Goal: Transaction & Acquisition: Download file/media

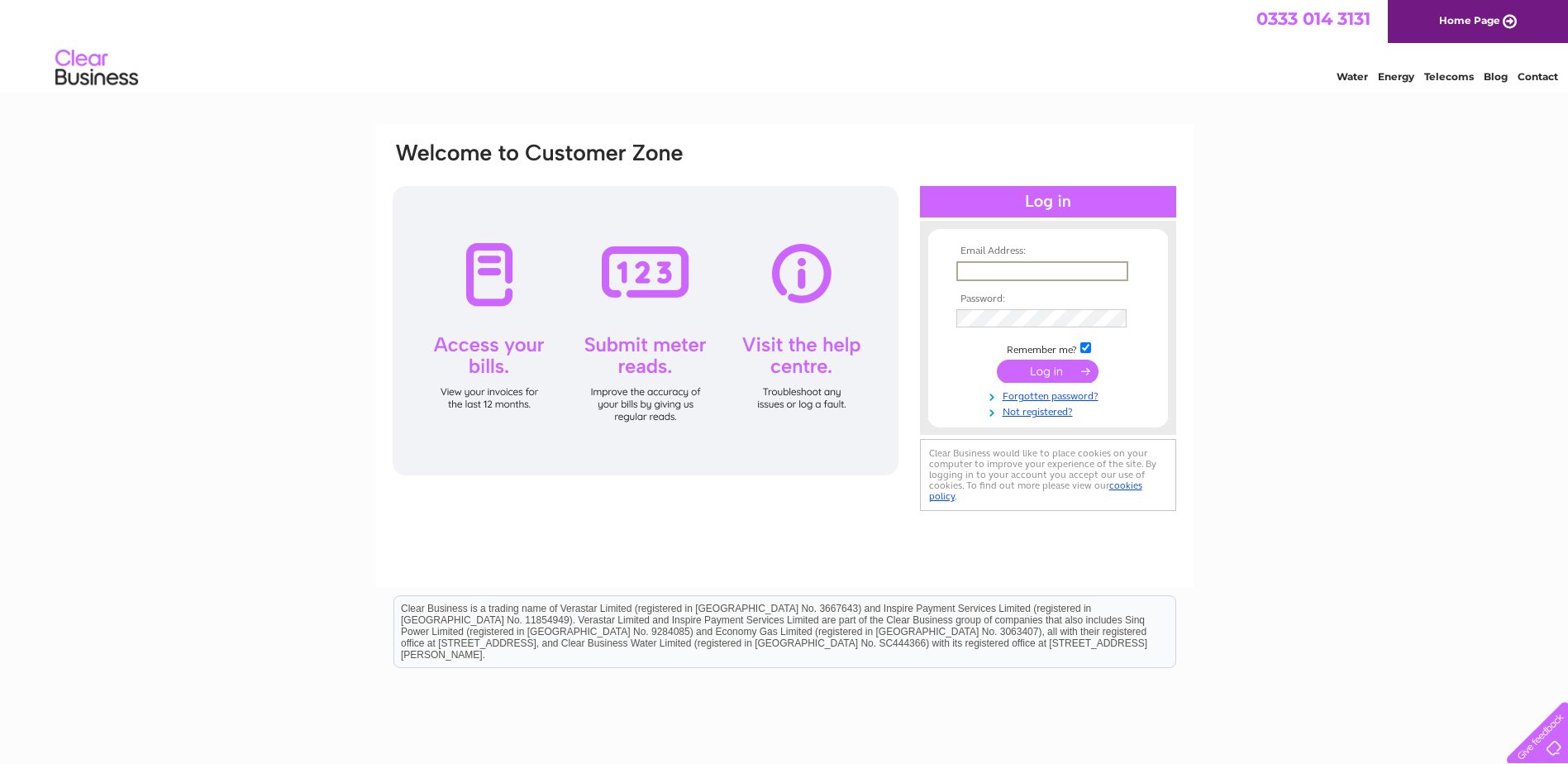
click at [1006, 276] on input "text" at bounding box center [1042, 271] width 172 height 20
paste input "utilities@htc.uk.com"
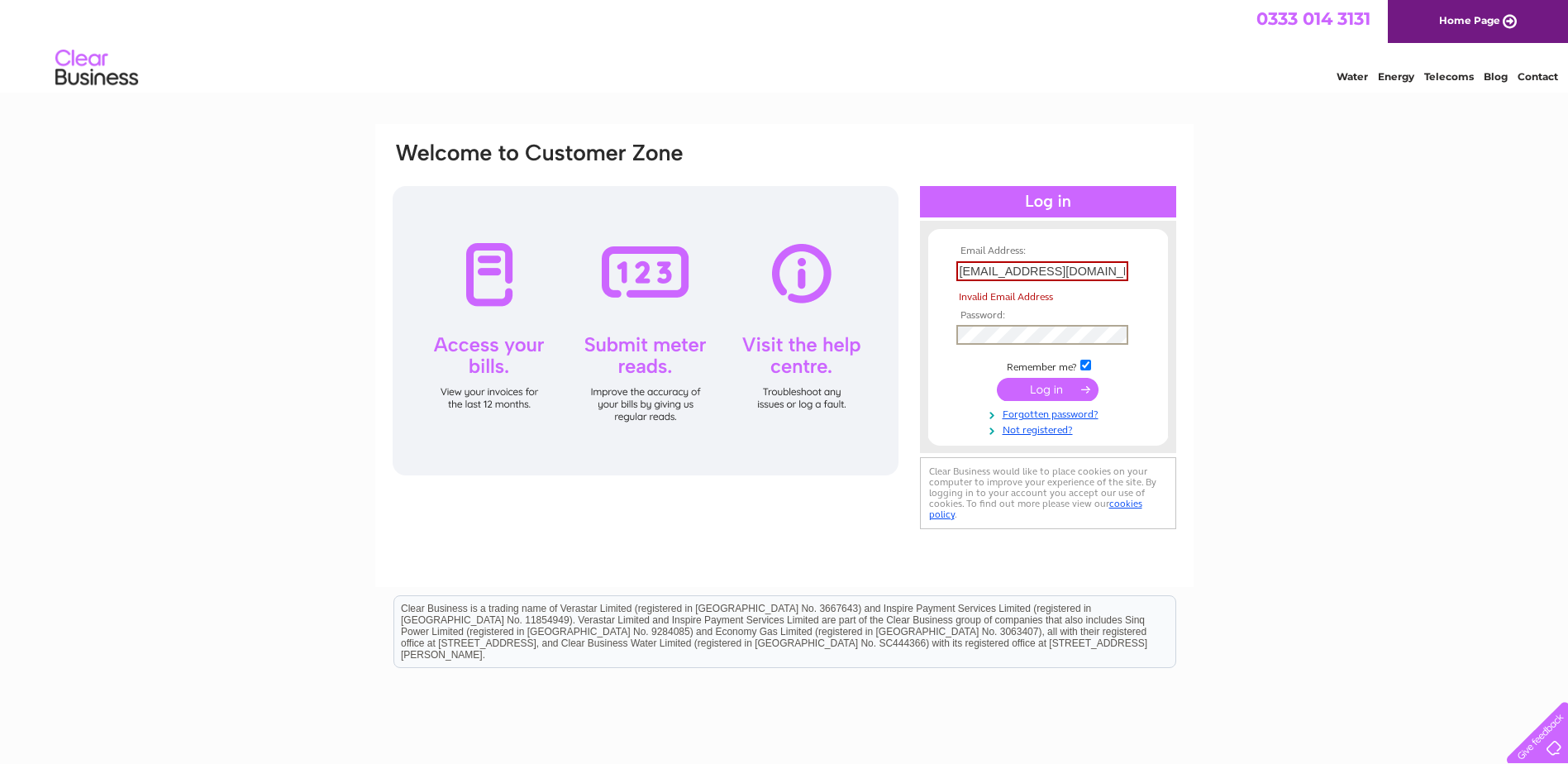
click at [1052, 389] on input "submit" at bounding box center [1047, 389] width 101 height 23
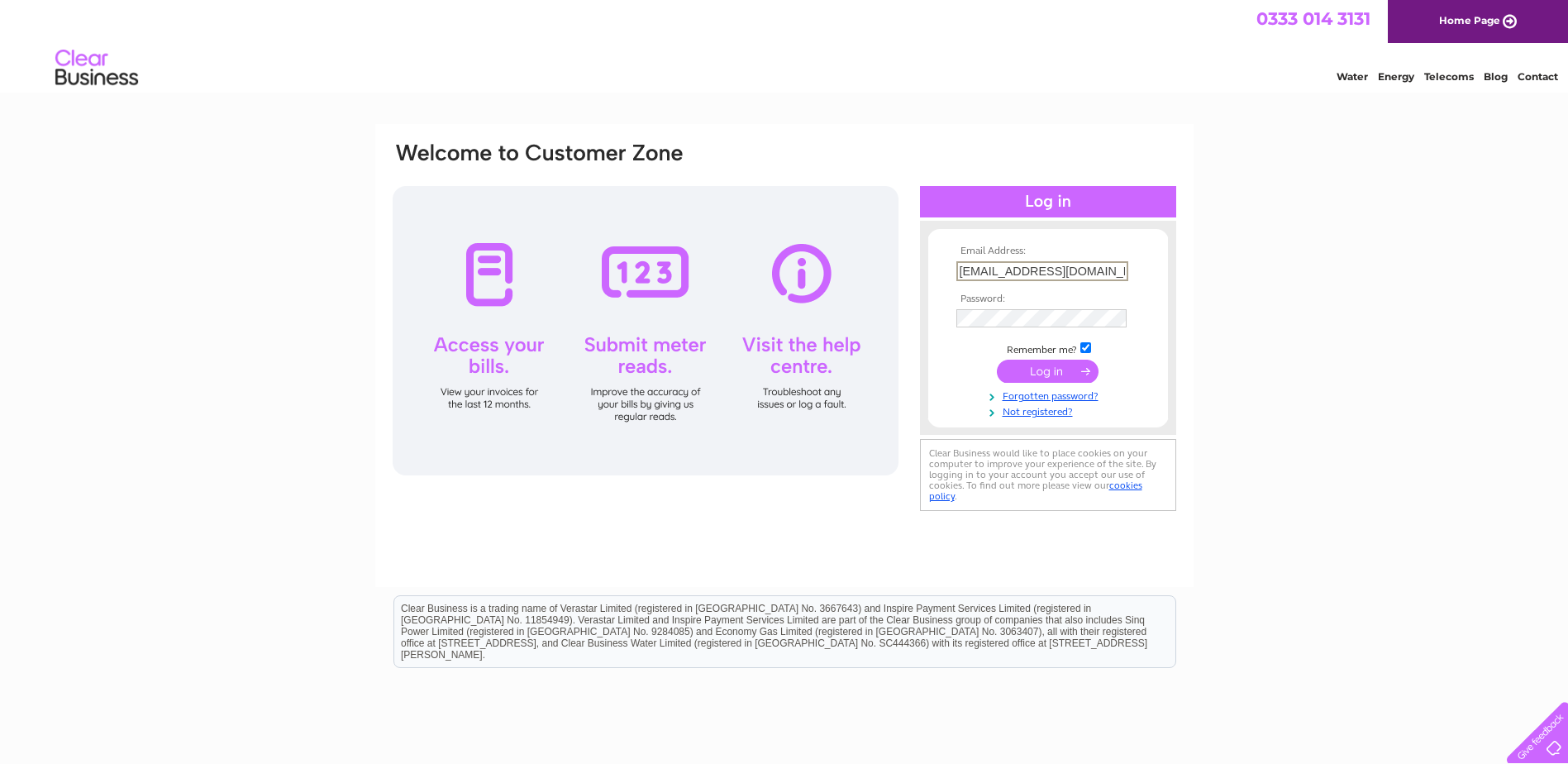
type input "[EMAIL_ADDRESS][DOMAIN_NAME]"
click at [1312, 451] on div "Email Address: utilities@htc.uk.com Password:" at bounding box center [784, 497] width 1568 height 746
click at [1047, 367] on input "submit" at bounding box center [1047, 369] width 101 height 23
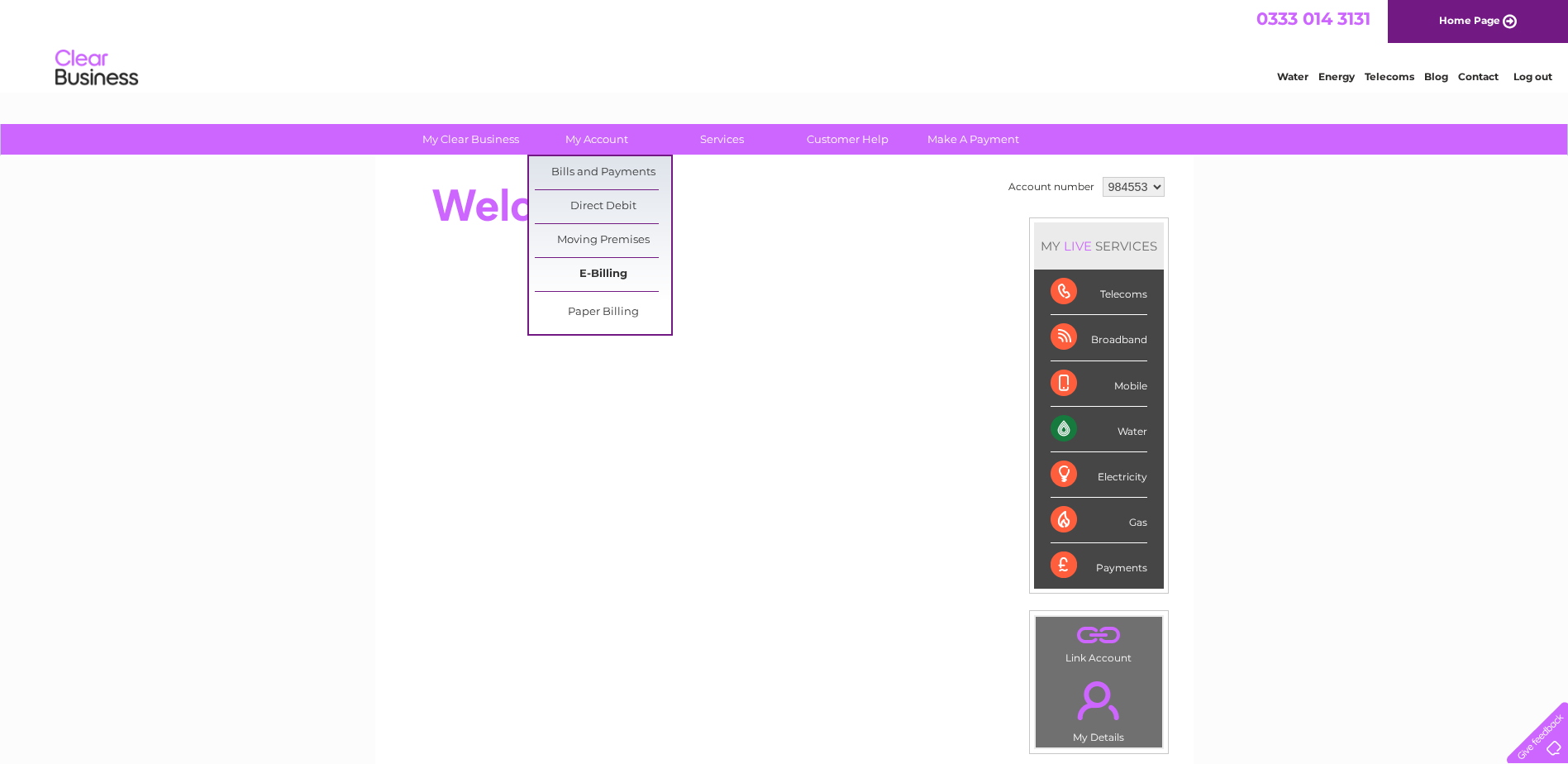
click at [606, 267] on link "E-Billing" at bounding box center [603, 275] width 136 height 33
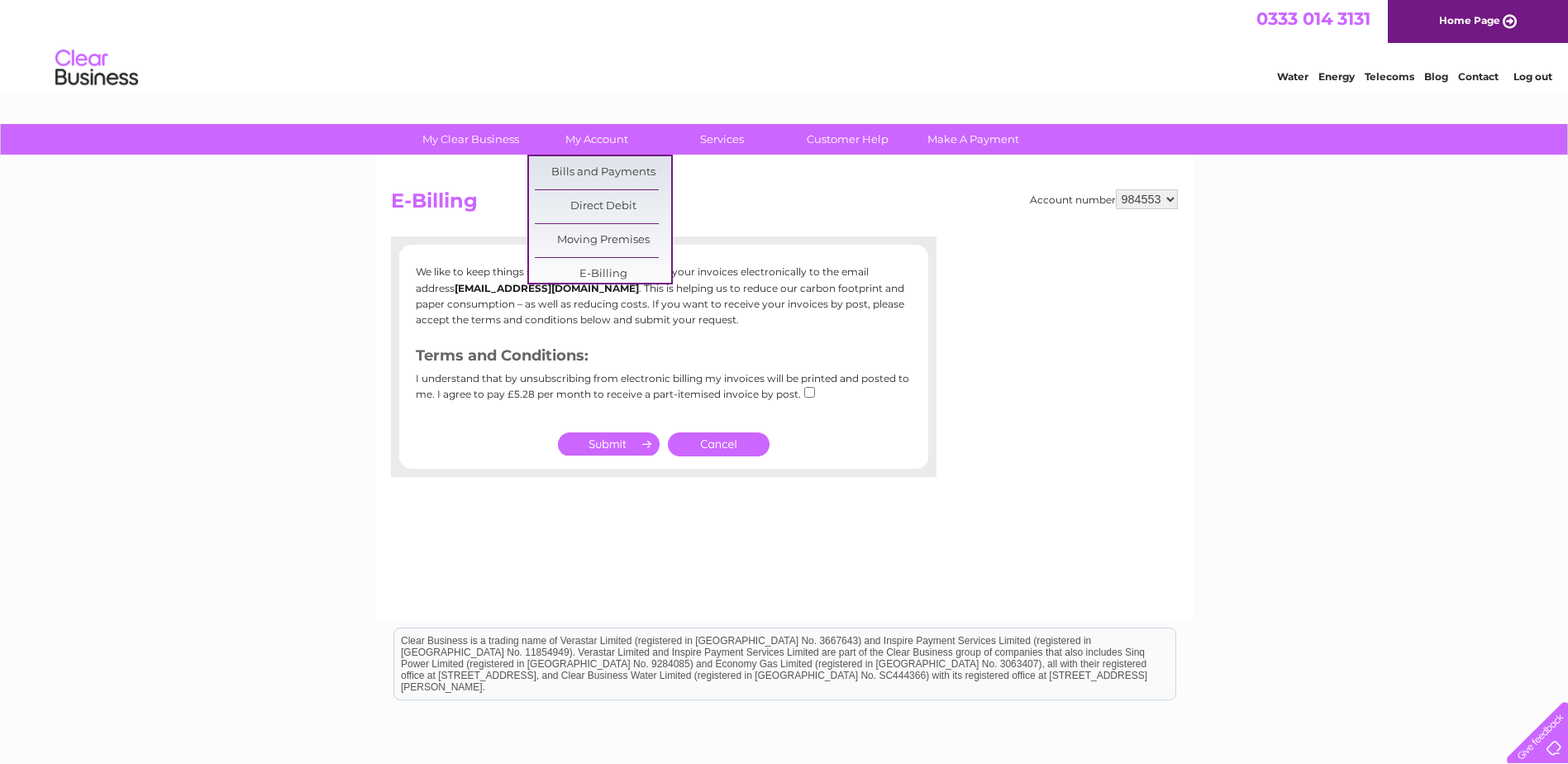
click at [568, 97] on html "0333 014 3131 Home Page Water Energy Telecoms Blog Contact Log out" at bounding box center [784, 48] width 1568 height 97
click at [590, 145] on link "My Account" at bounding box center [596, 139] width 136 height 30
click at [602, 165] on link "Bills and Payments" at bounding box center [603, 173] width 136 height 33
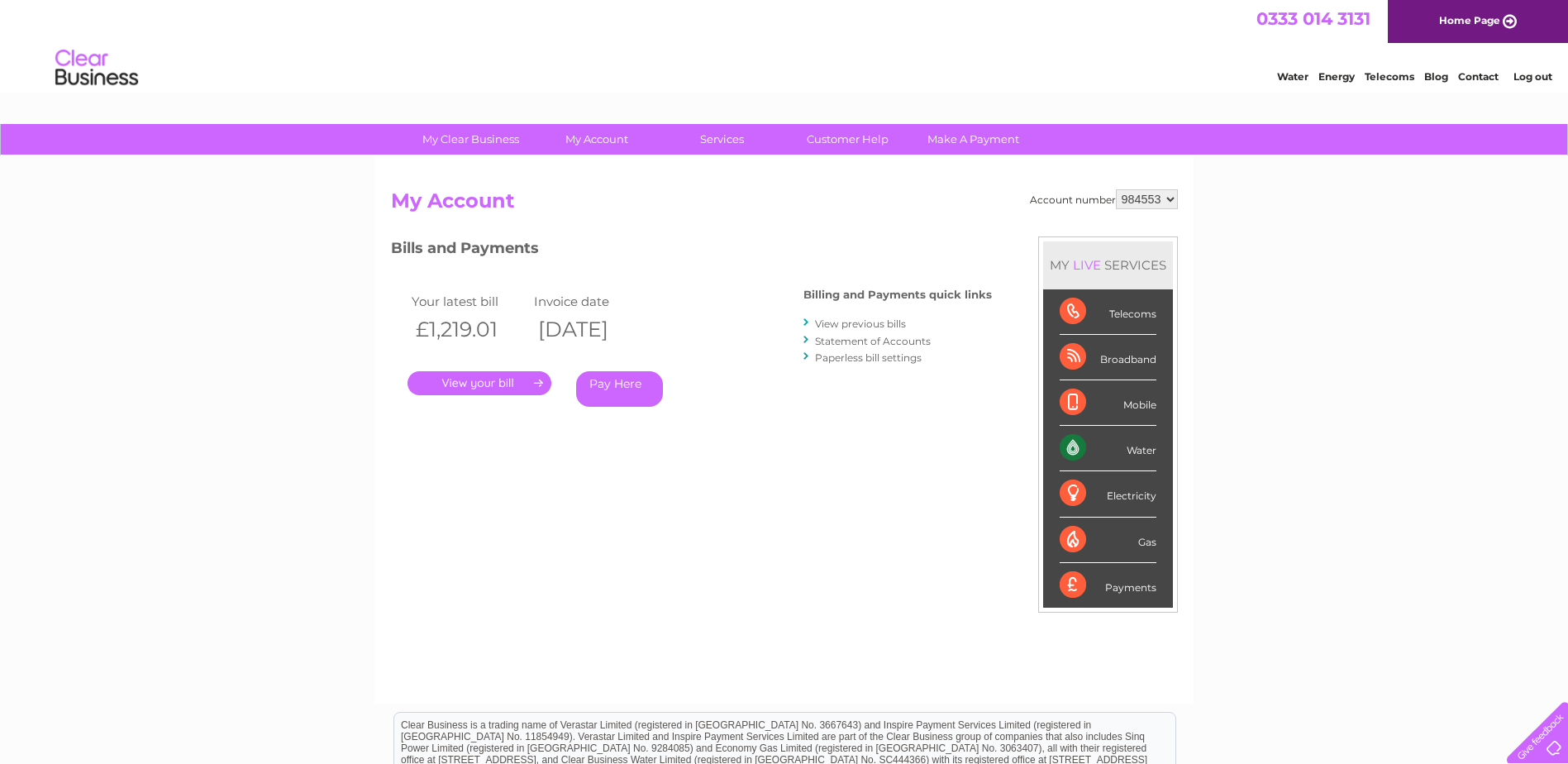
click at [920, 341] on link "Statement of Accounts" at bounding box center [872, 340] width 116 height 12
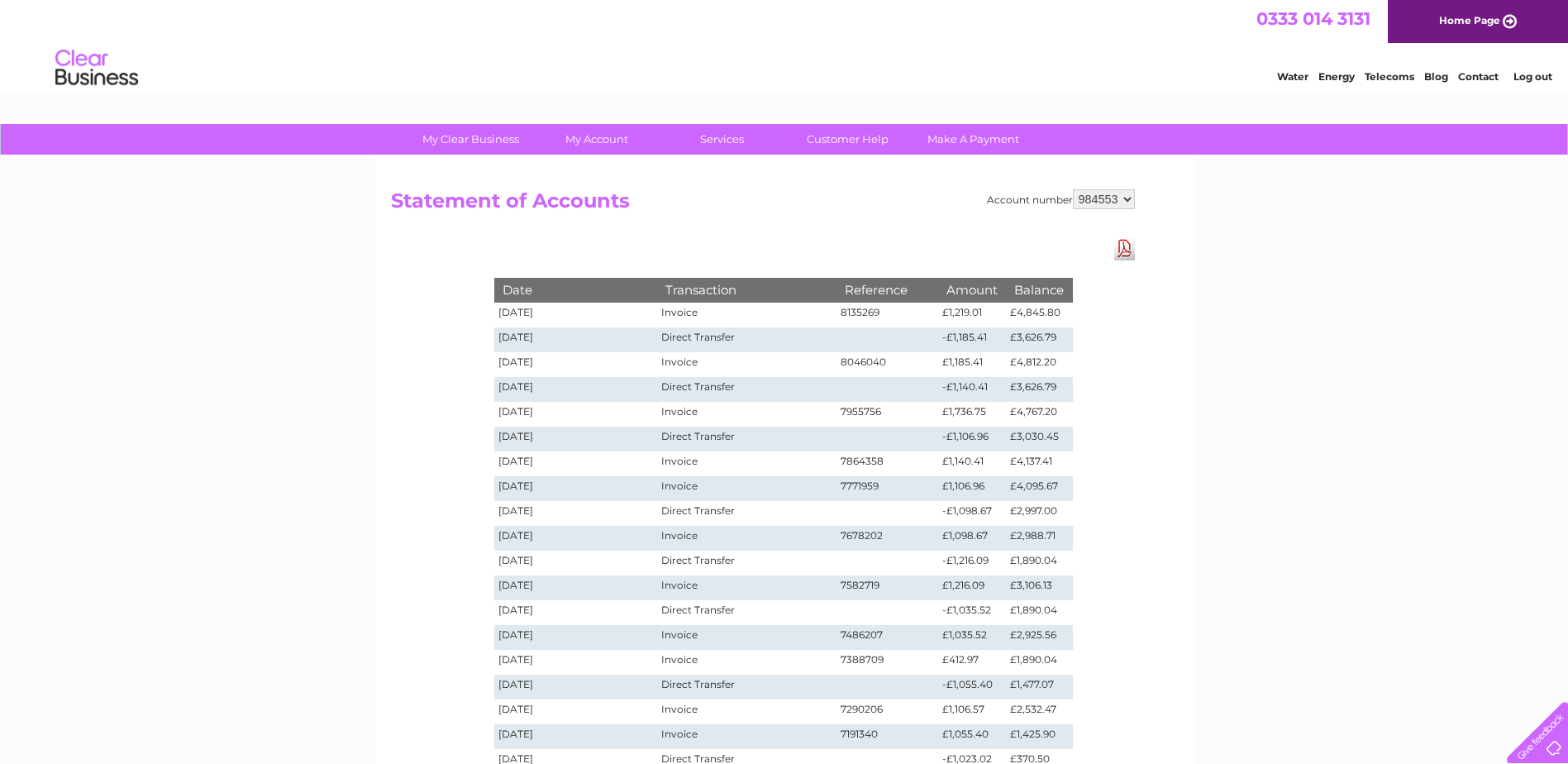
scroll to position [248, 0]
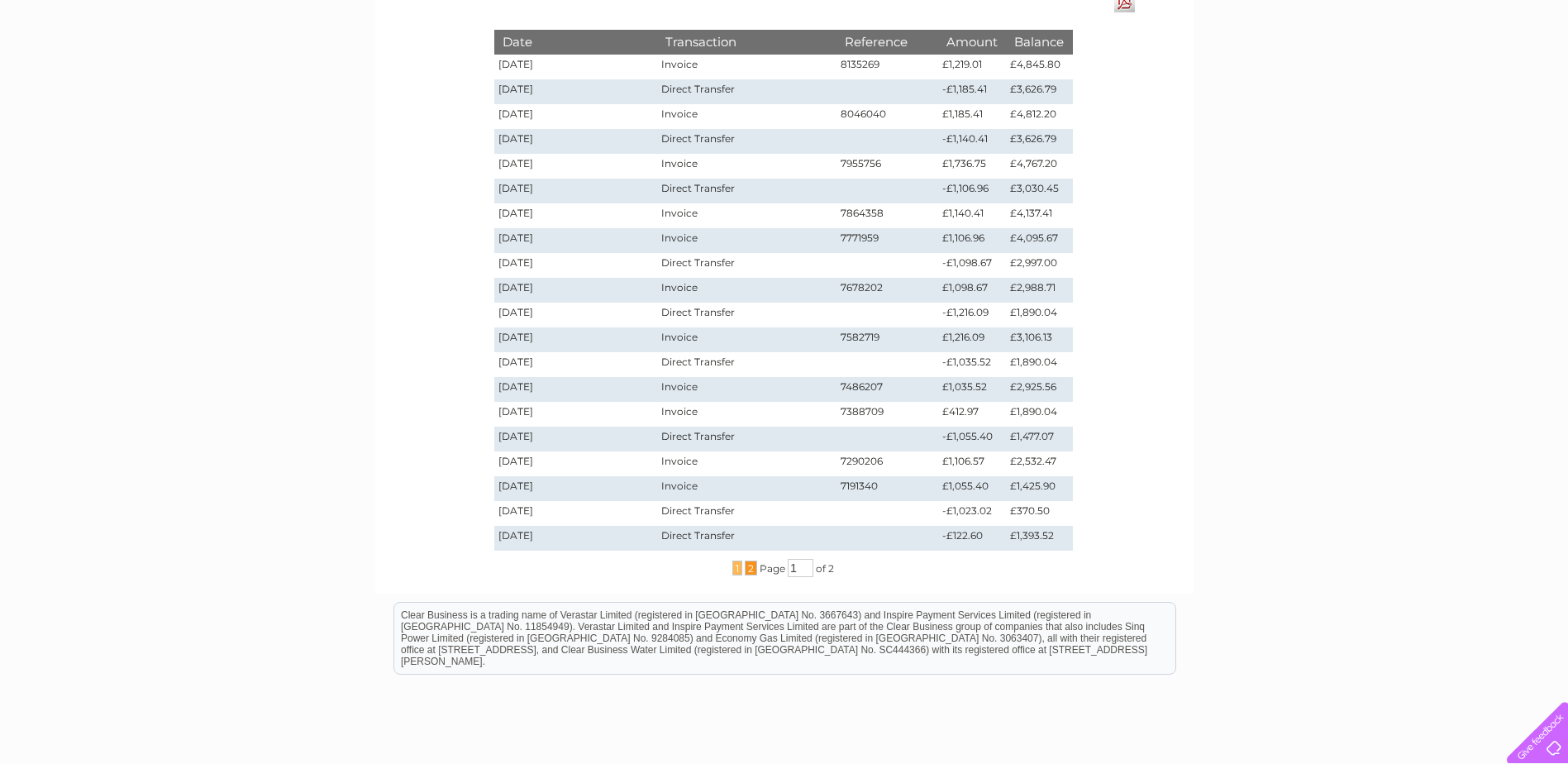
click at [750, 567] on span "2" at bounding box center [750, 568] width 12 height 15
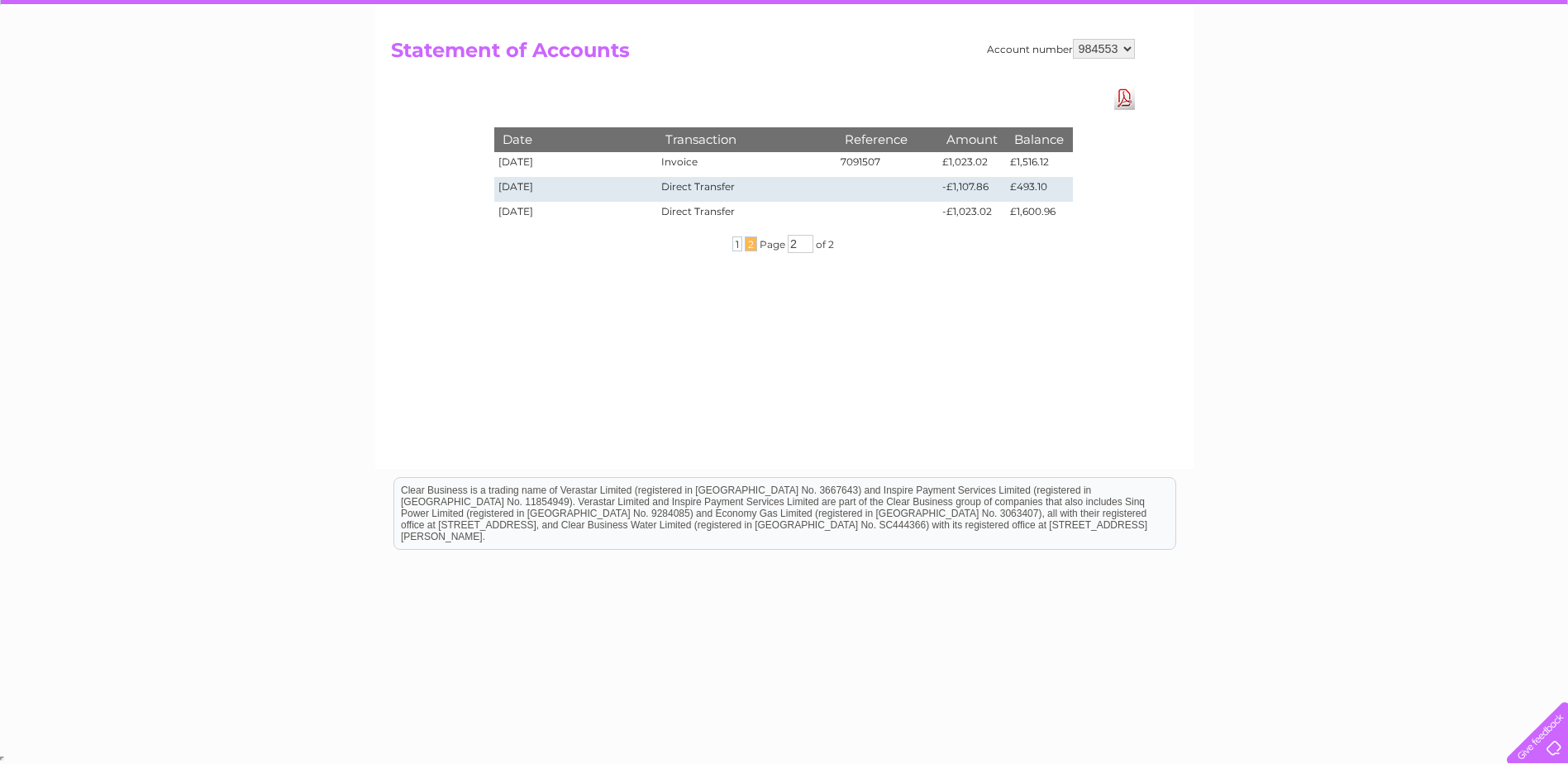
scroll to position [150, 0]
click at [736, 244] on span "1" at bounding box center [737, 244] width 10 height 15
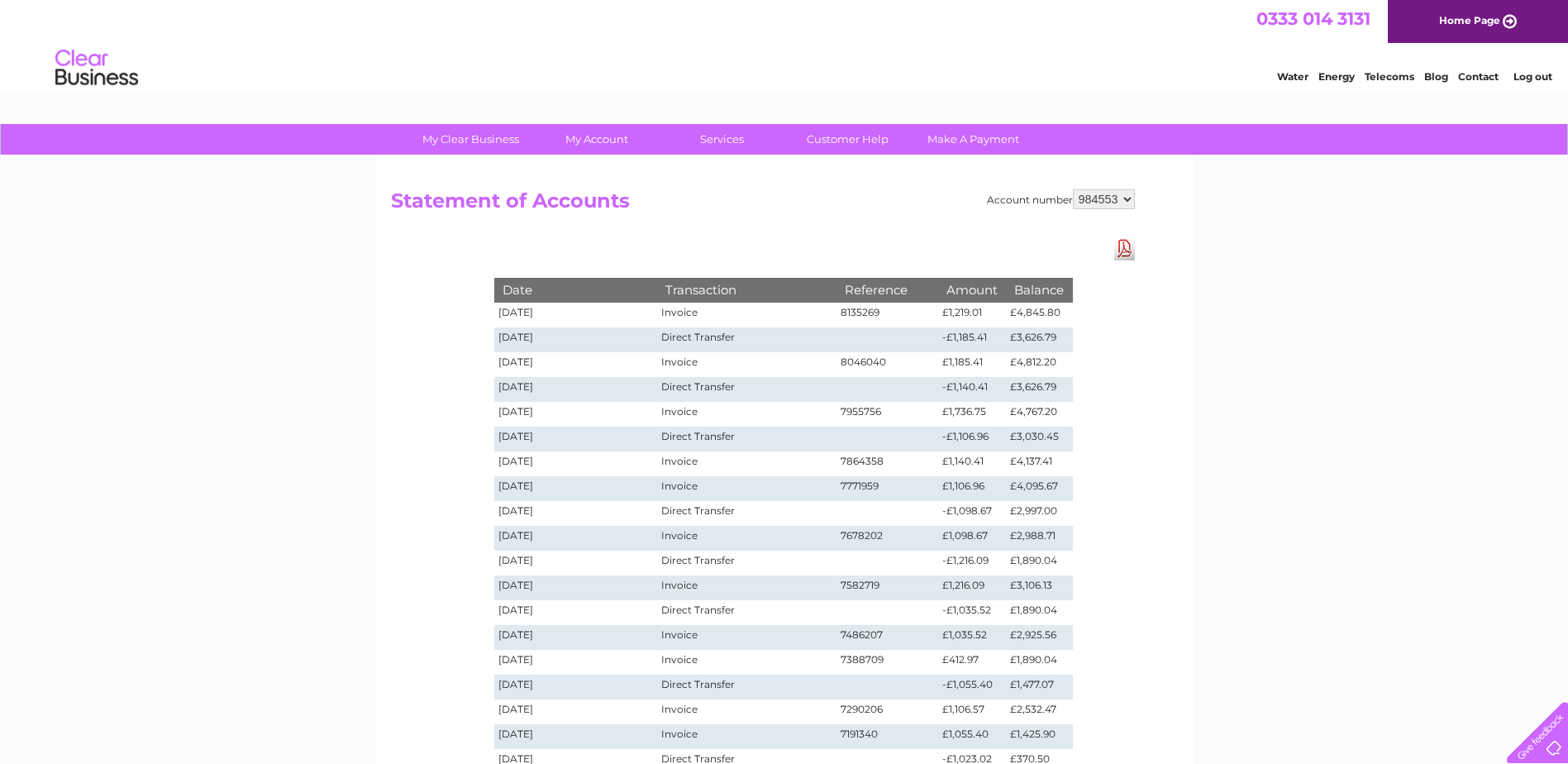
scroll to position [248, 0]
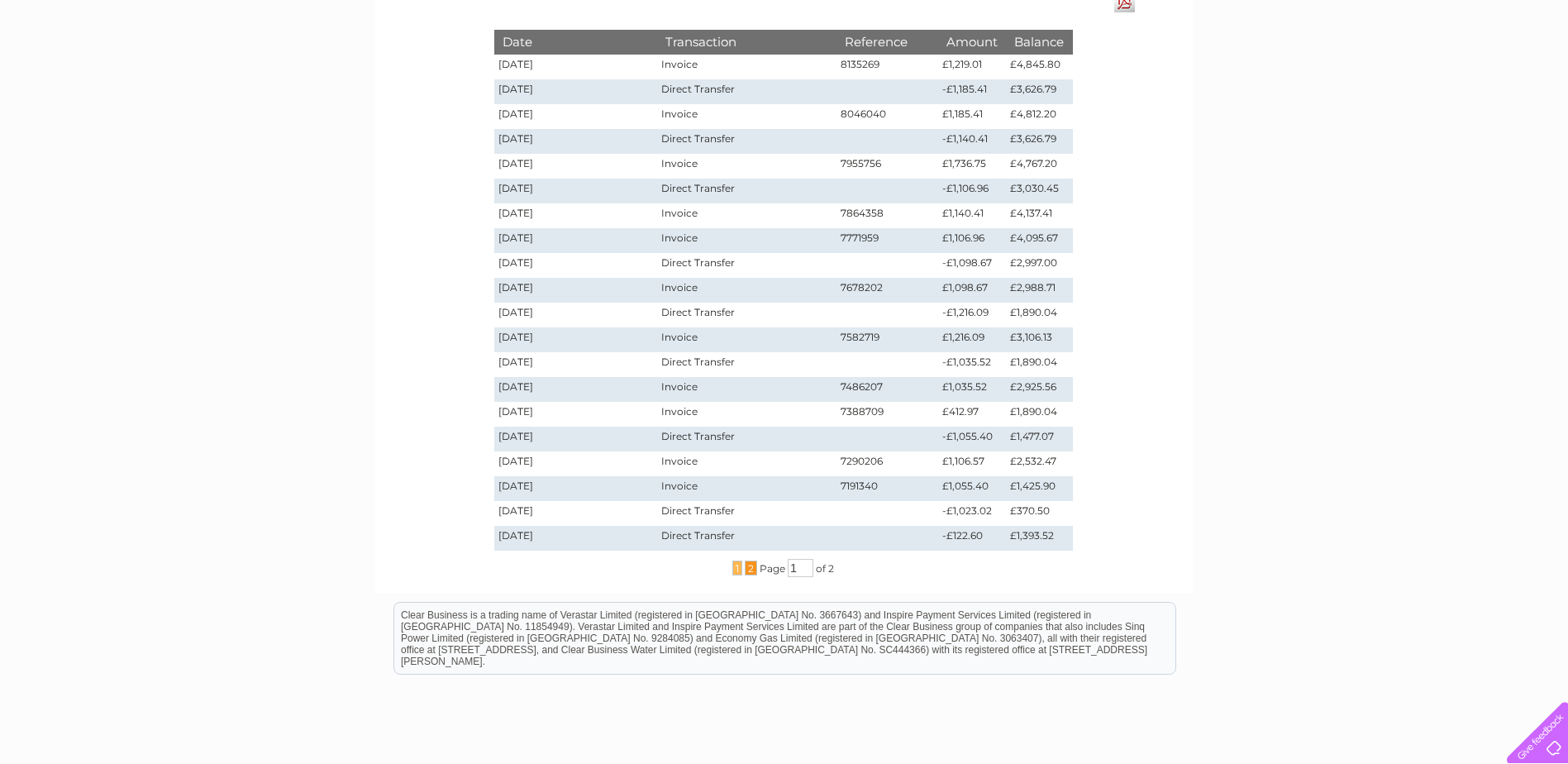
click at [748, 574] on div "... 1 2 ... Page 1 of 2" at bounding box center [784, 568] width 661 height 18
click at [745, 567] on span "2" at bounding box center [750, 568] width 12 height 15
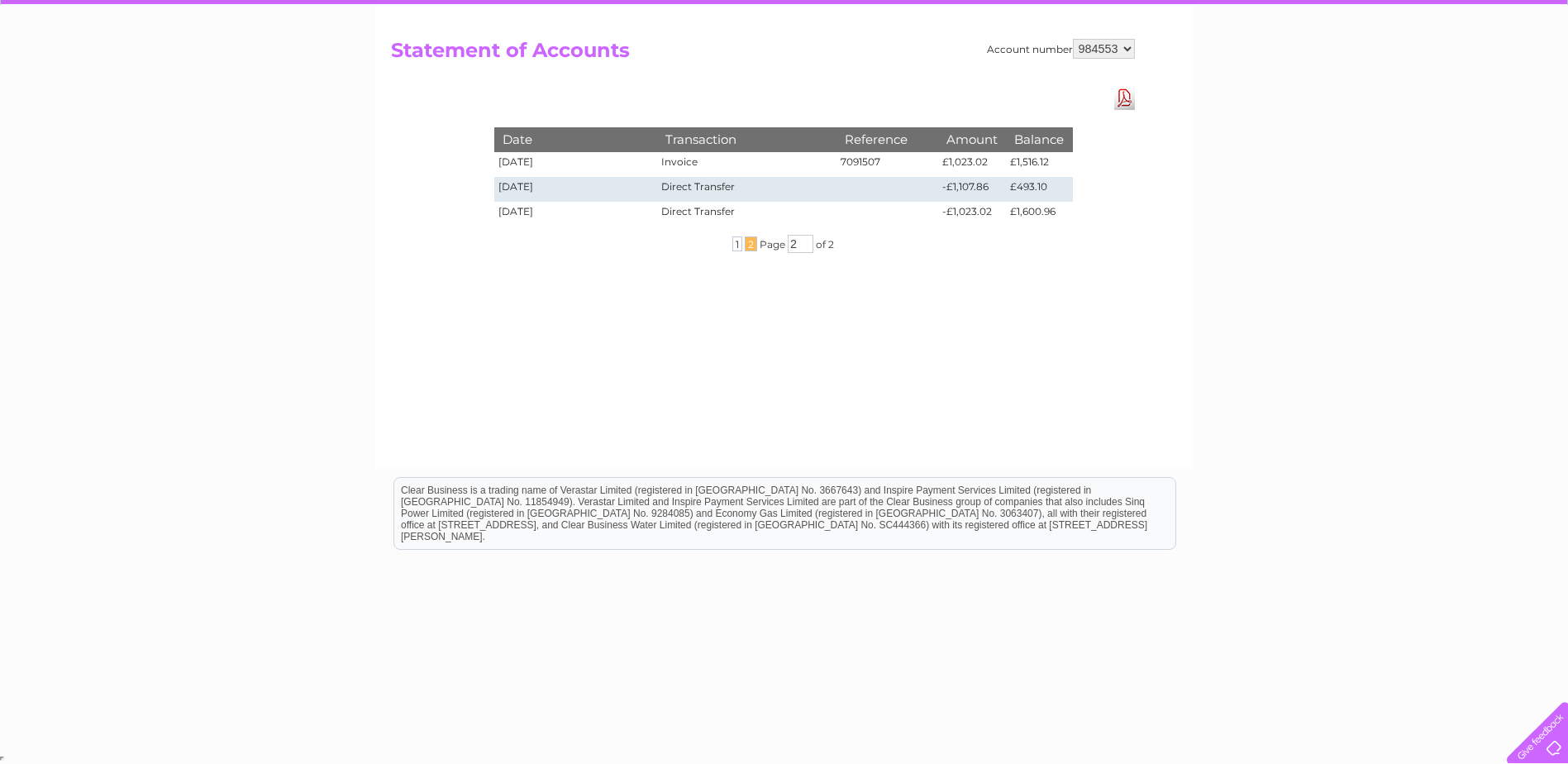
scroll to position [0, 0]
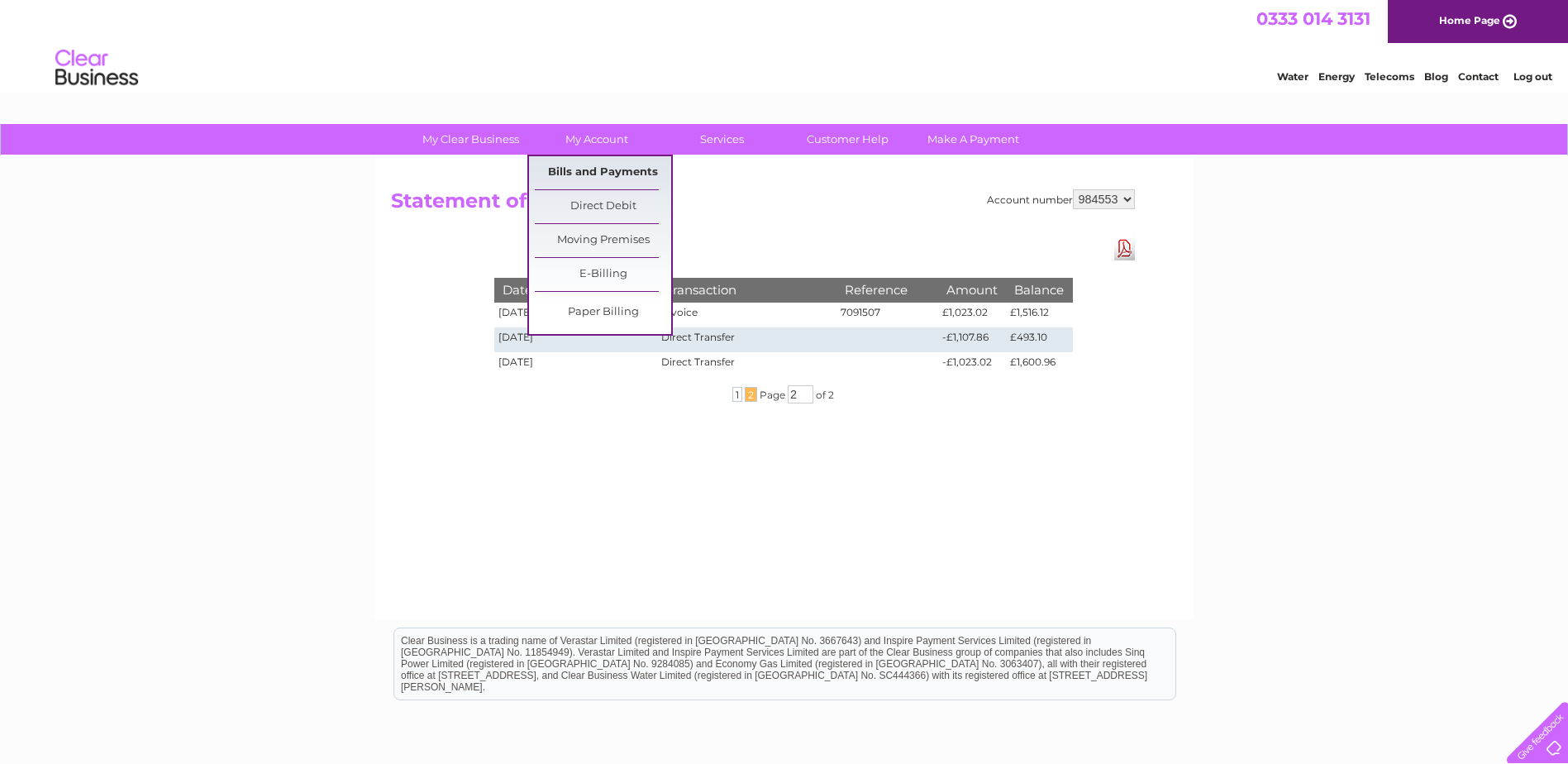
click at [609, 167] on link "Bills and Payments" at bounding box center [603, 173] width 136 height 33
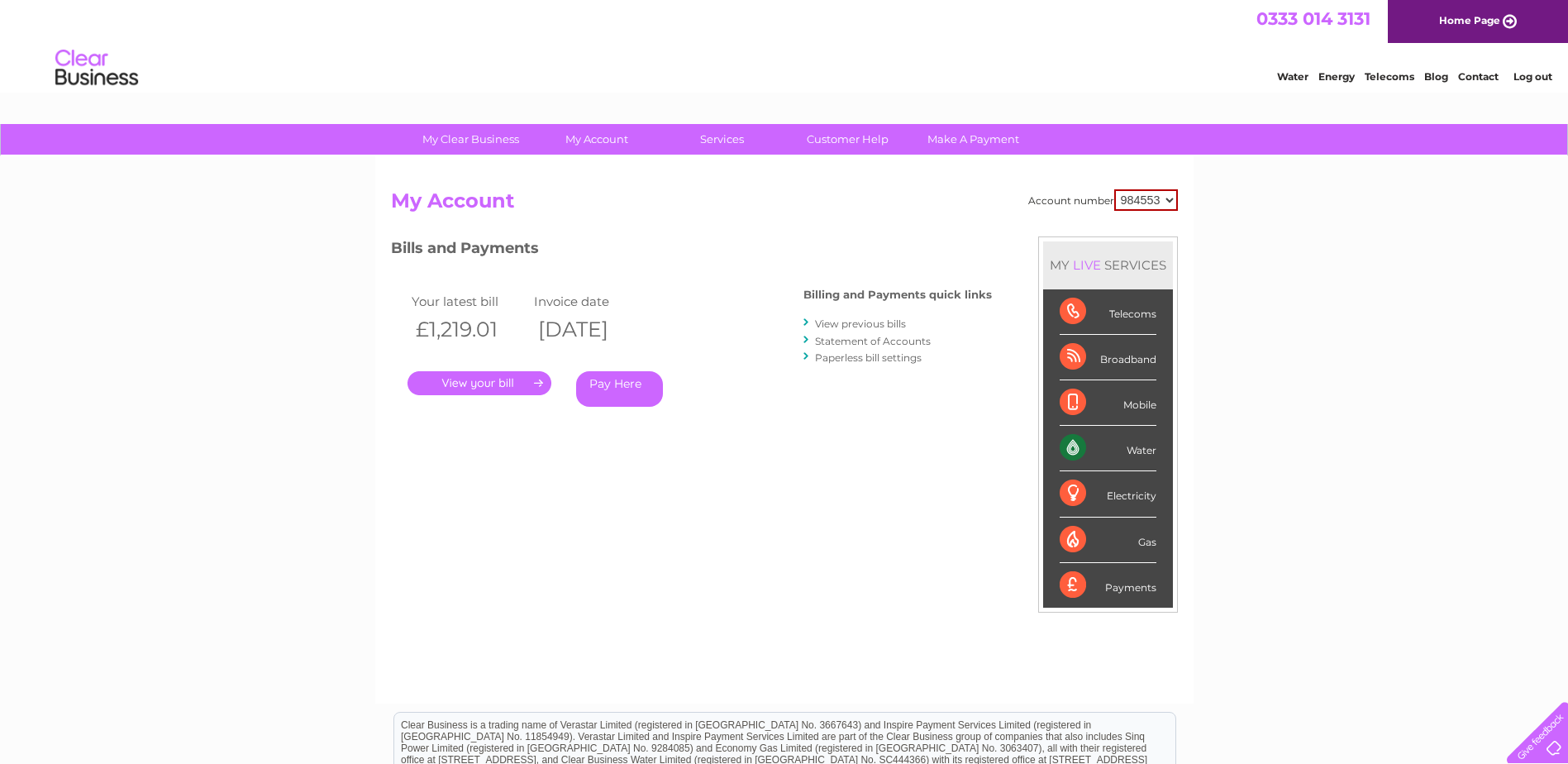
click at [1457, 189] on div "My Clear Business Login Details My Details My Preferences Link Account My Accou…" at bounding box center [784, 556] width 1568 height 863
click at [872, 338] on link "Statement of Accounts" at bounding box center [872, 340] width 116 height 12
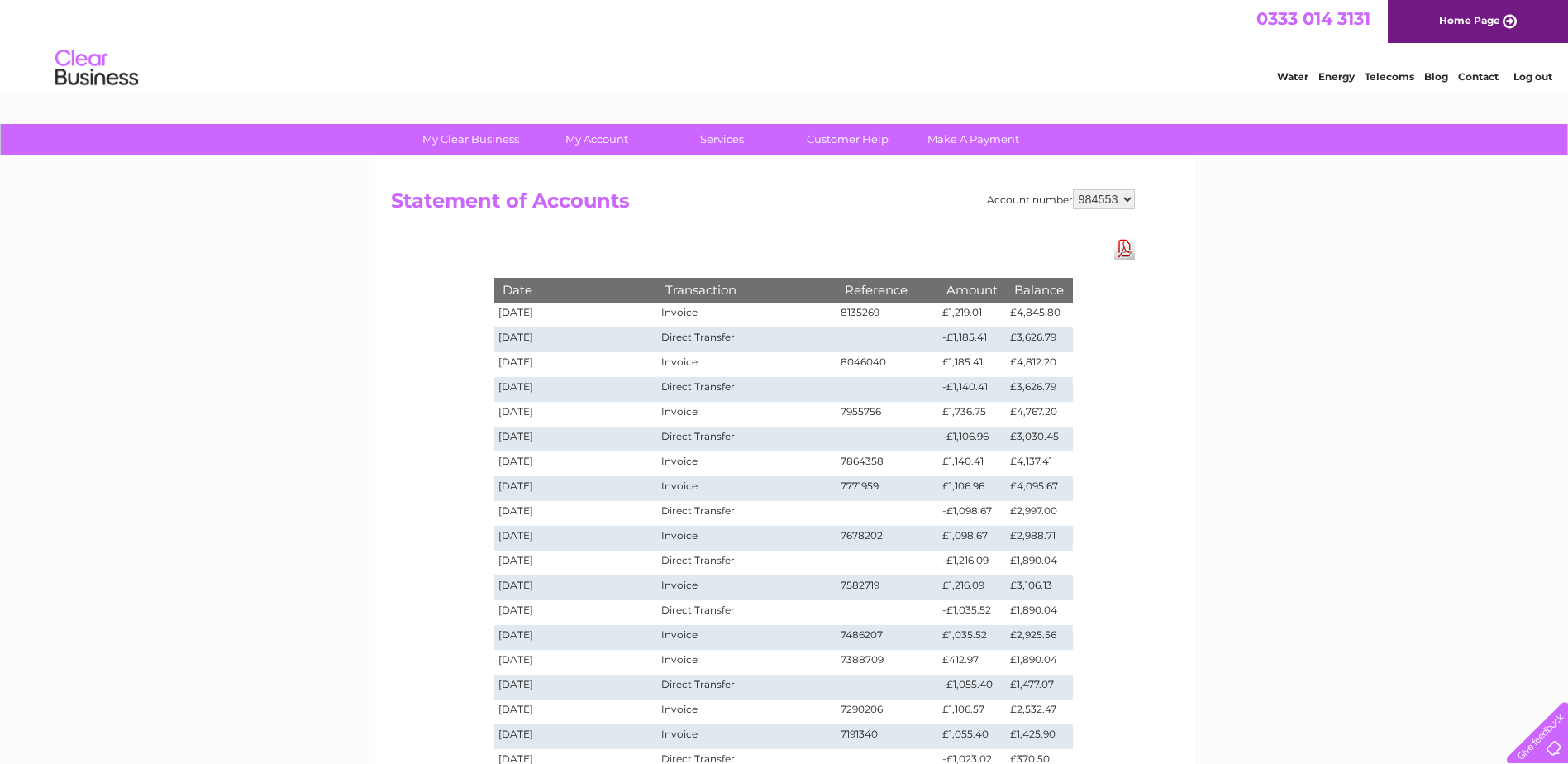
click at [1122, 196] on select "984553" at bounding box center [1103, 199] width 62 height 20
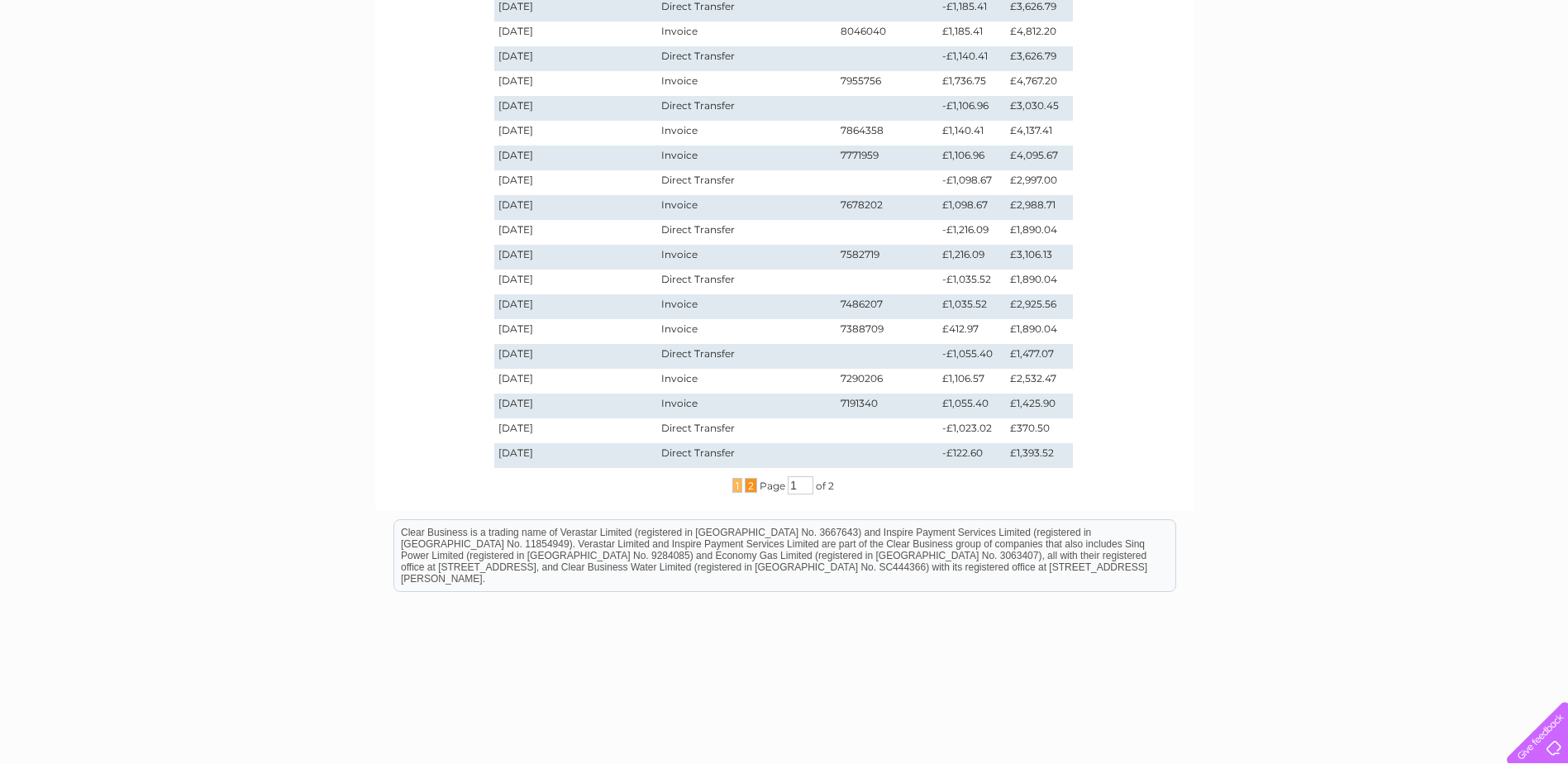
click at [751, 486] on span "2" at bounding box center [750, 485] width 12 height 15
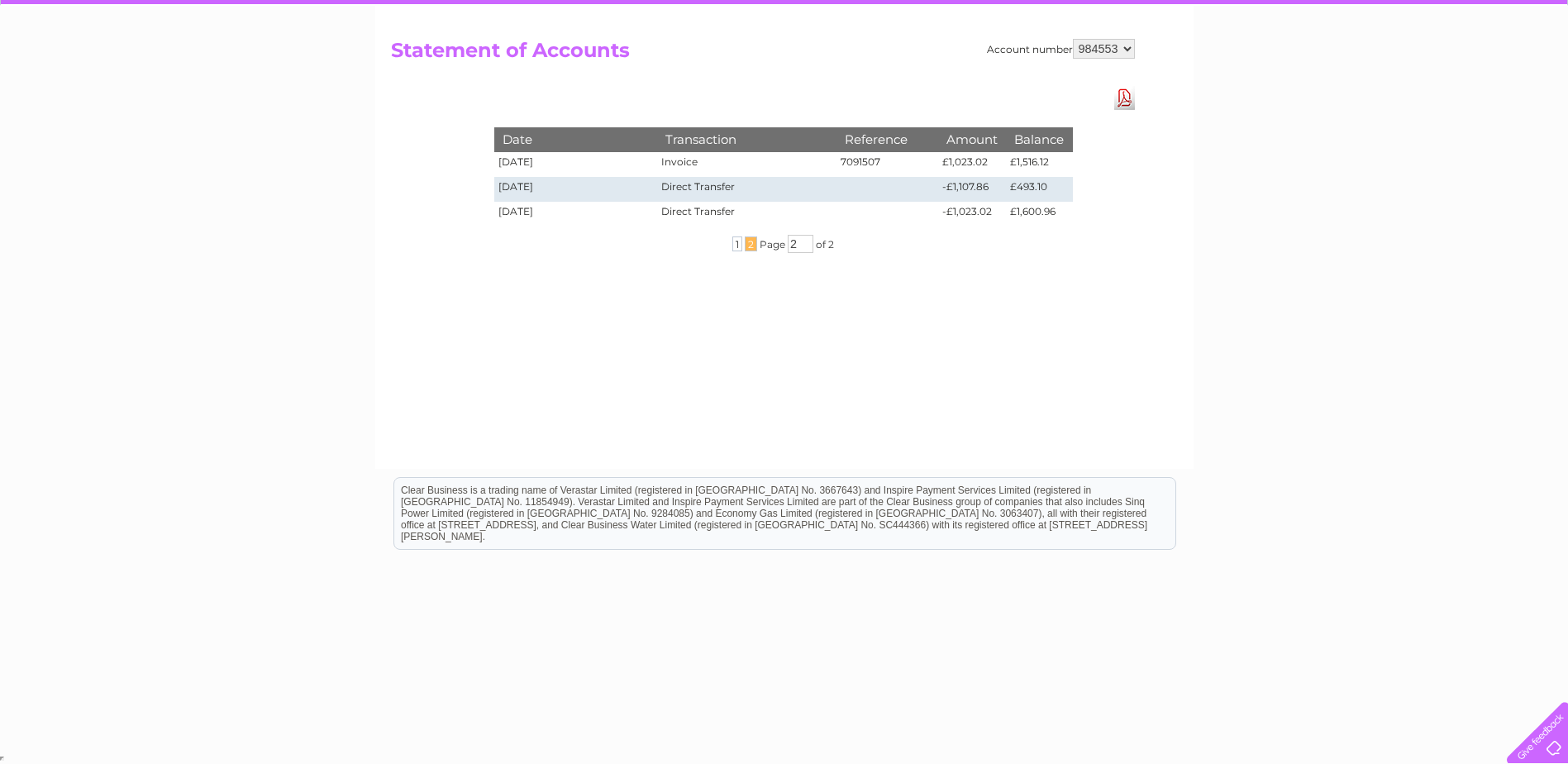
scroll to position [0, 0]
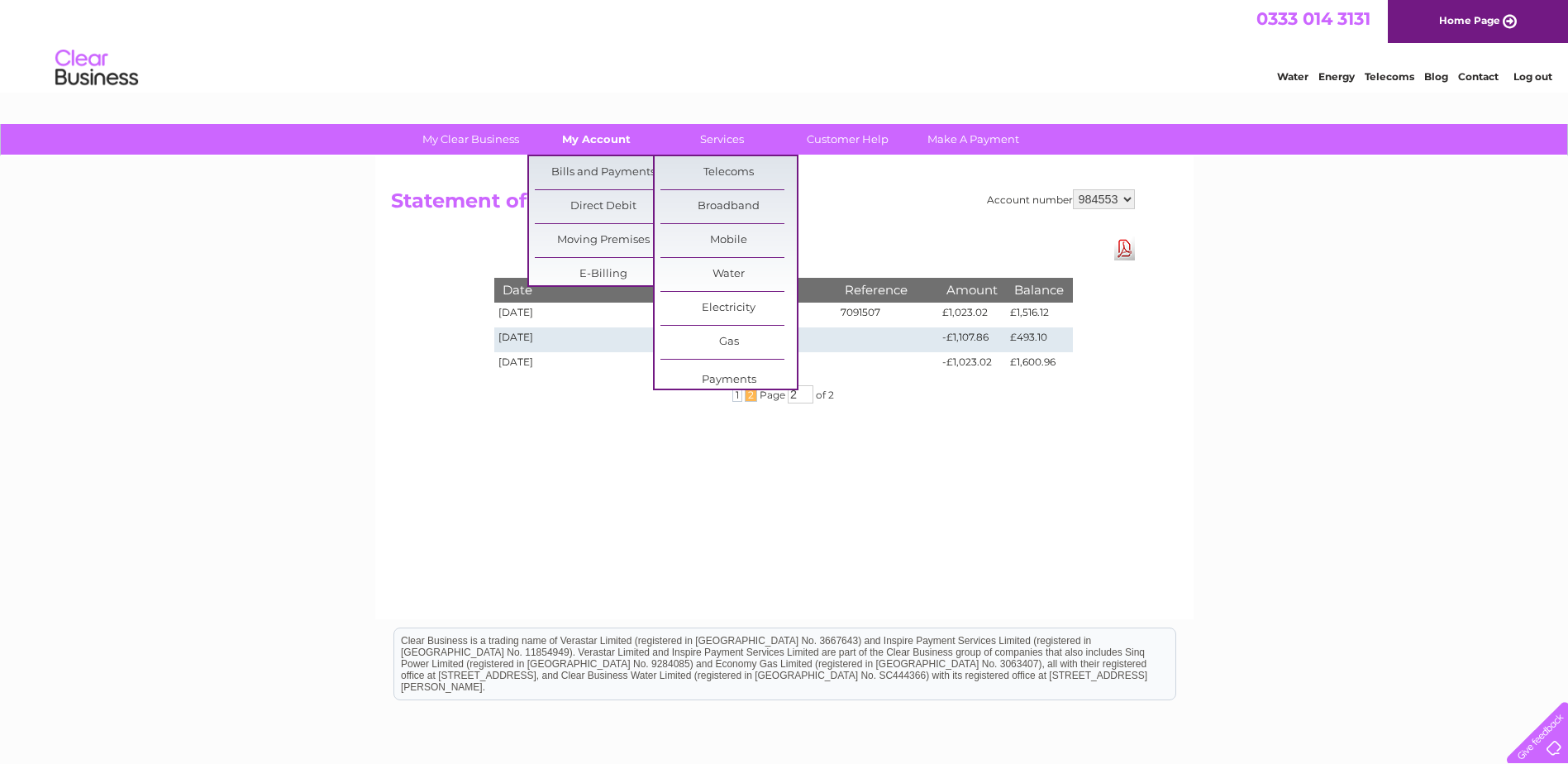
click at [614, 125] on link "My Account" at bounding box center [596, 139] width 136 height 30
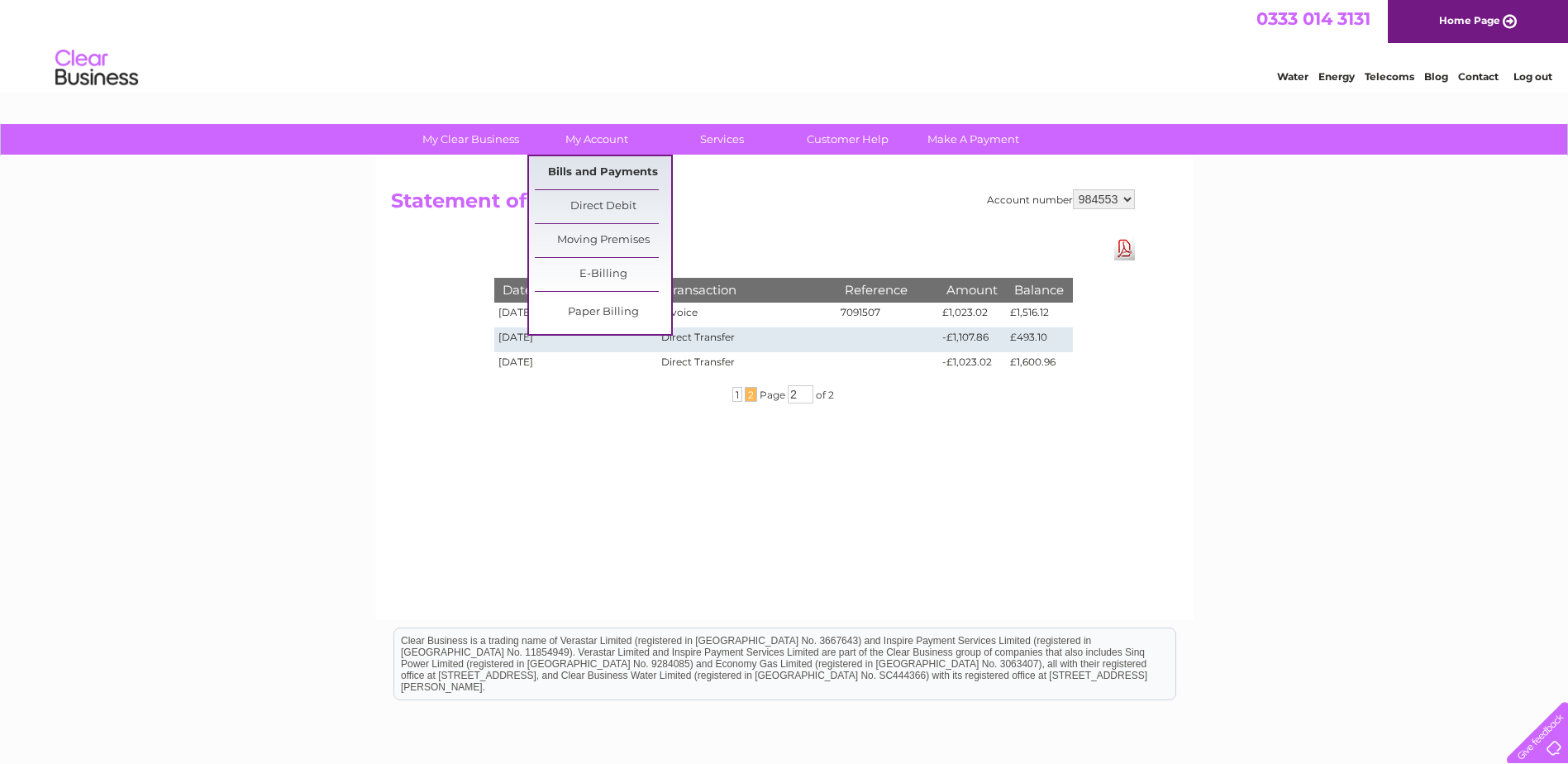
click at [605, 175] on link "Bills and Payments" at bounding box center [603, 173] width 136 height 33
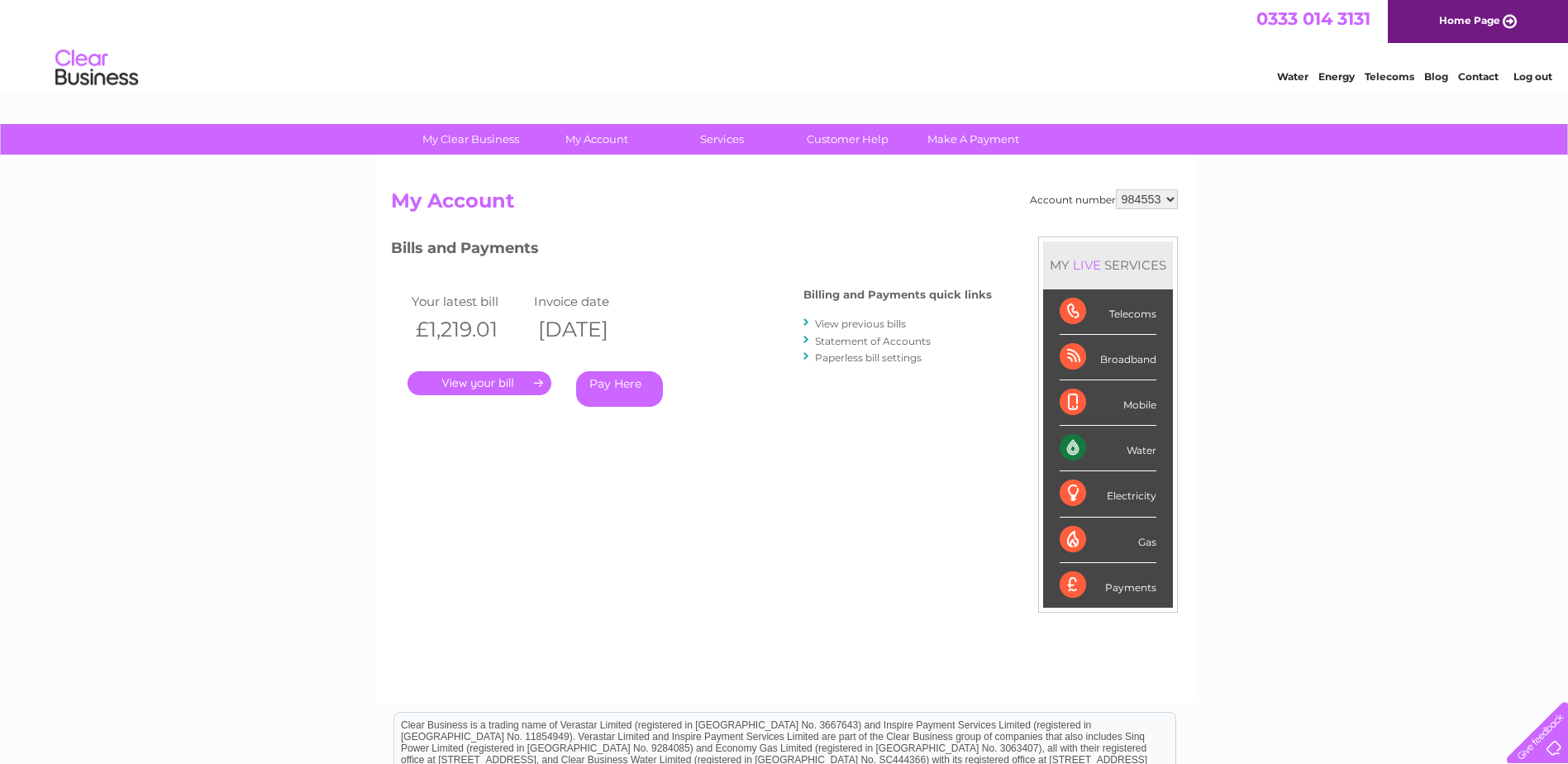
click at [427, 383] on link "." at bounding box center [479, 383] width 144 height 24
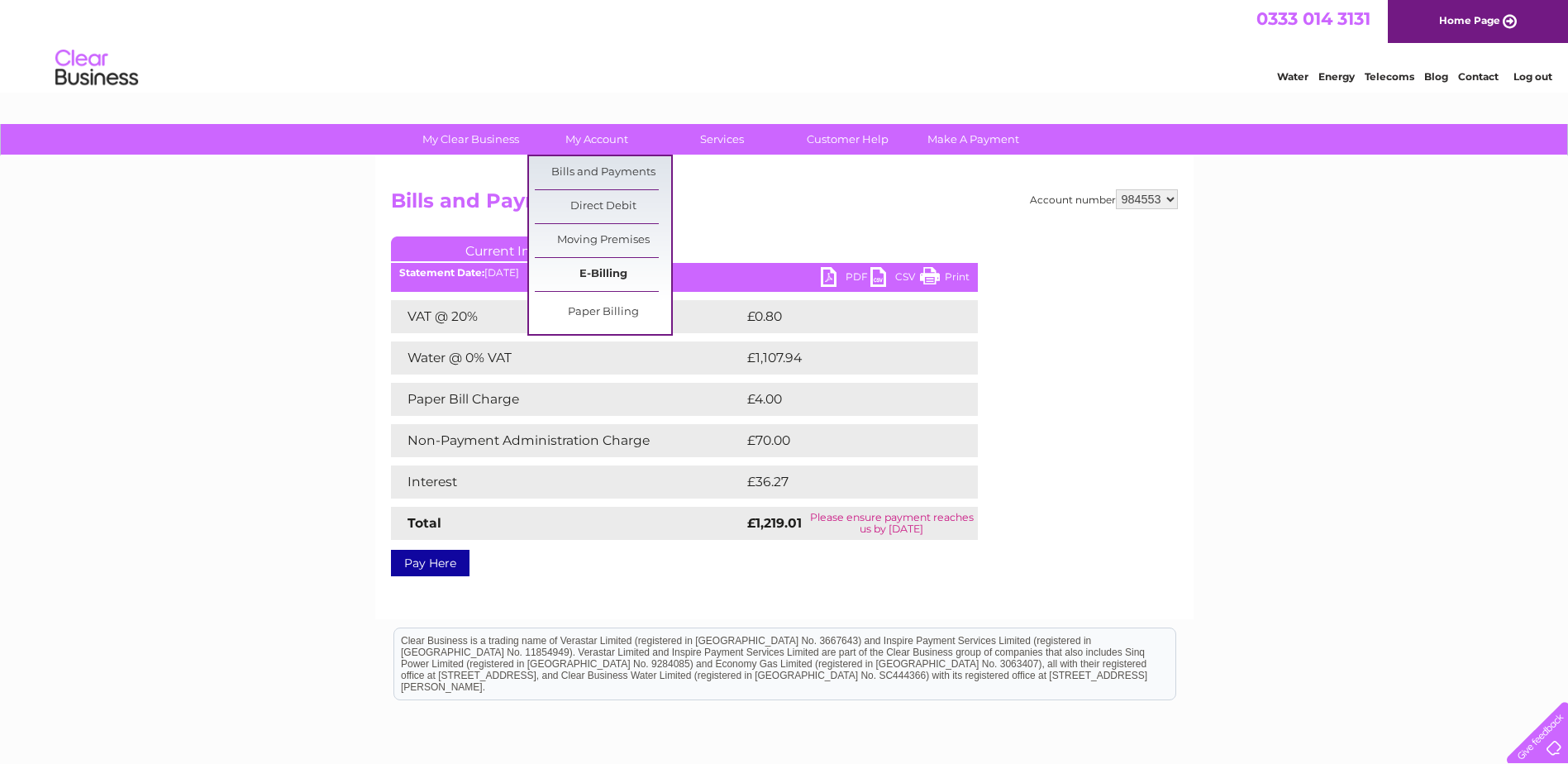
click at [609, 266] on link "E-Billing" at bounding box center [603, 275] width 136 height 33
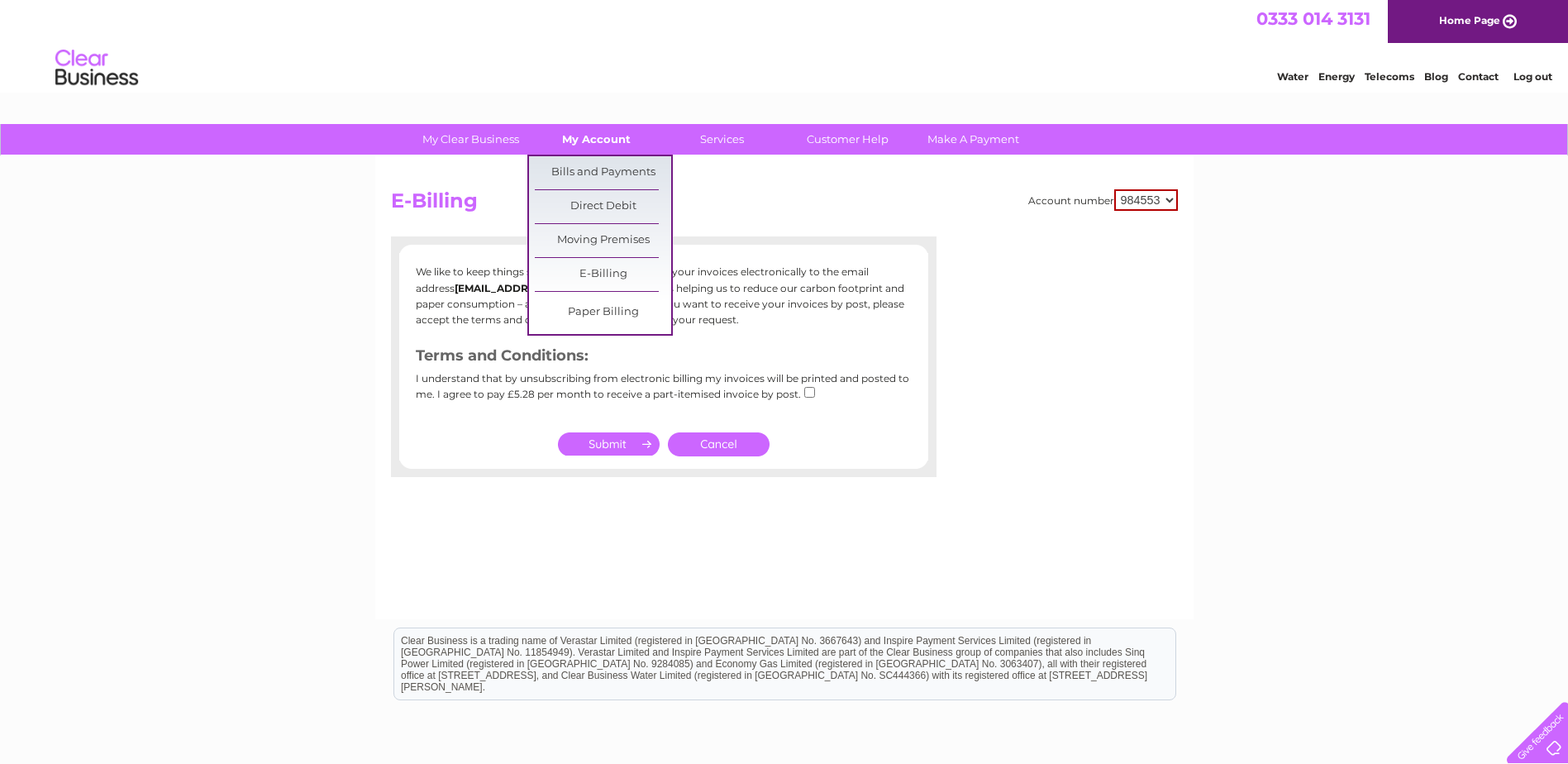
click at [603, 135] on link "My Account" at bounding box center [596, 139] width 136 height 30
click at [615, 166] on link "Bills and Payments" at bounding box center [603, 173] width 136 height 33
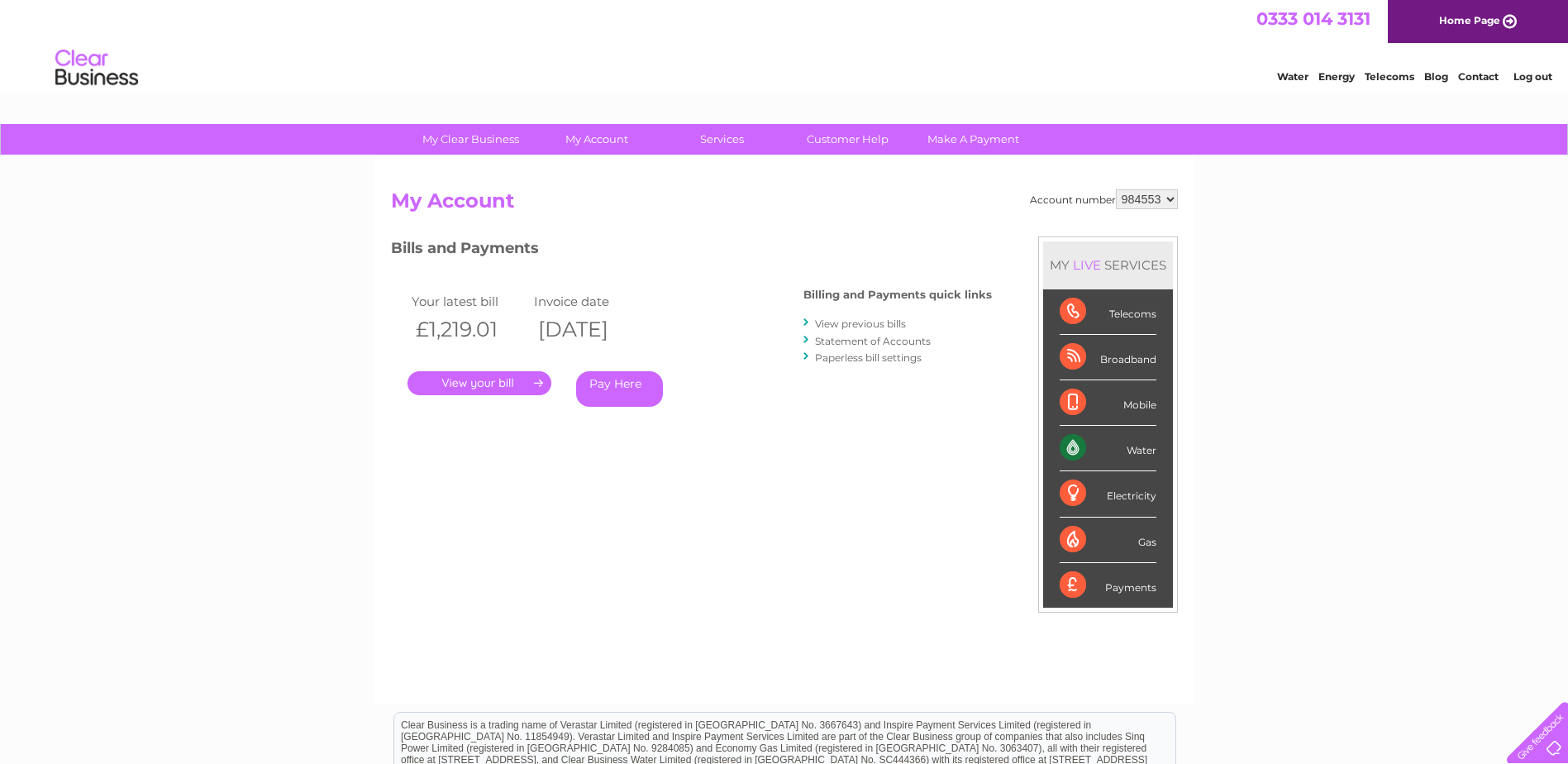
click at [836, 321] on link "View previous bills" at bounding box center [860, 323] width 91 height 12
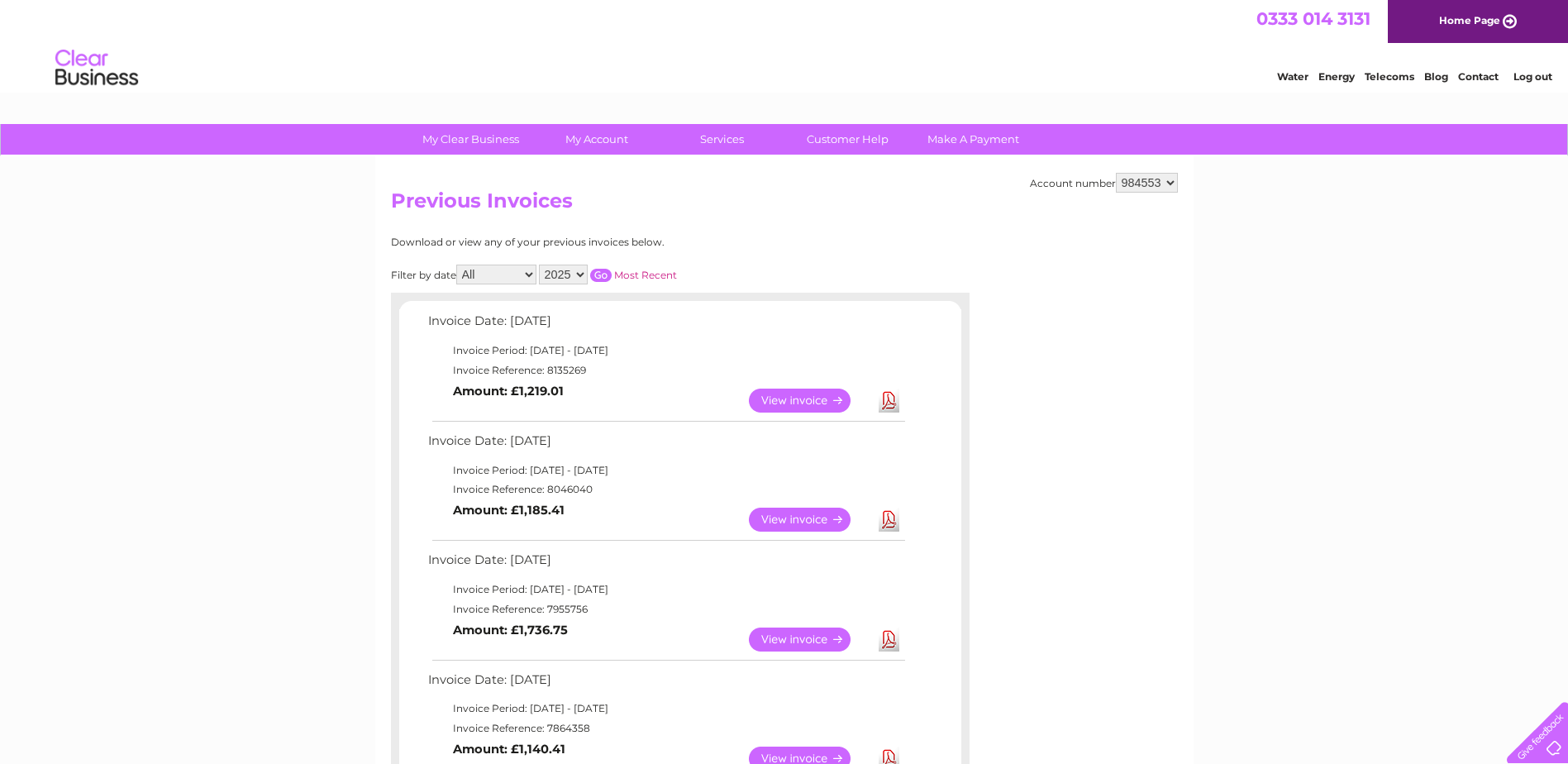
click at [581, 268] on select "2025 2024 2023 2022" at bounding box center [563, 275] width 49 height 20
click at [541, 264] on select "2025 2024 2023 2022" at bounding box center [563, 275] width 49 height 20
click at [603, 276] on input "button" at bounding box center [600, 276] width 21 height 13
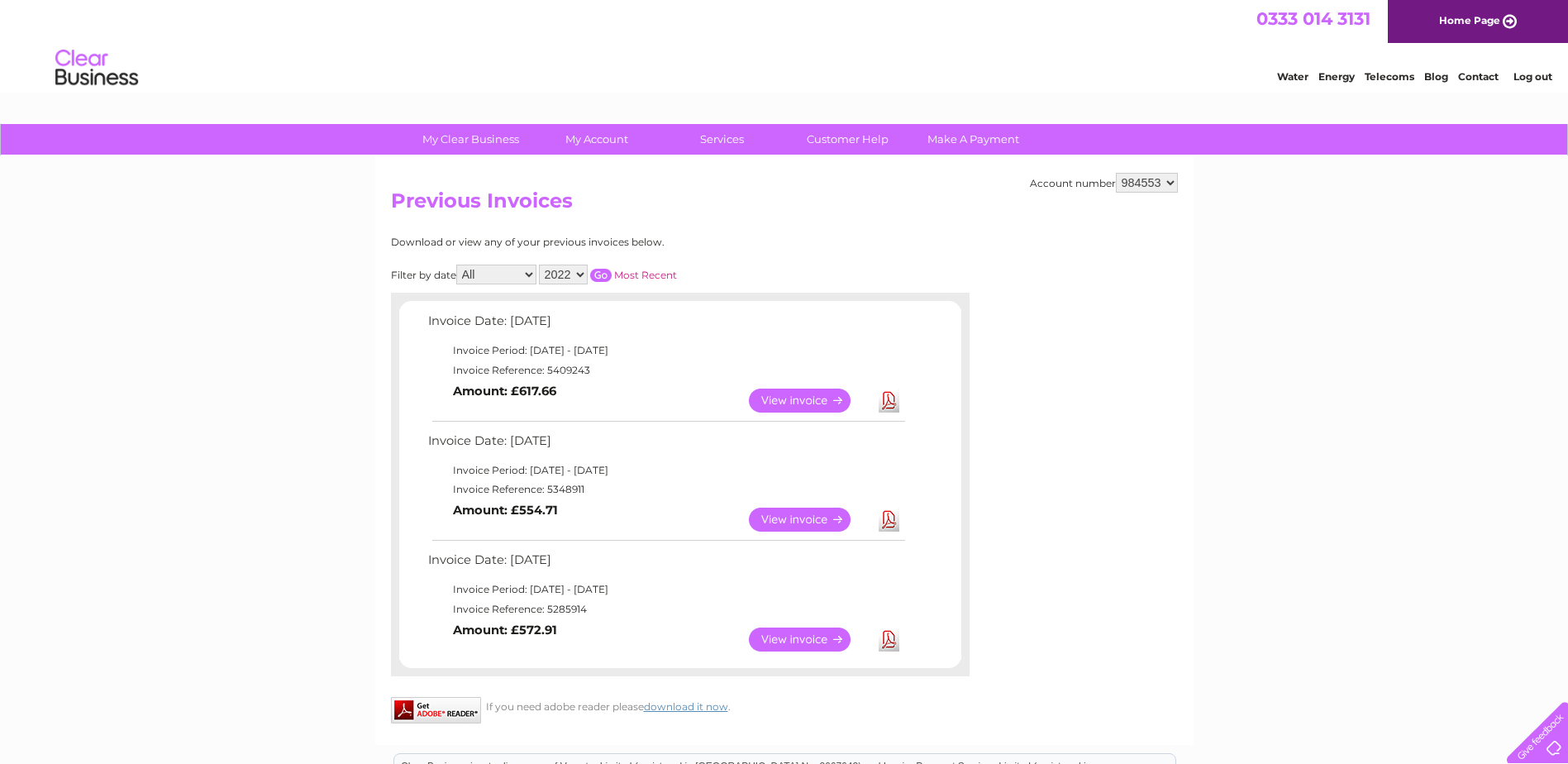
click at [554, 21] on div "0333 014 3131 Home Page" at bounding box center [784, 21] width 1568 height 43
click at [581, 275] on select "2025 2024 2023 2022" at bounding box center [563, 275] width 49 height 20
select select "2024"
click at [541, 264] on select "2025 2024 2023 2022" at bounding box center [563, 275] width 49 height 20
click at [604, 276] on input "button" at bounding box center [600, 276] width 21 height 13
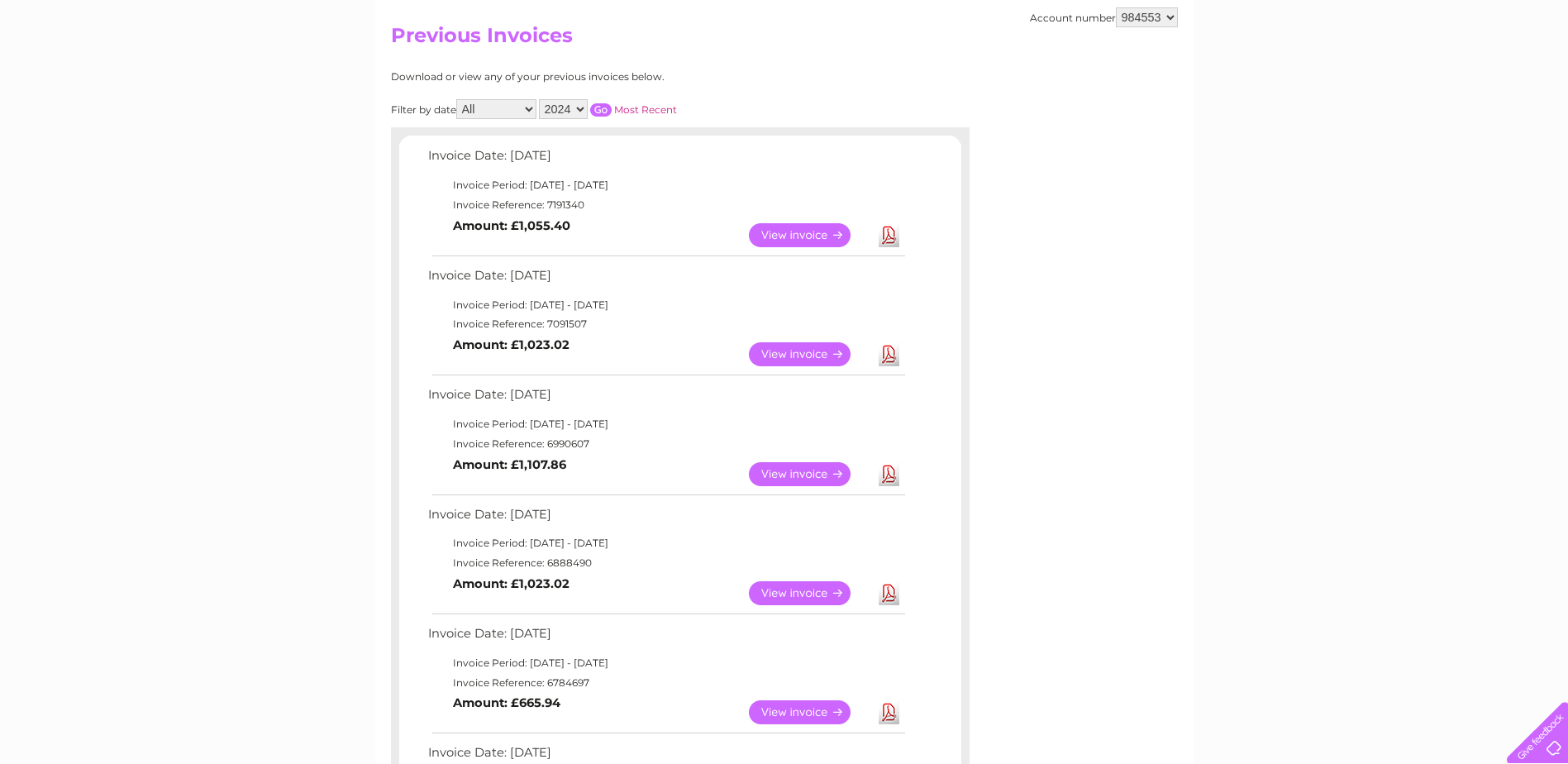
scroll to position [331, 0]
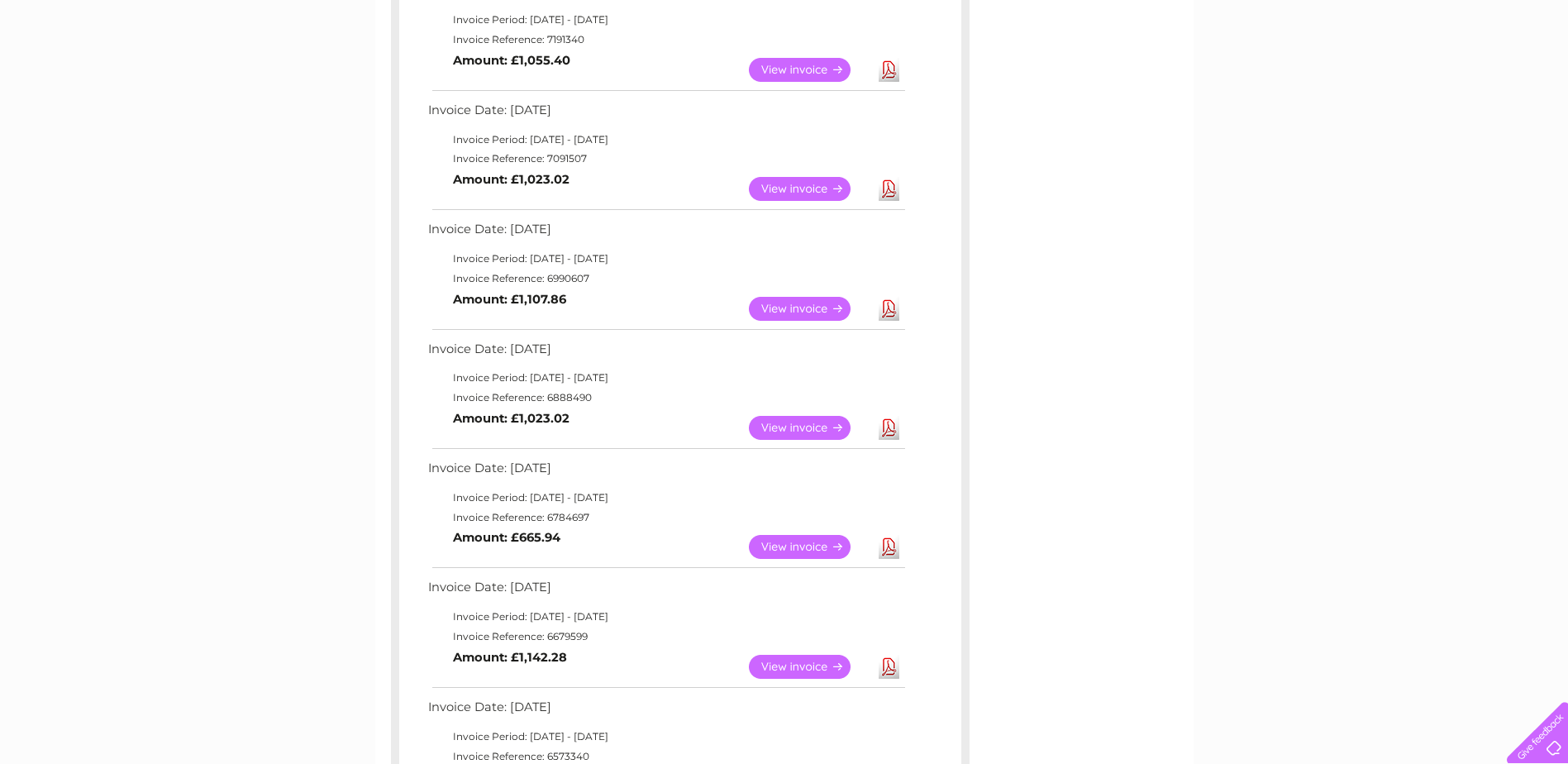
click at [799, 542] on link "View" at bounding box center [810, 547] width 122 height 24
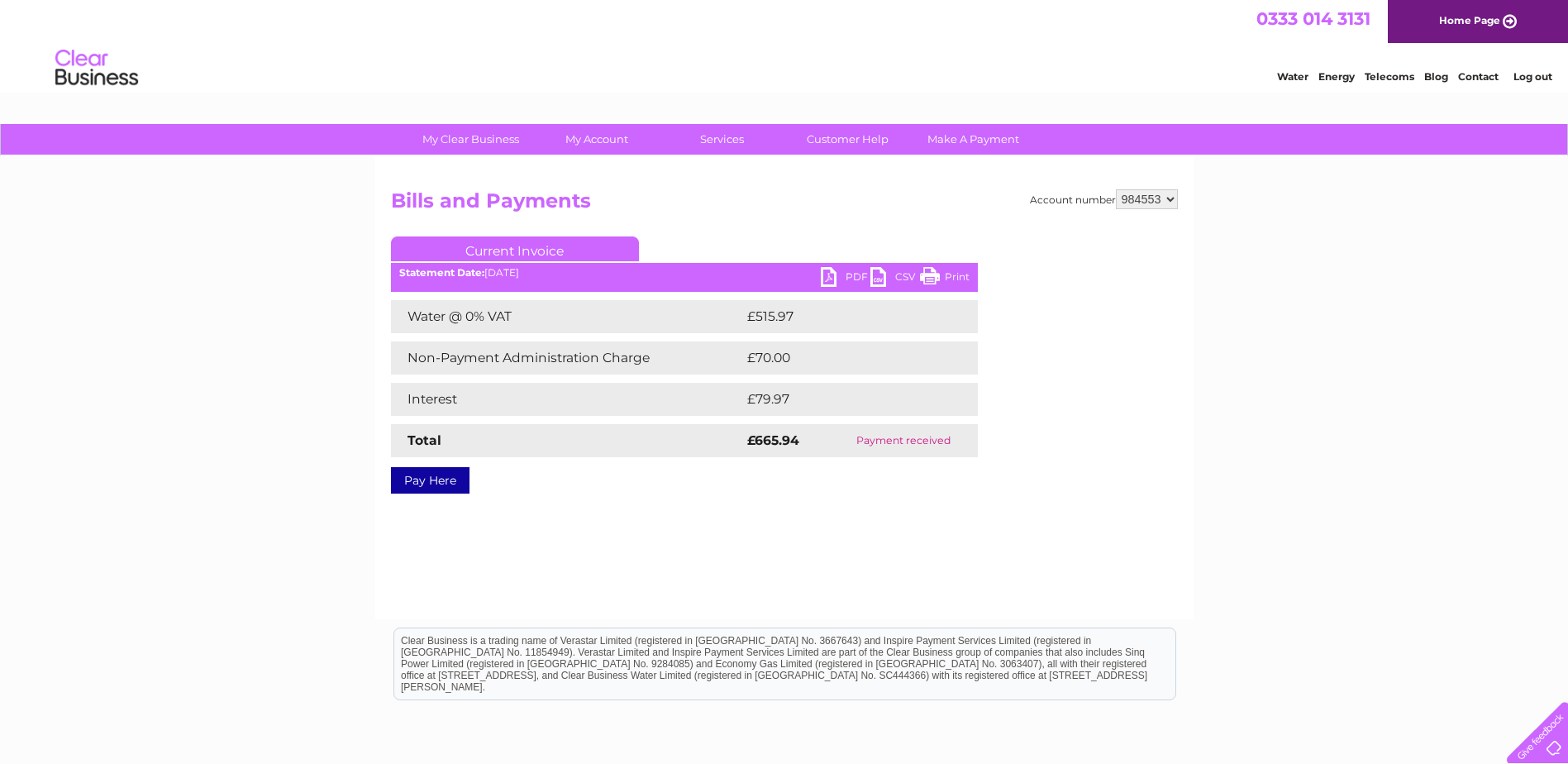
click at [832, 271] on link "PDF" at bounding box center [846, 279] width 50 height 24
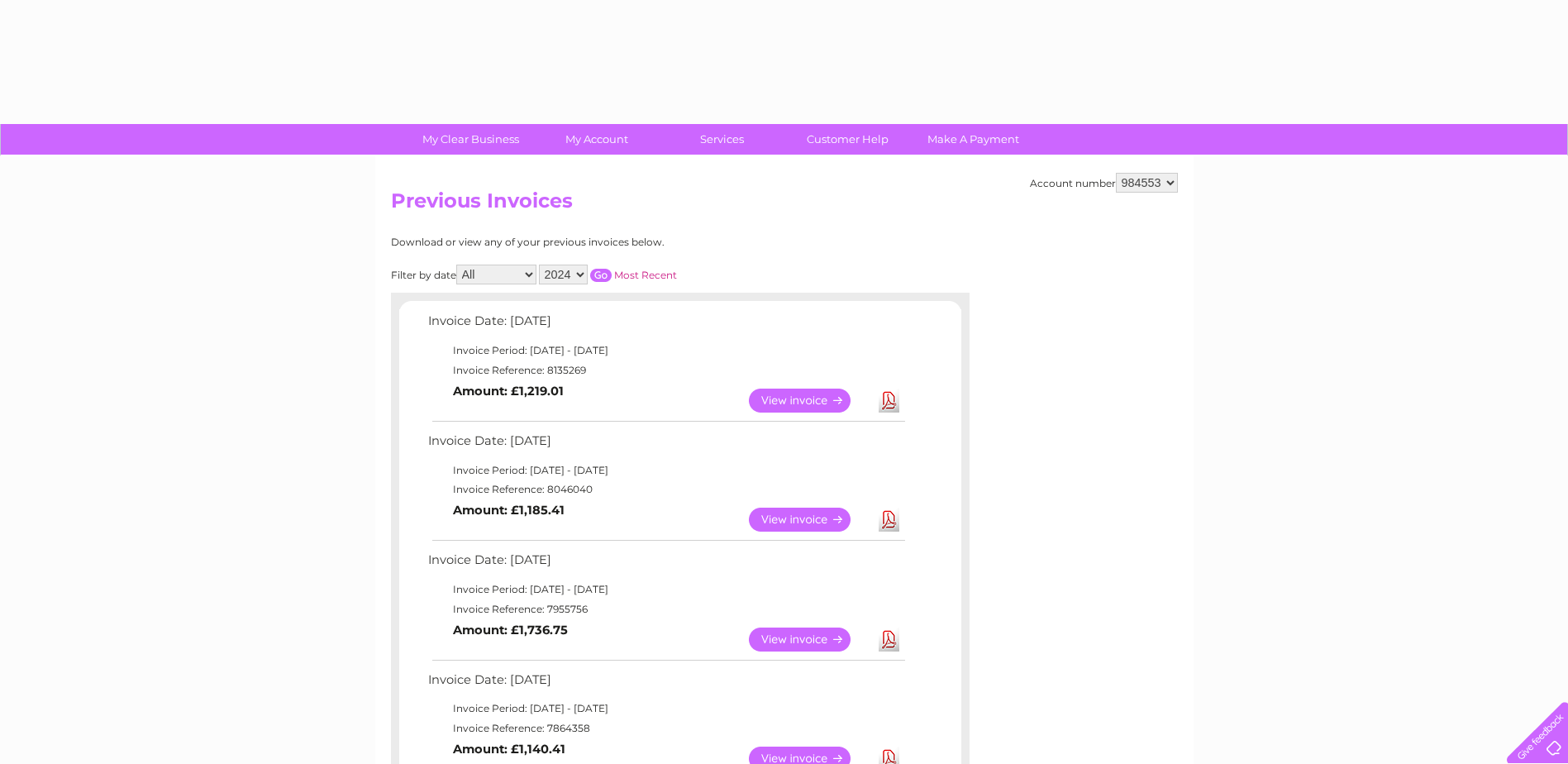
select select "2024"
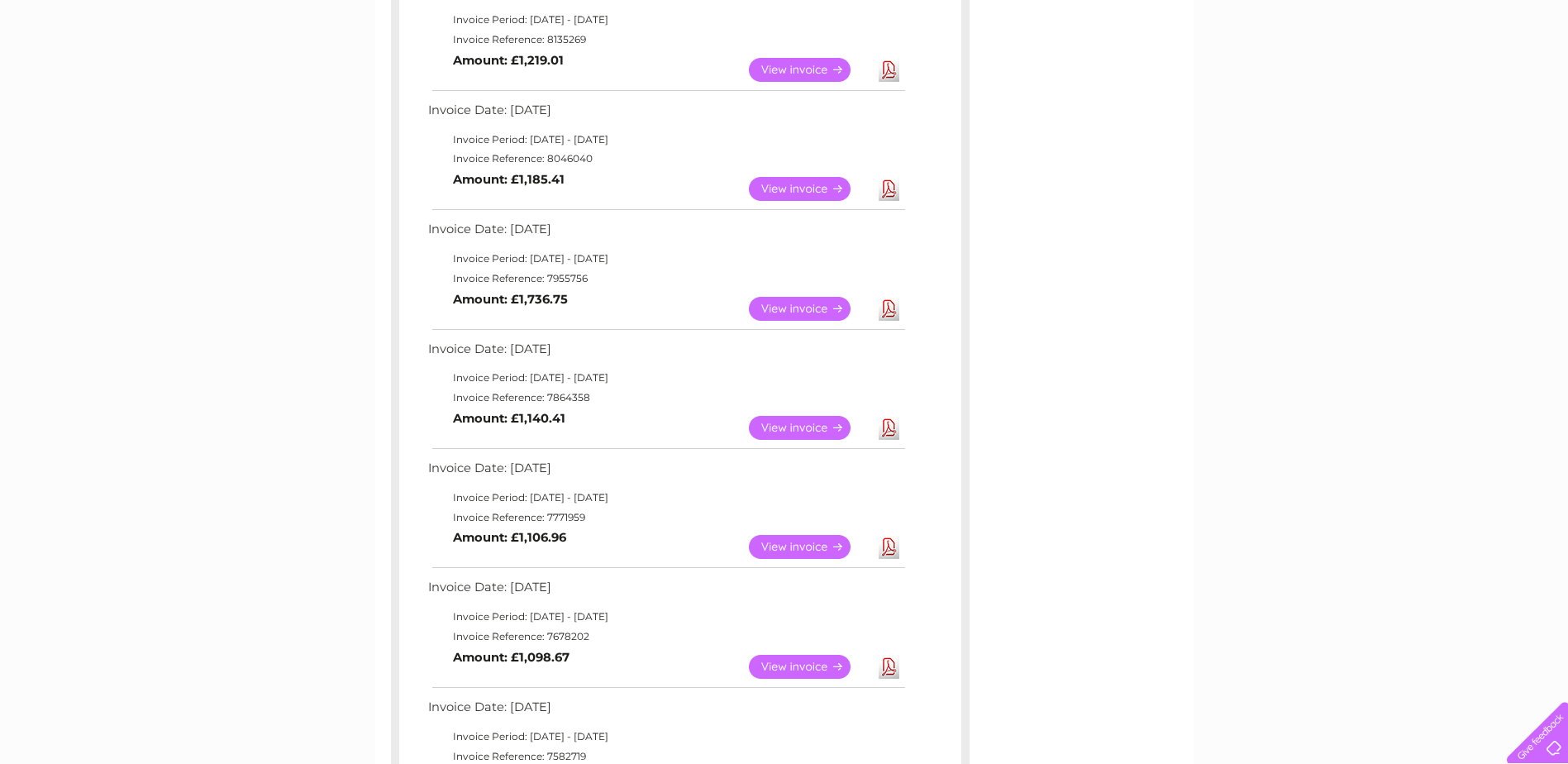
scroll to position [248, 0]
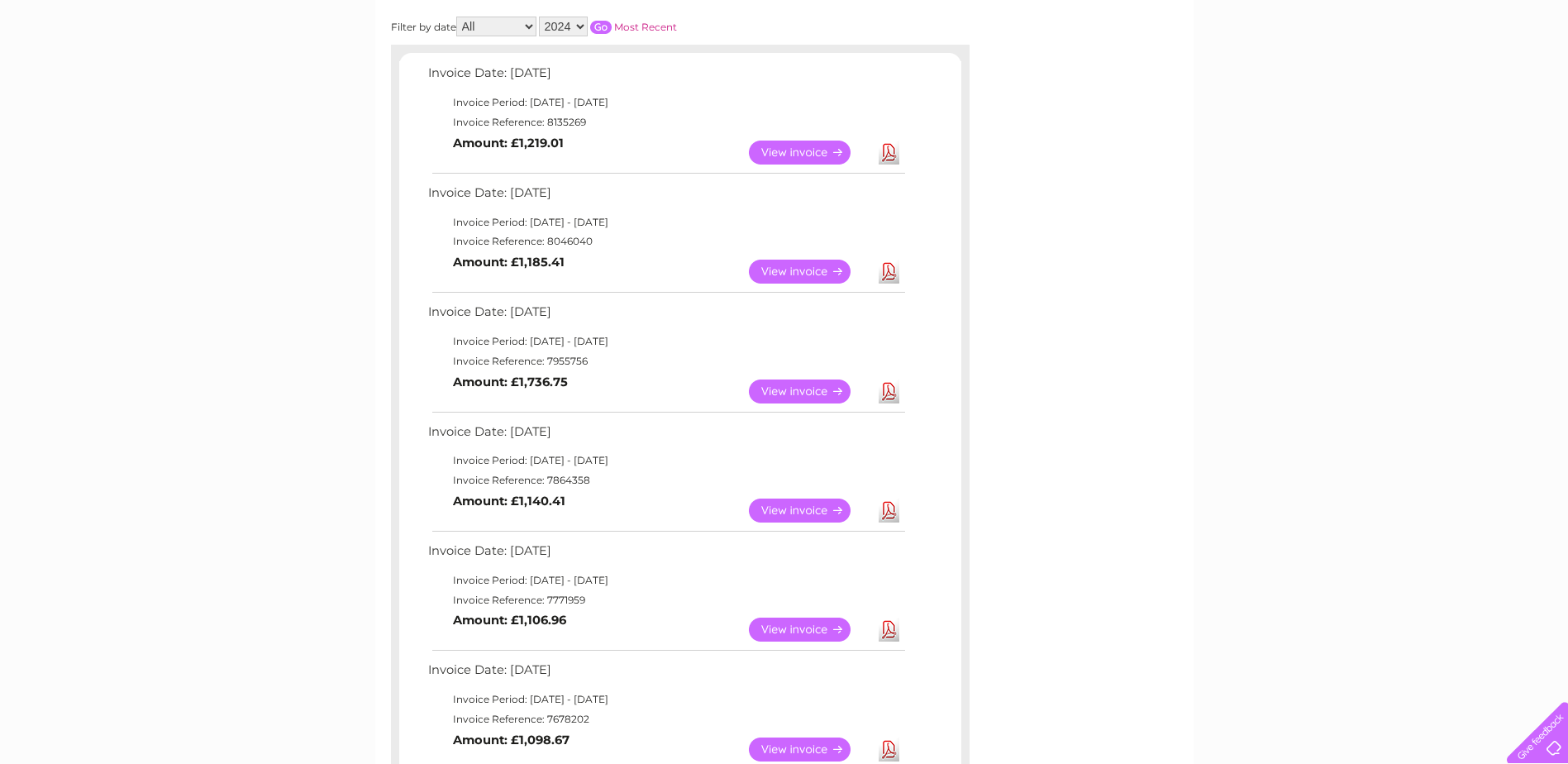
click at [810, 157] on link "View" at bounding box center [810, 152] width 122 height 24
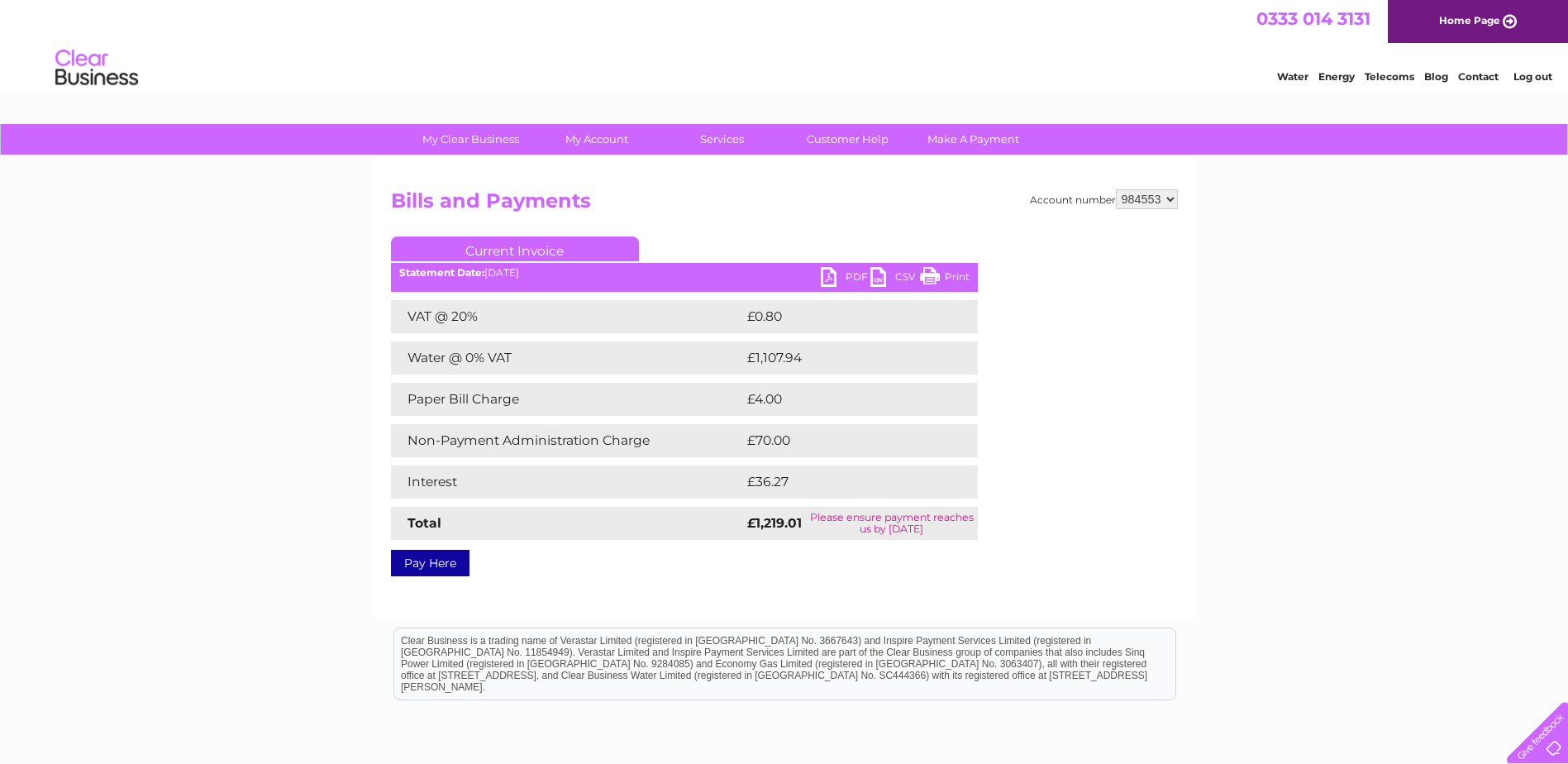
click at [837, 276] on link "PDF" at bounding box center [846, 279] width 50 height 24
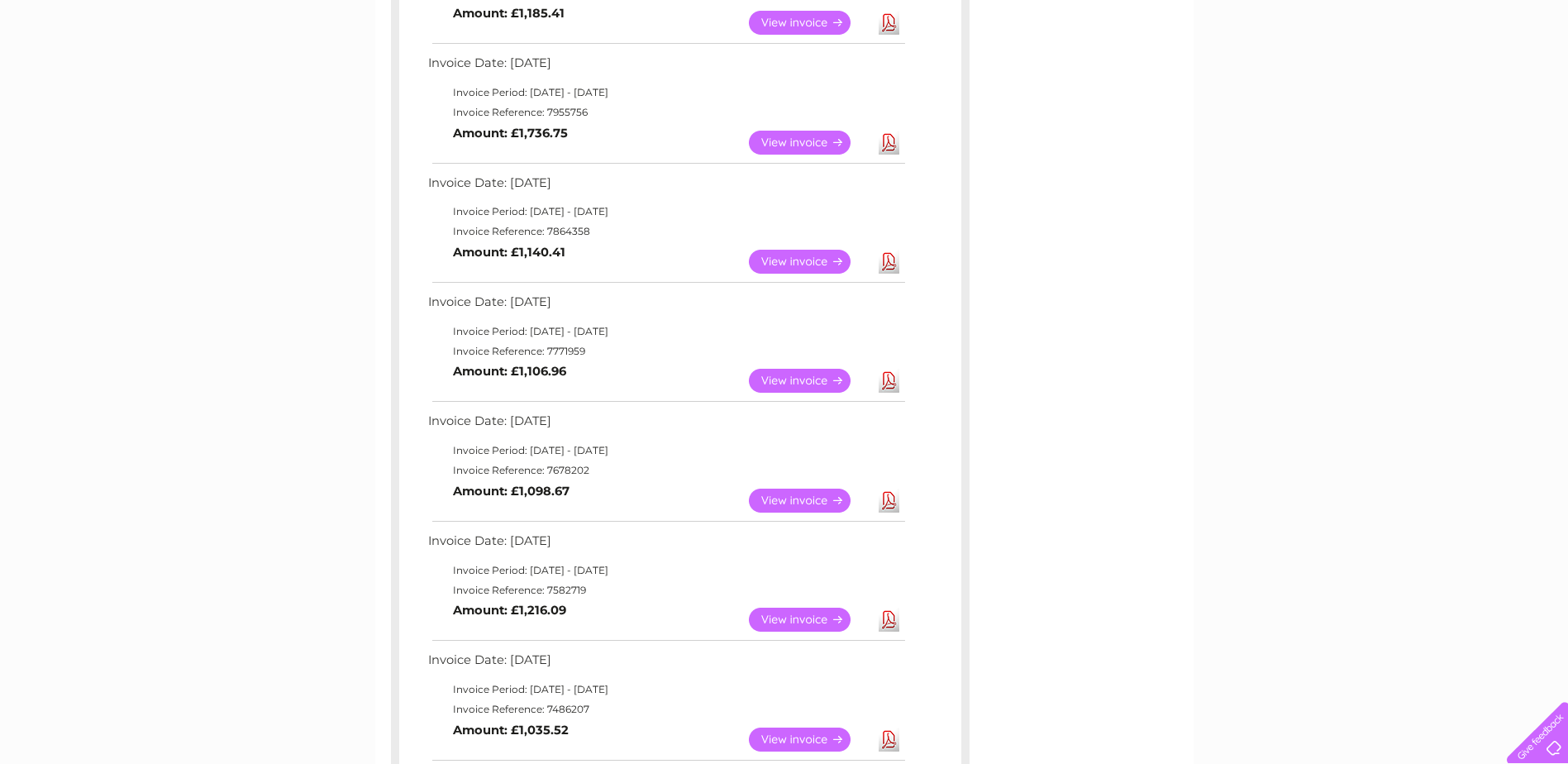
scroll to position [84, 0]
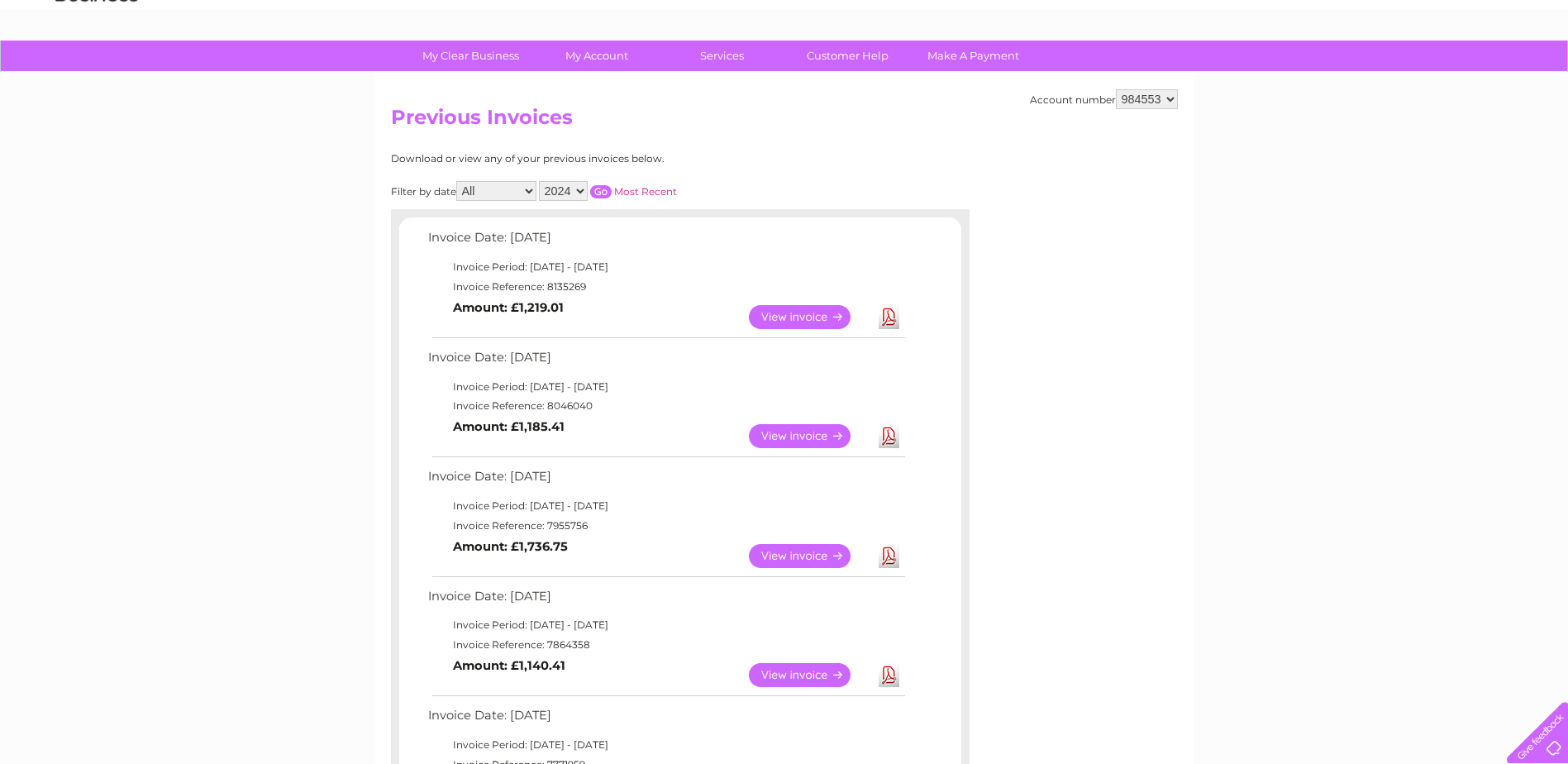
click at [579, 193] on select "2025 2024 2023 2022" at bounding box center [563, 191] width 49 height 20
select select "2025"
click at [541, 181] on select "2025 2024 2023 2022" at bounding box center [563, 191] width 49 height 20
click at [605, 192] on input "button" at bounding box center [600, 192] width 21 height 13
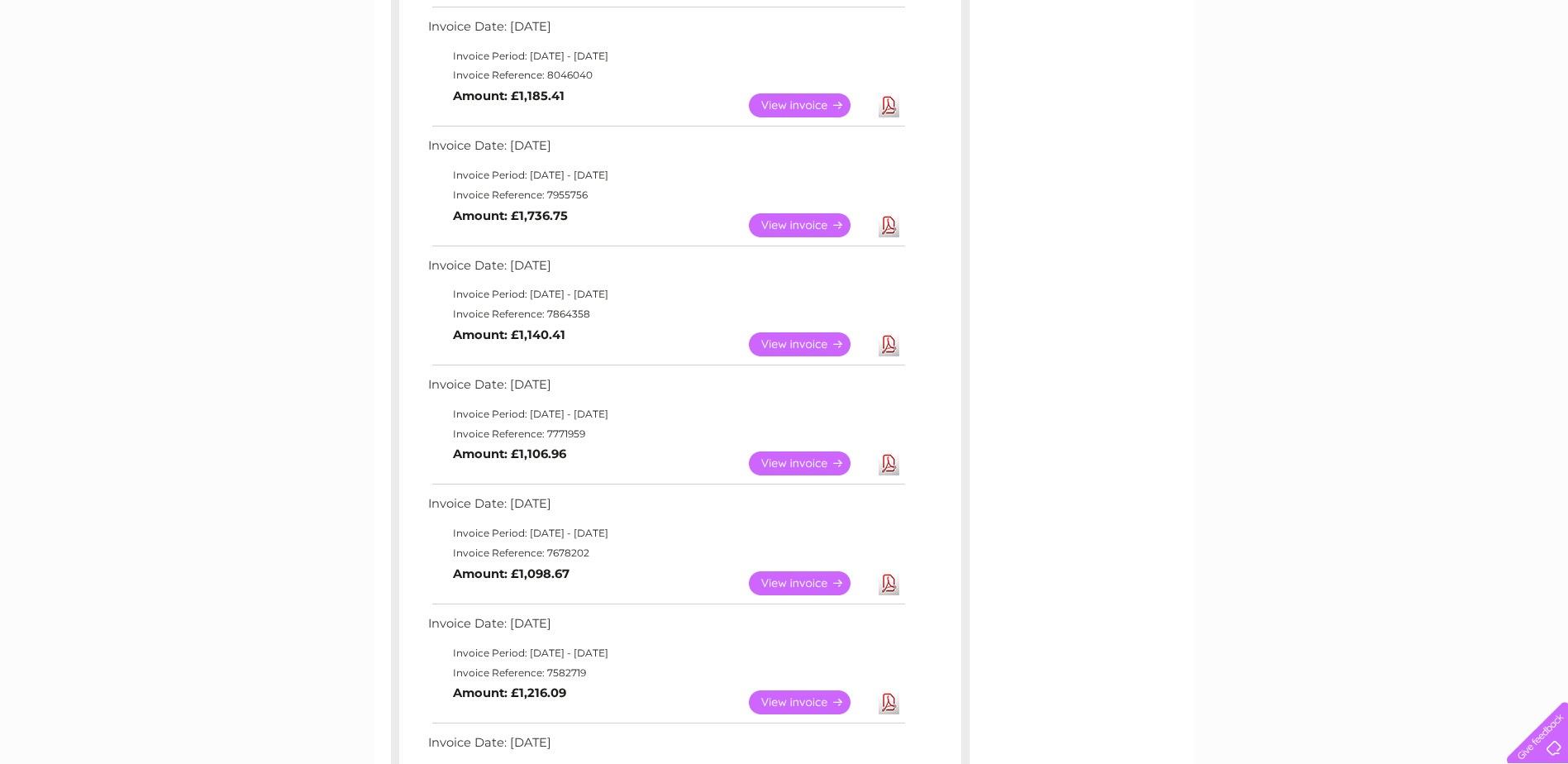
scroll to position [911, 0]
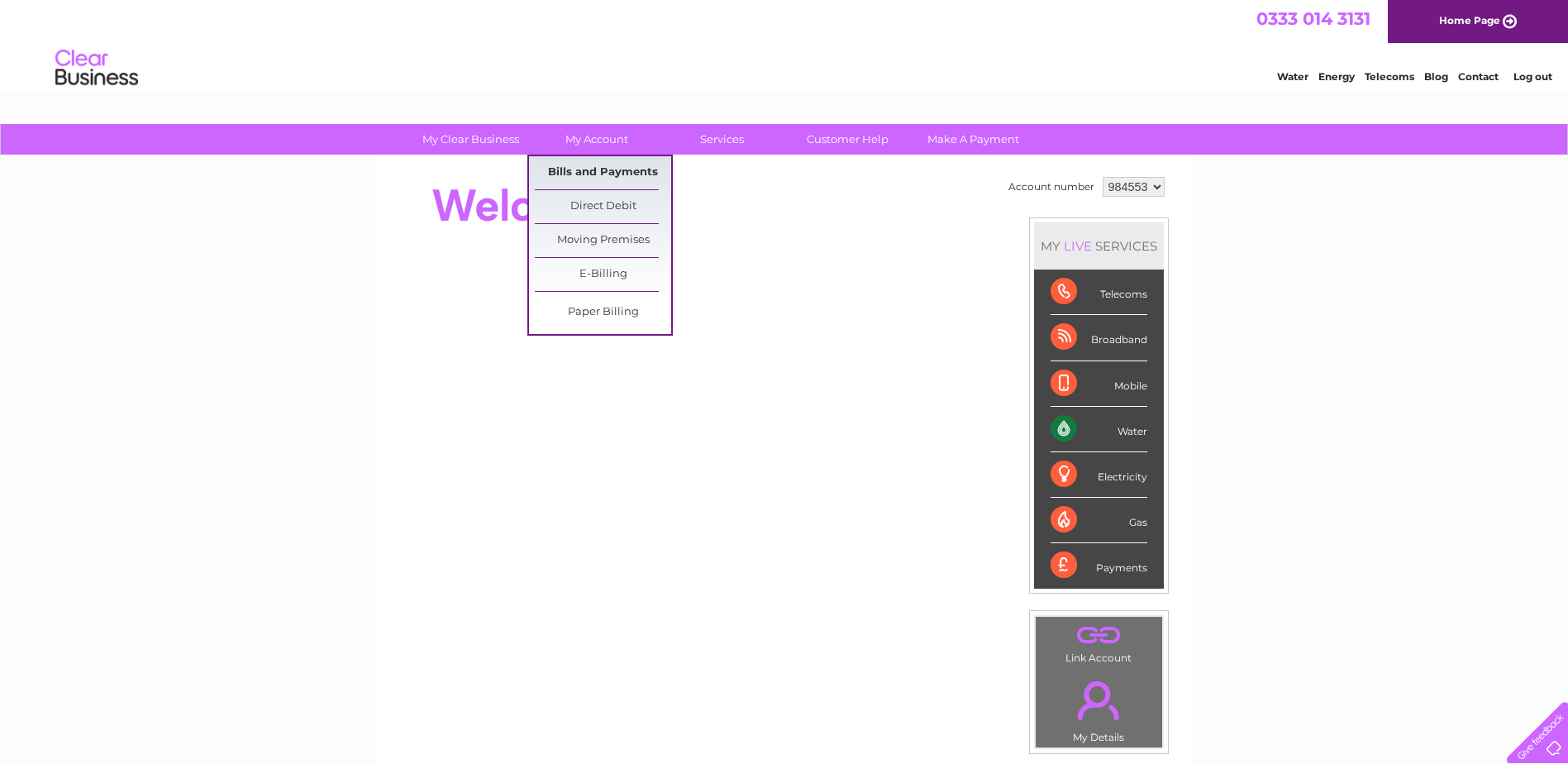
click at [601, 172] on link "Bills and Payments" at bounding box center [603, 173] width 136 height 33
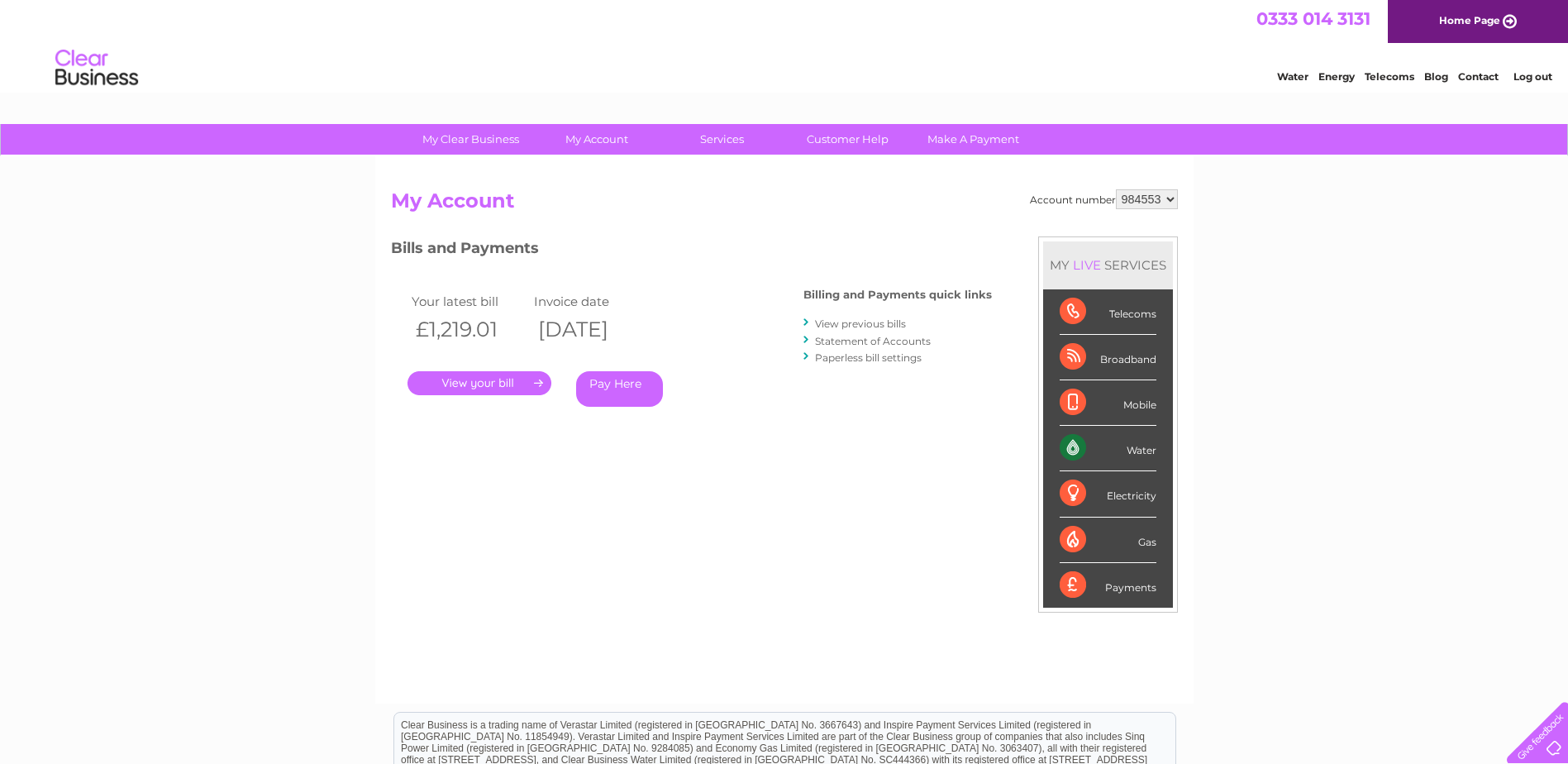
click at [871, 325] on link "View previous bills" at bounding box center [860, 323] width 91 height 12
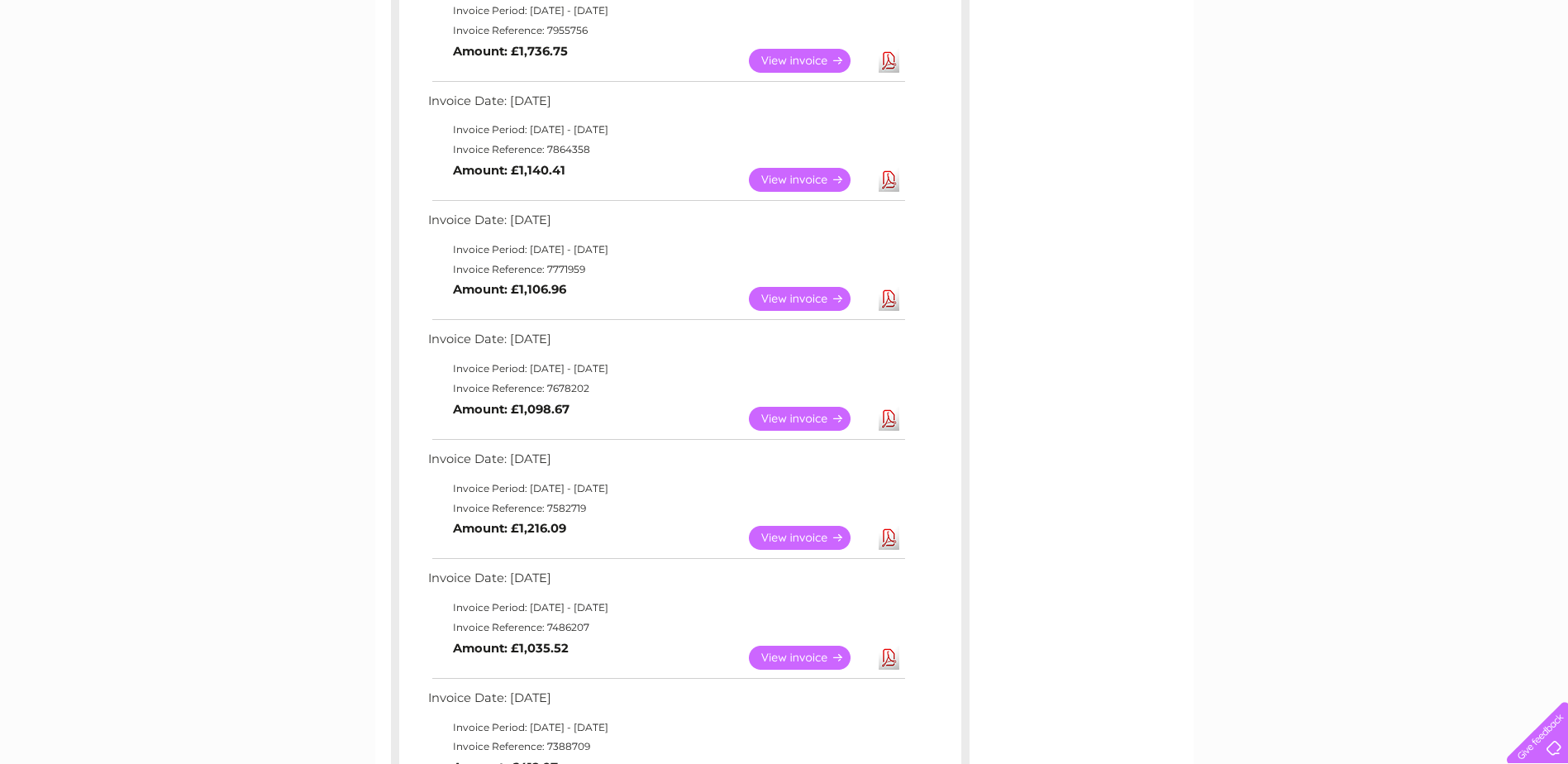
scroll to position [910, 0]
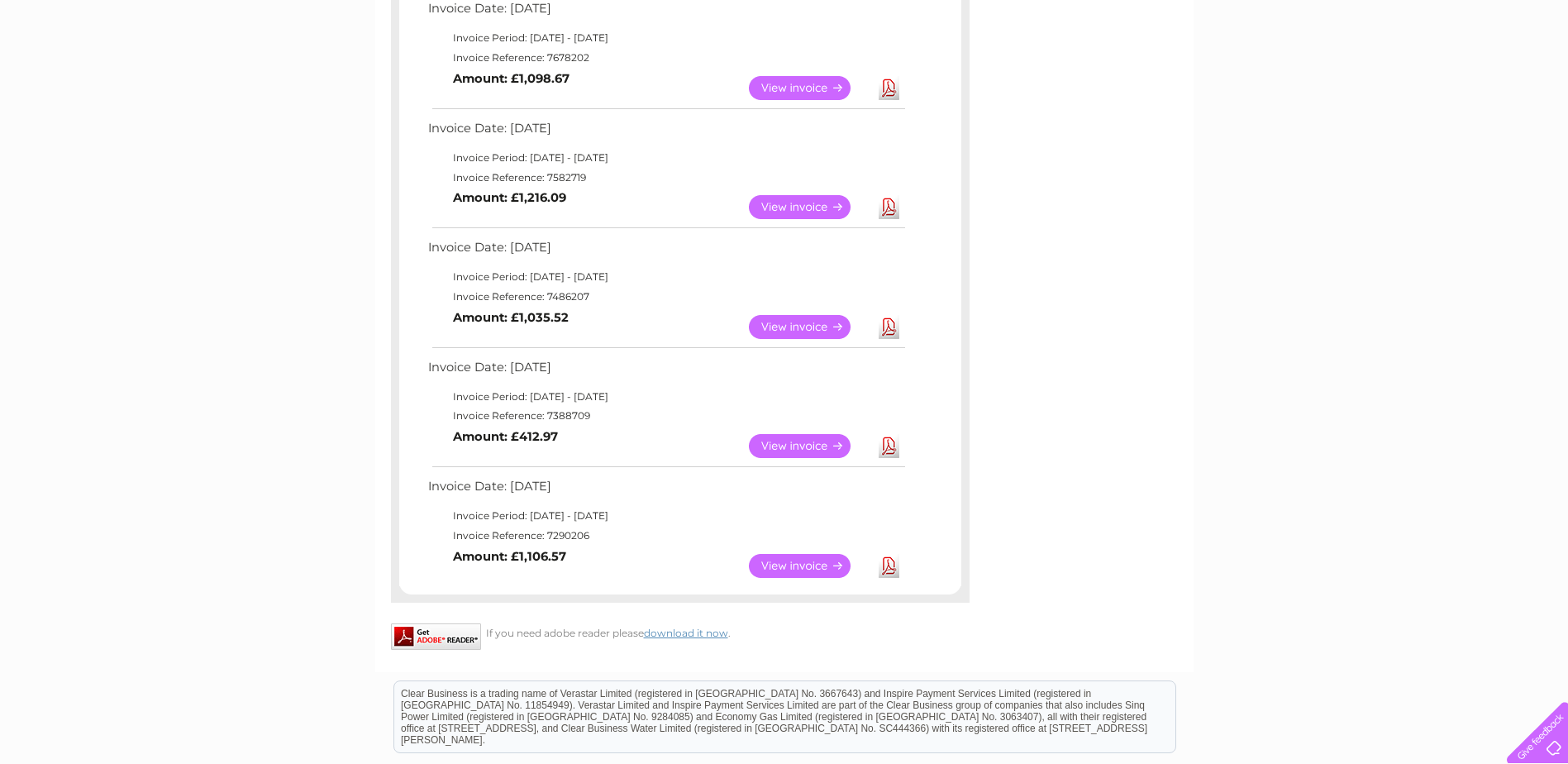
click at [892, 567] on link "Download" at bounding box center [888, 566] width 20 height 24
click at [888, 446] on link "Download" at bounding box center [888, 446] width 20 height 24
click at [888, 324] on link "Download" at bounding box center [888, 327] width 20 height 24
click at [889, 202] on link "Download" at bounding box center [888, 207] width 20 height 24
click at [886, 84] on link "Download" at bounding box center [888, 88] width 20 height 24
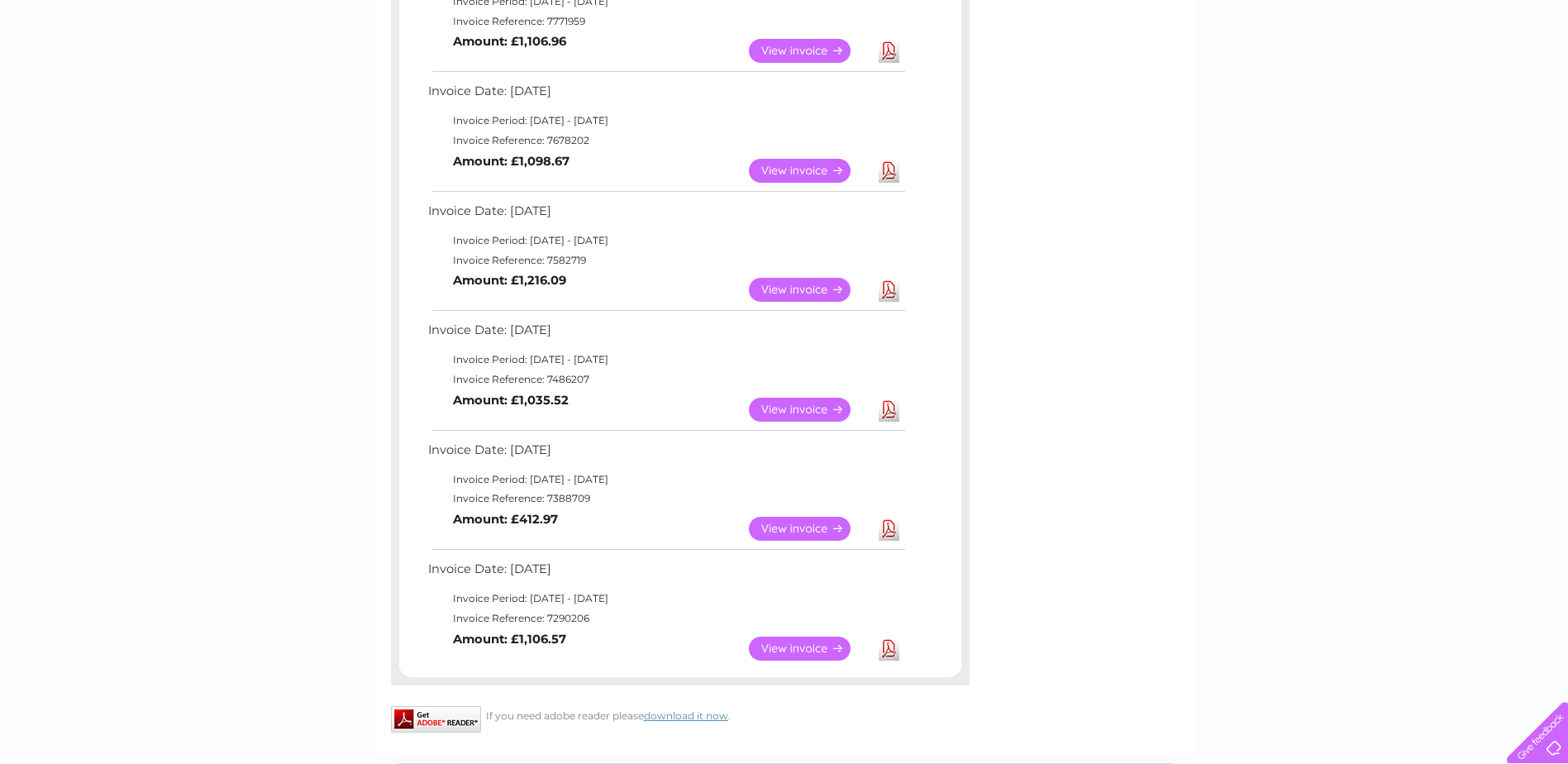
scroll to position [744, 0]
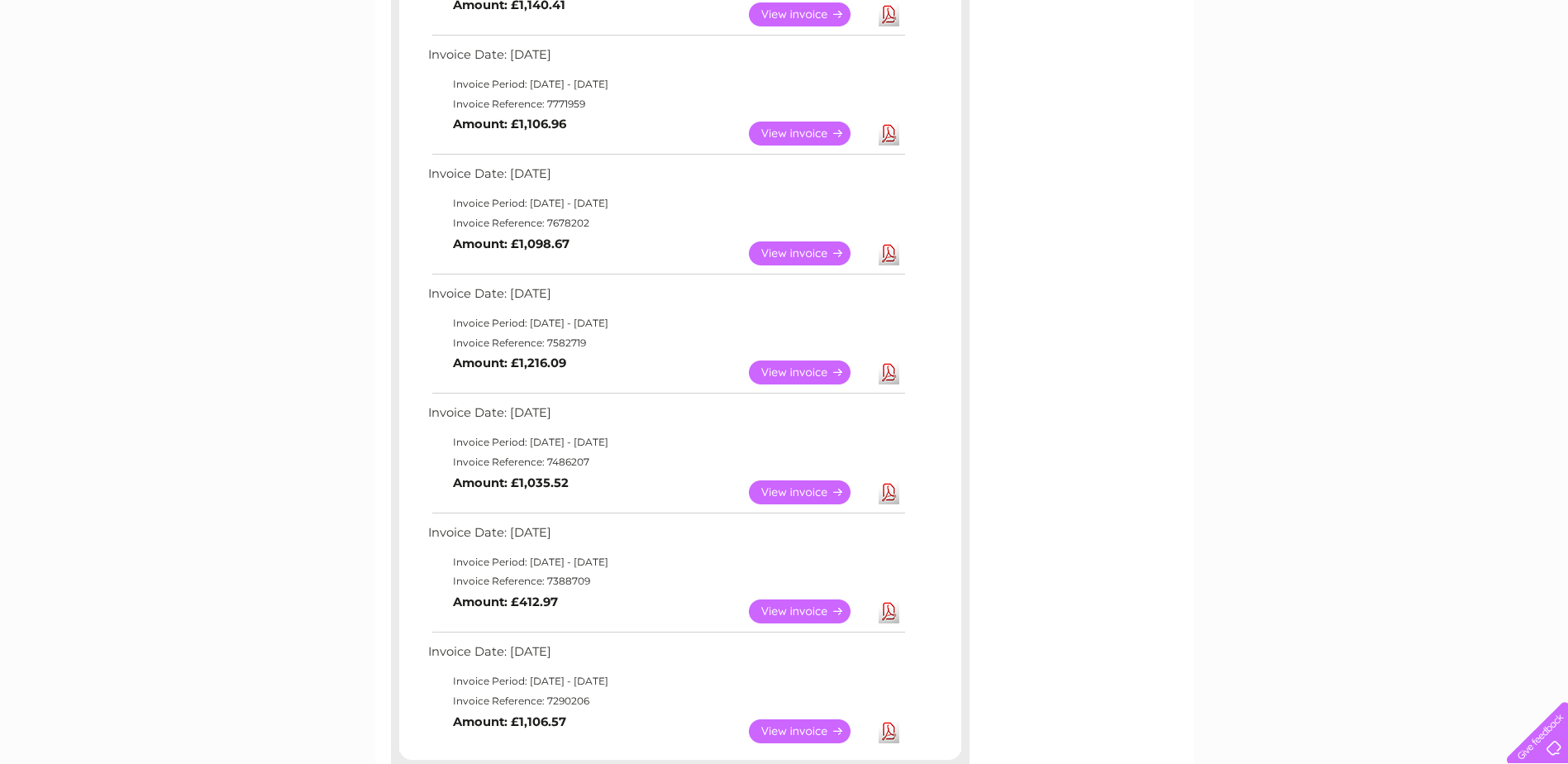
click at [887, 129] on link "Download" at bounding box center [888, 134] width 20 height 24
click at [893, 15] on link "Download" at bounding box center [888, 15] width 20 height 24
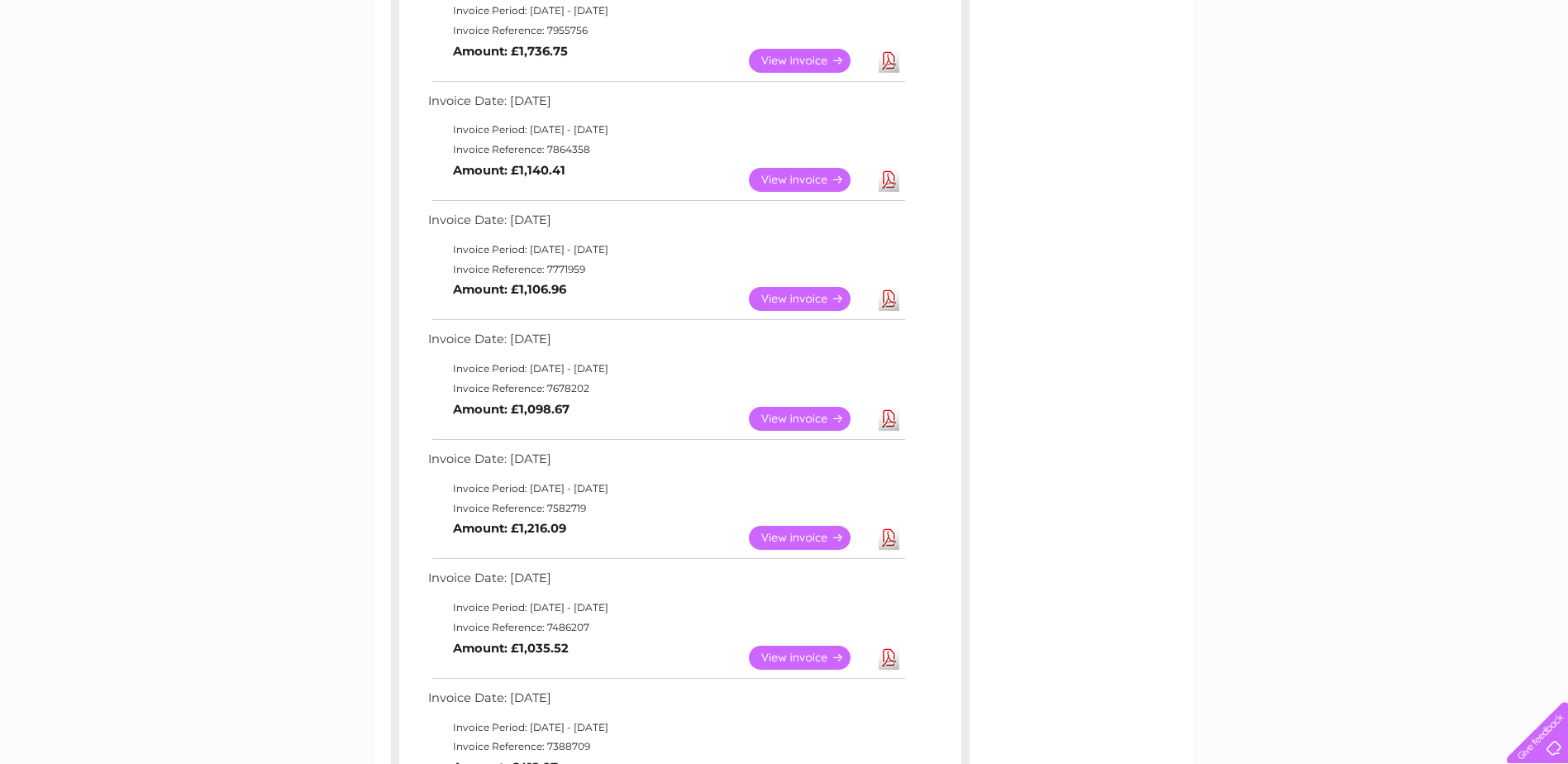
scroll to position [496, 0]
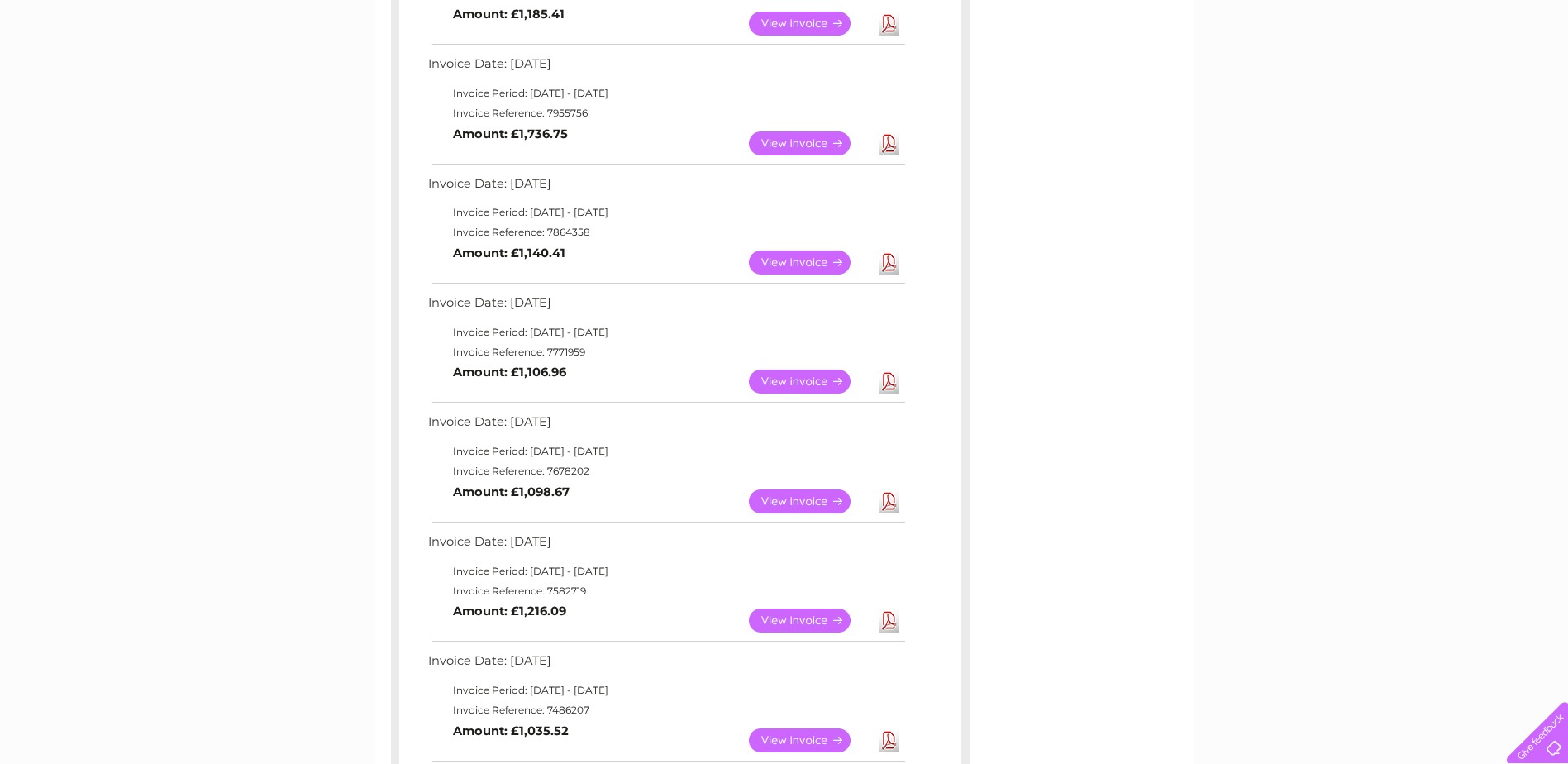
click at [886, 145] on link "Download" at bounding box center [888, 144] width 20 height 24
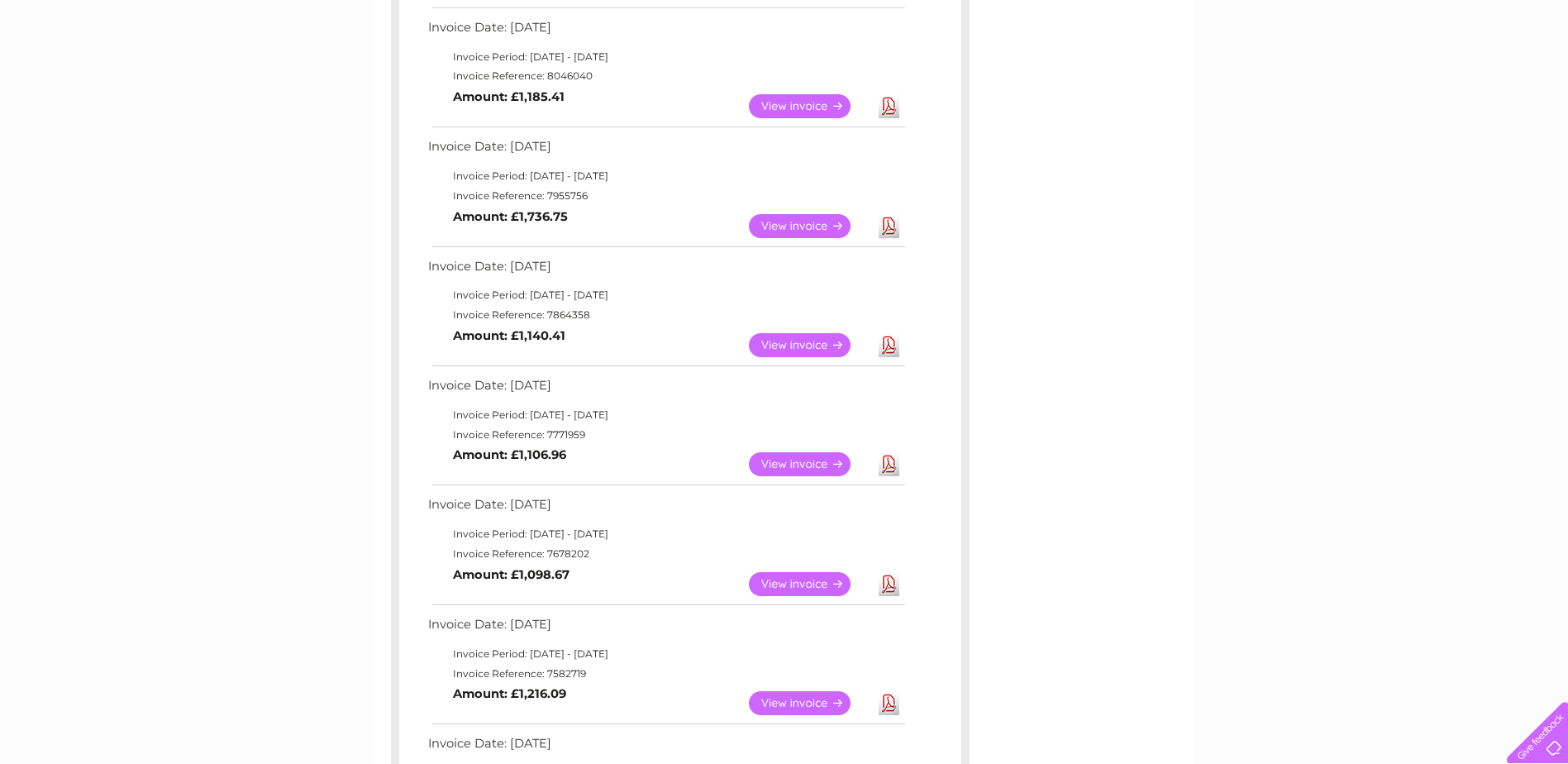
click at [886, 109] on link "Download" at bounding box center [888, 106] width 20 height 24
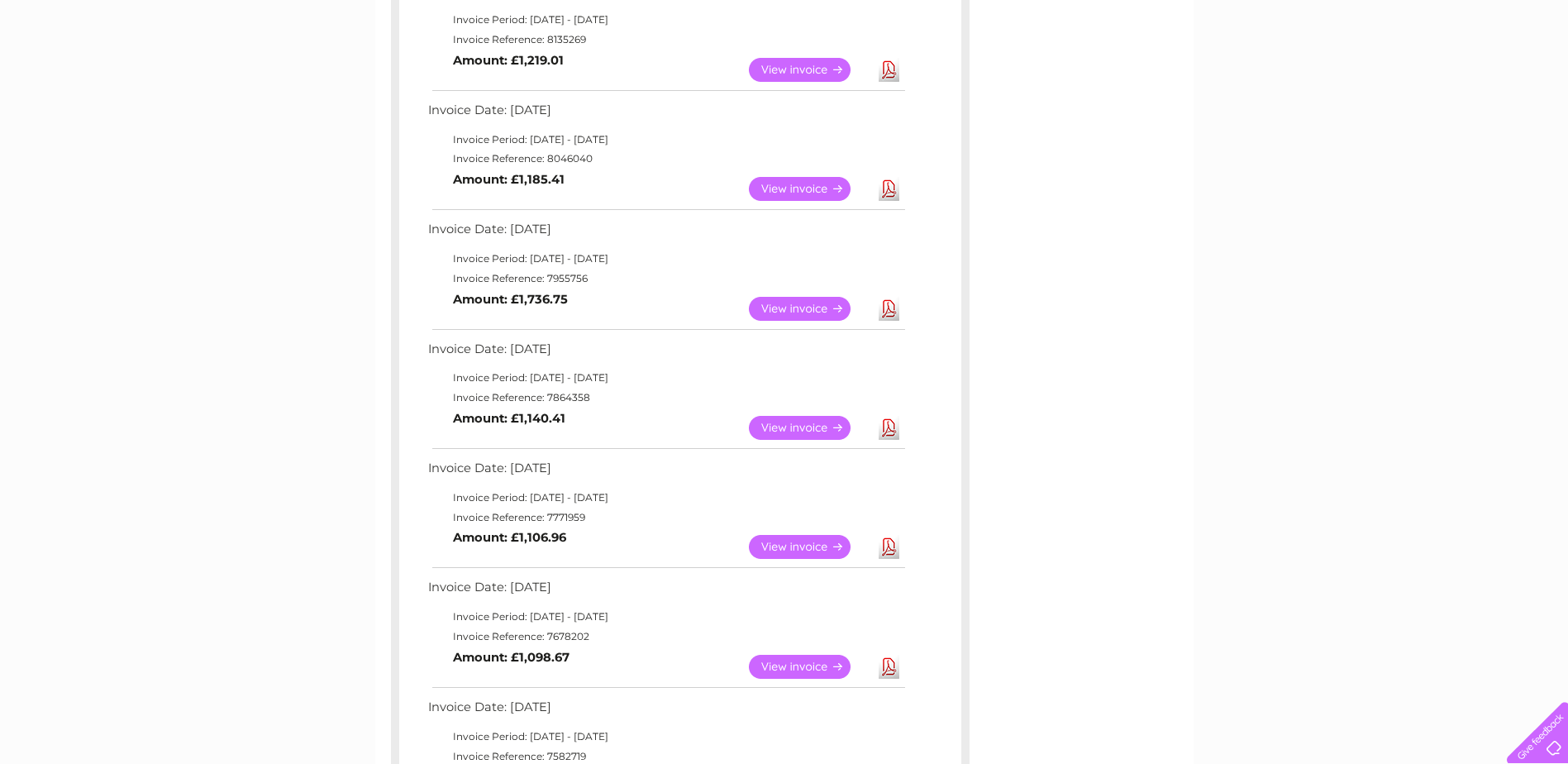
scroll to position [248, 0]
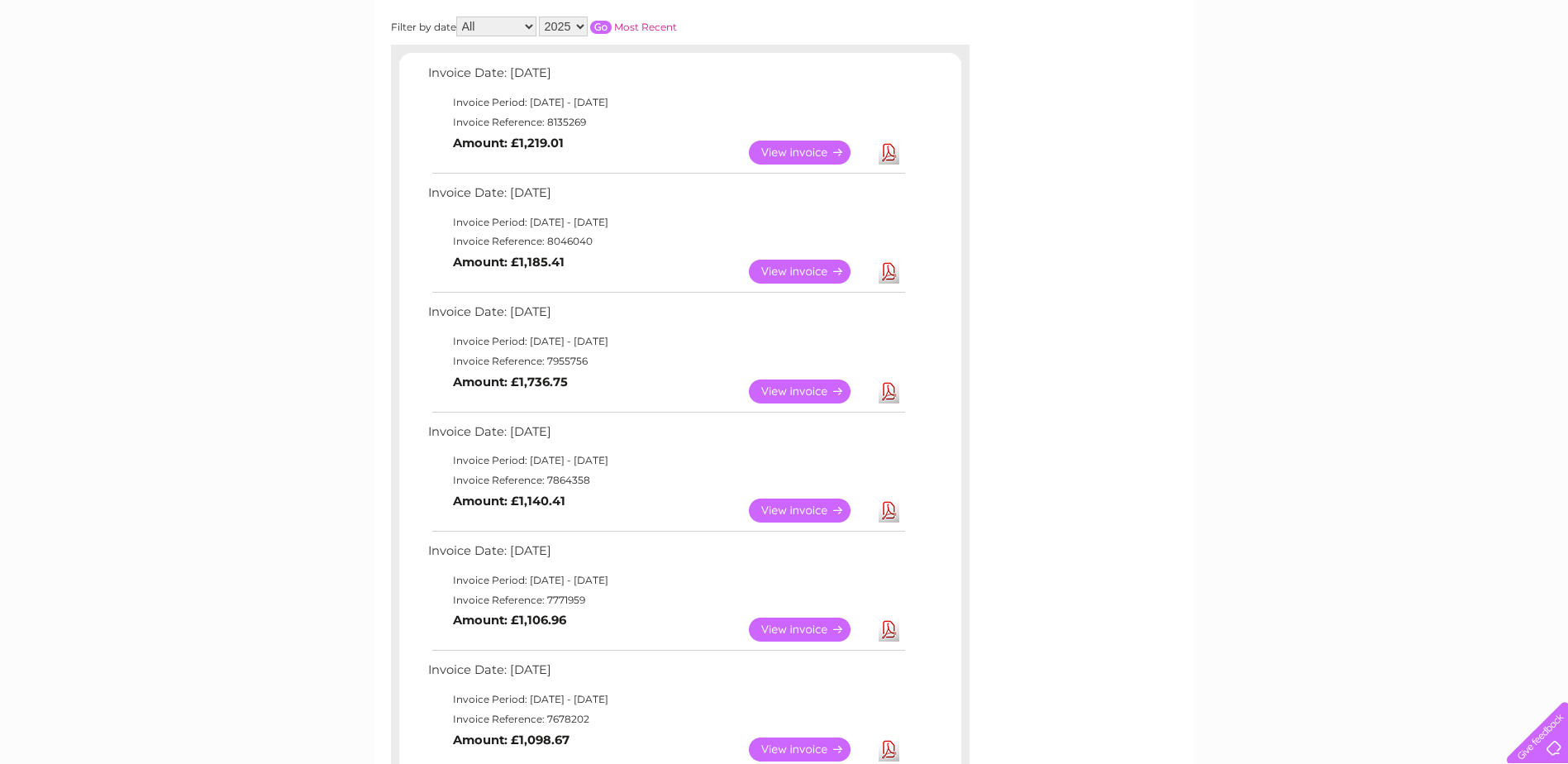
click at [823, 154] on link "View" at bounding box center [810, 152] width 122 height 24
click at [884, 152] on link "Download" at bounding box center [888, 152] width 20 height 24
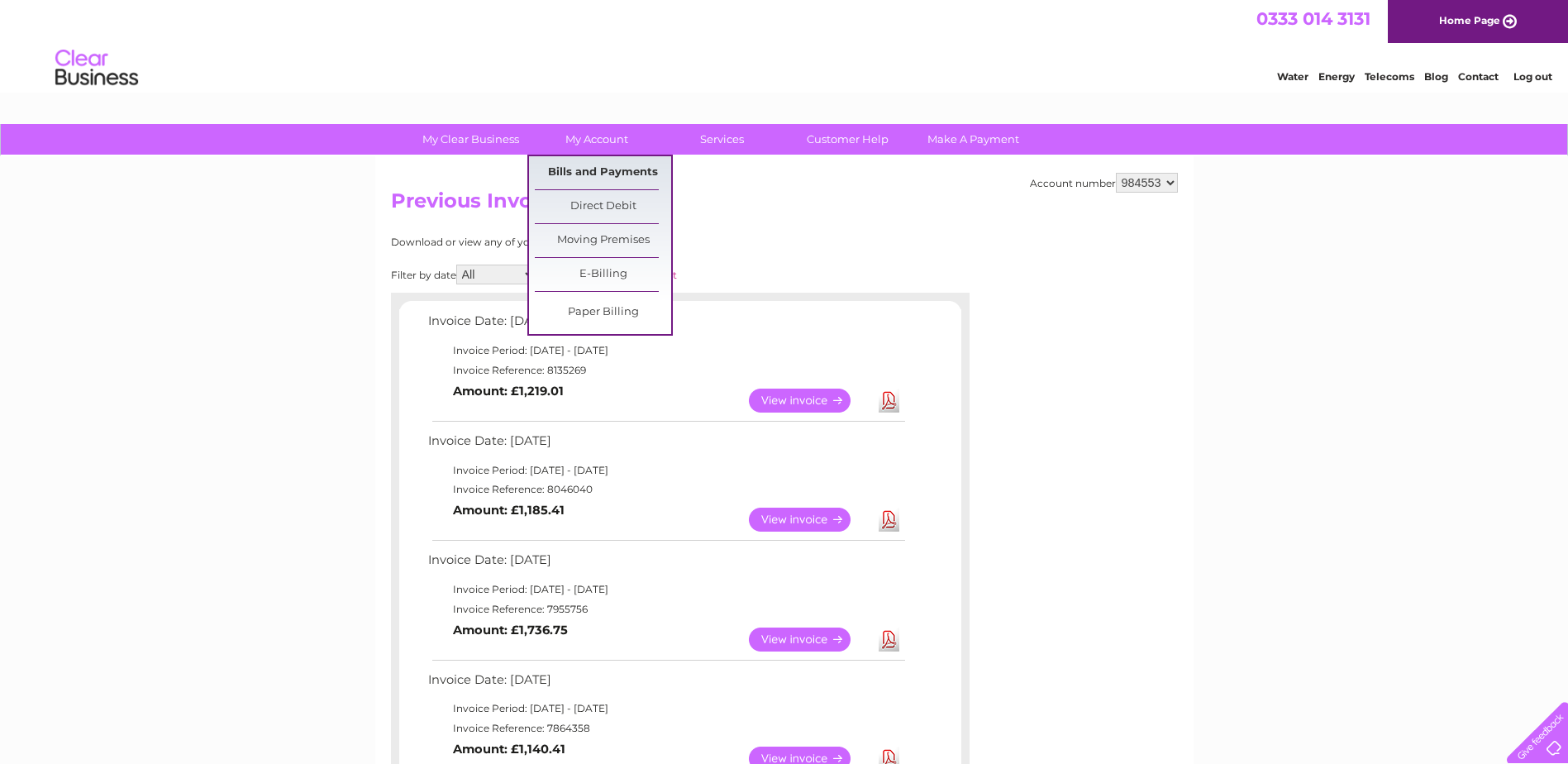
click at [622, 169] on link "Bills and Payments" at bounding box center [603, 173] width 136 height 33
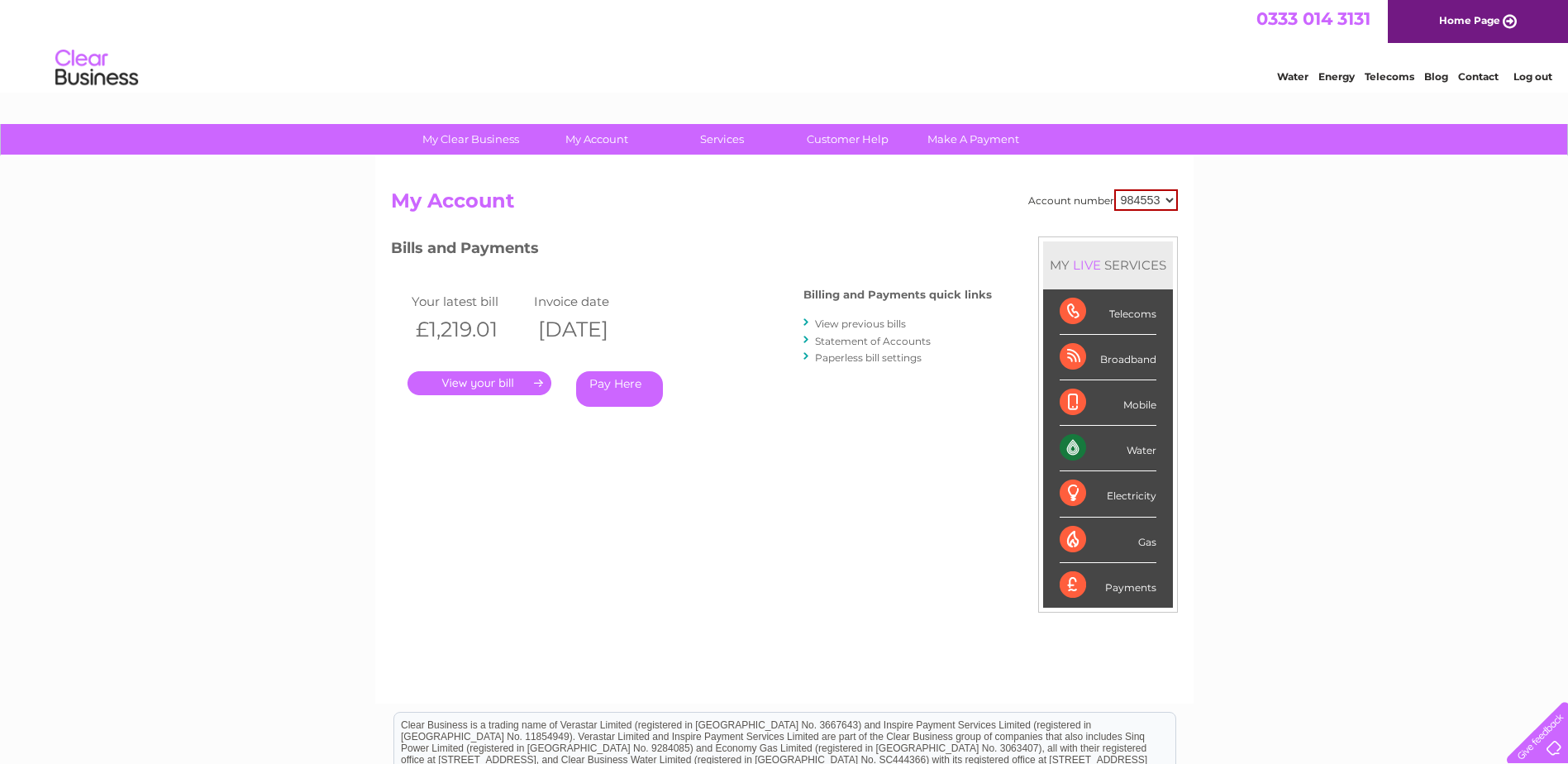
click at [841, 339] on link "Statement of Accounts" at bounding box center [872, 340] width 116 height 12
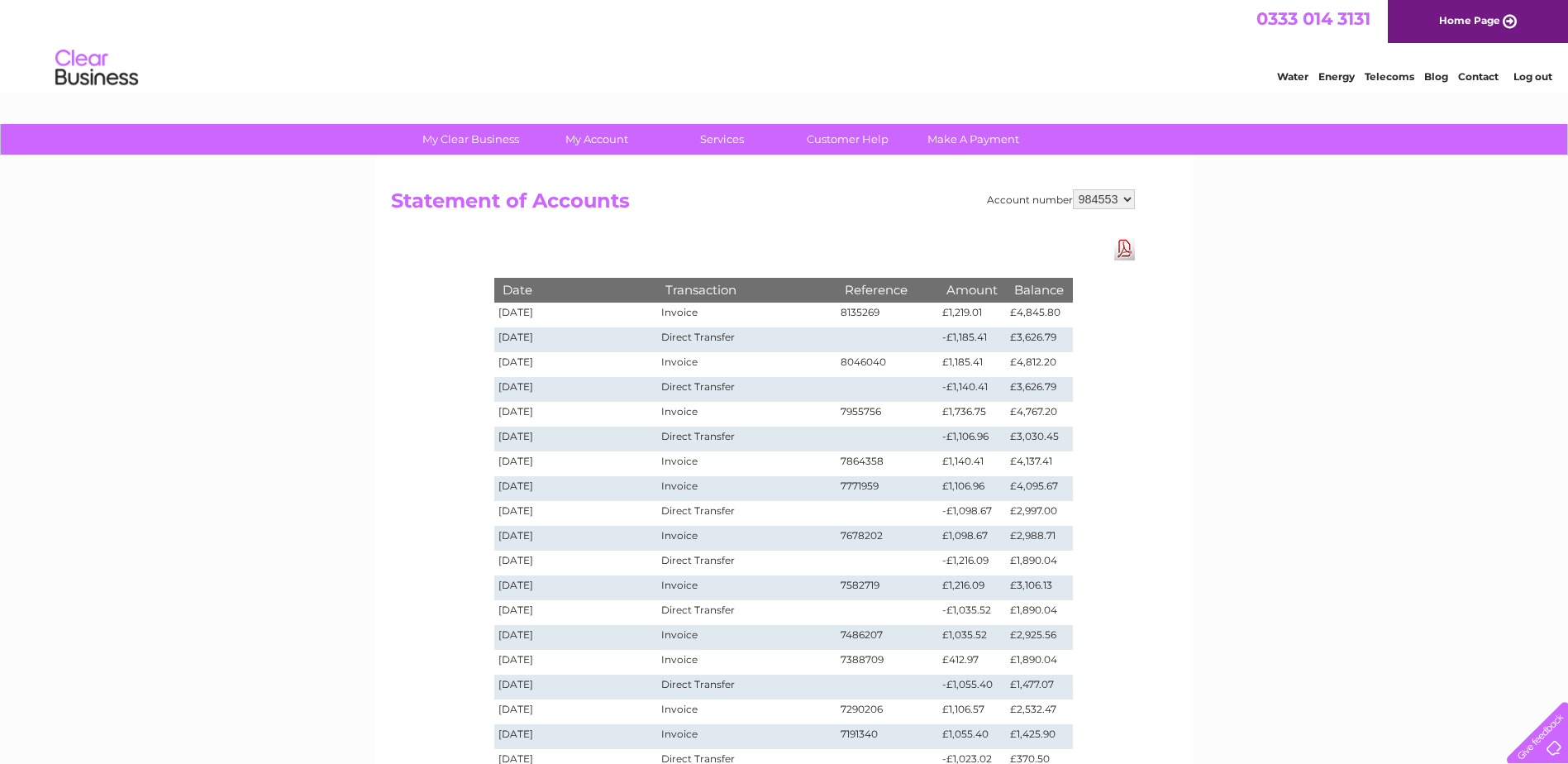
scroll to position [331, 0]
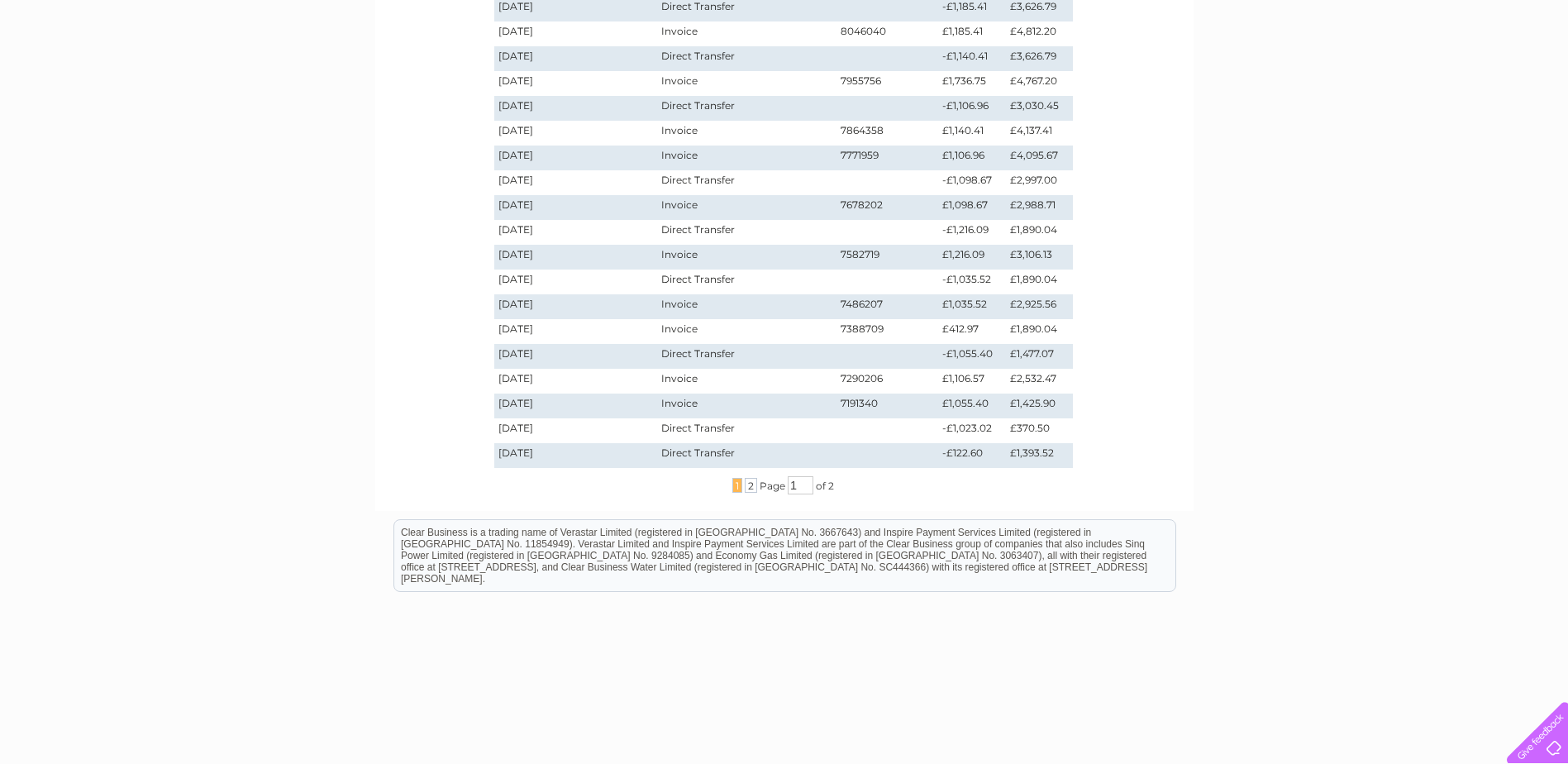
click at [978, 408] on td "£1,055.40" at bounding box center [972, 406] width 68 height 25
click at [950, 401] on td "£1,055.40" at bounding box center [972, 406] width 68 height 25
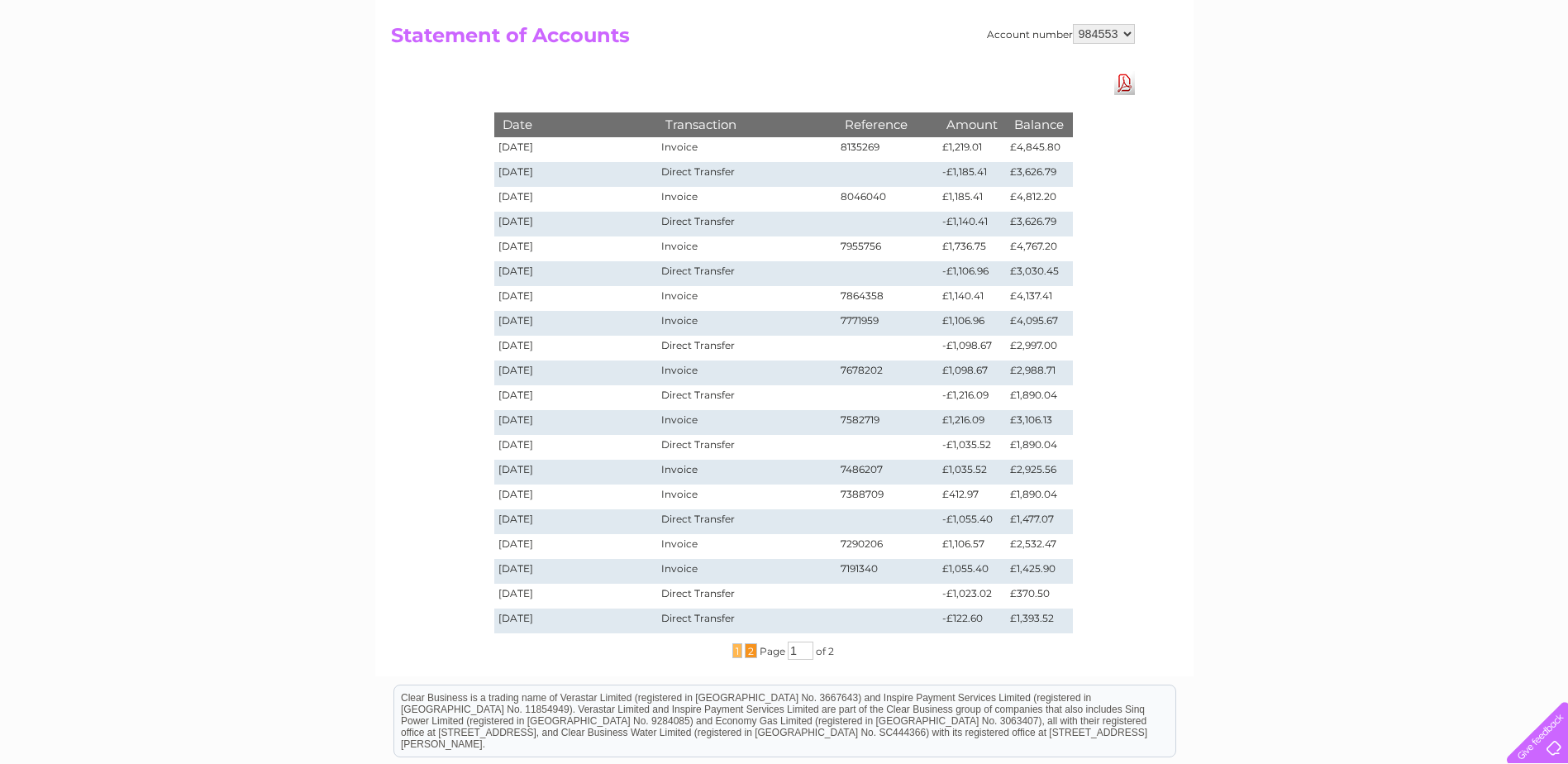
click at [750, 655] on span "2" at bounding box center [750, 651] width 12 height 15
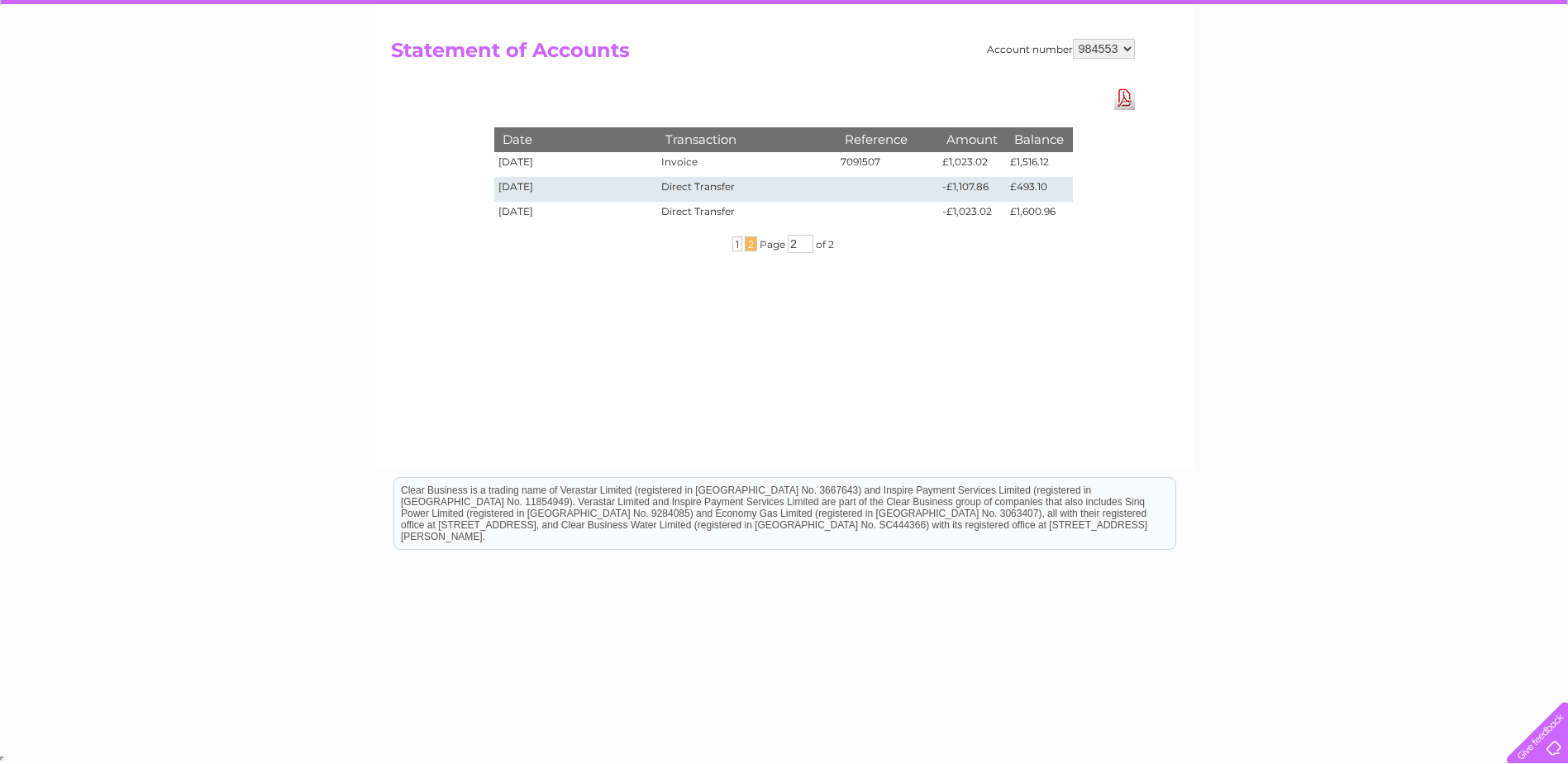
scroll to position [0, 0]
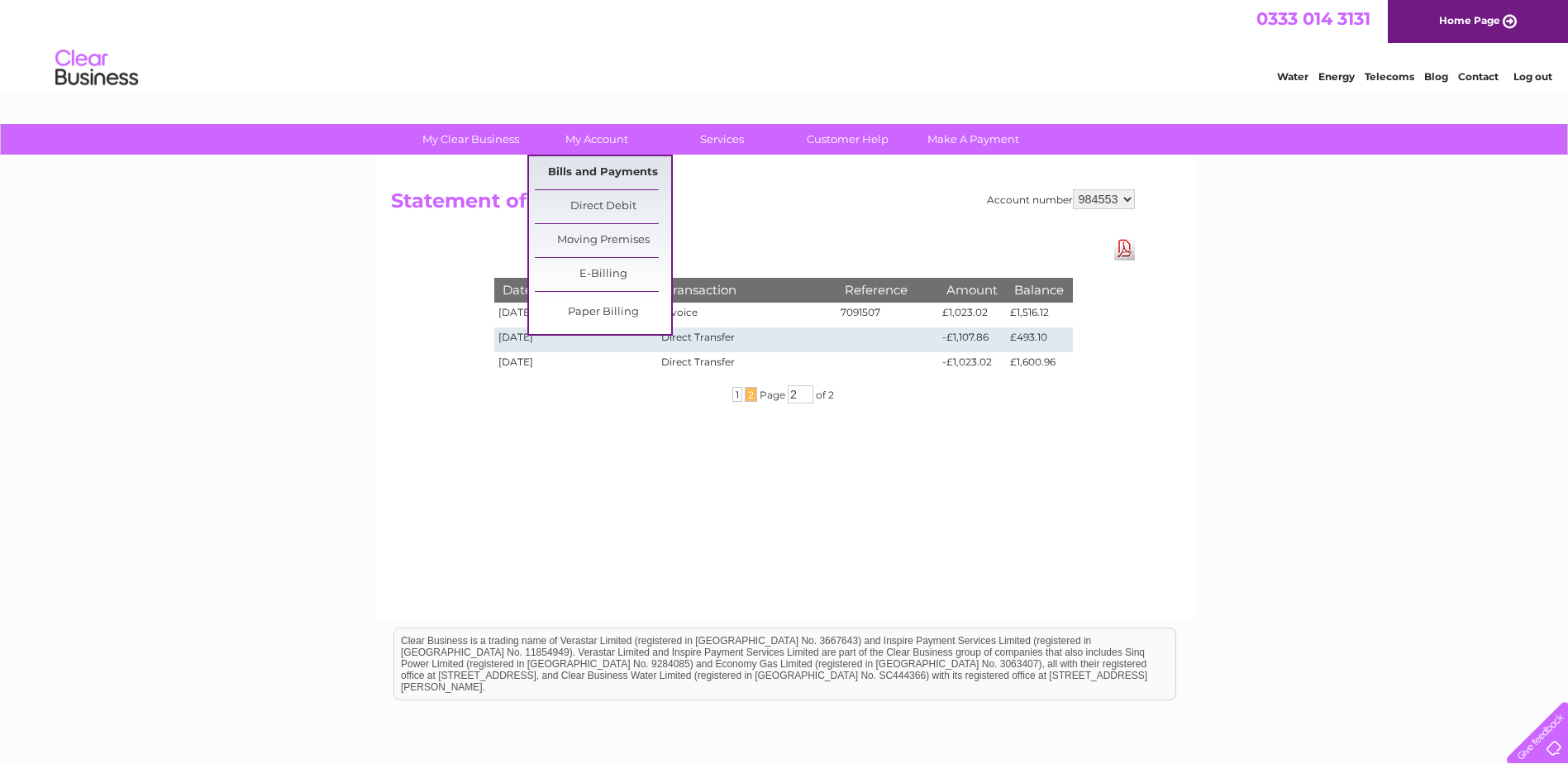
click at [595, 166] on link "Bills and Payments" at bounding box center [603, 173] width 136 height 33
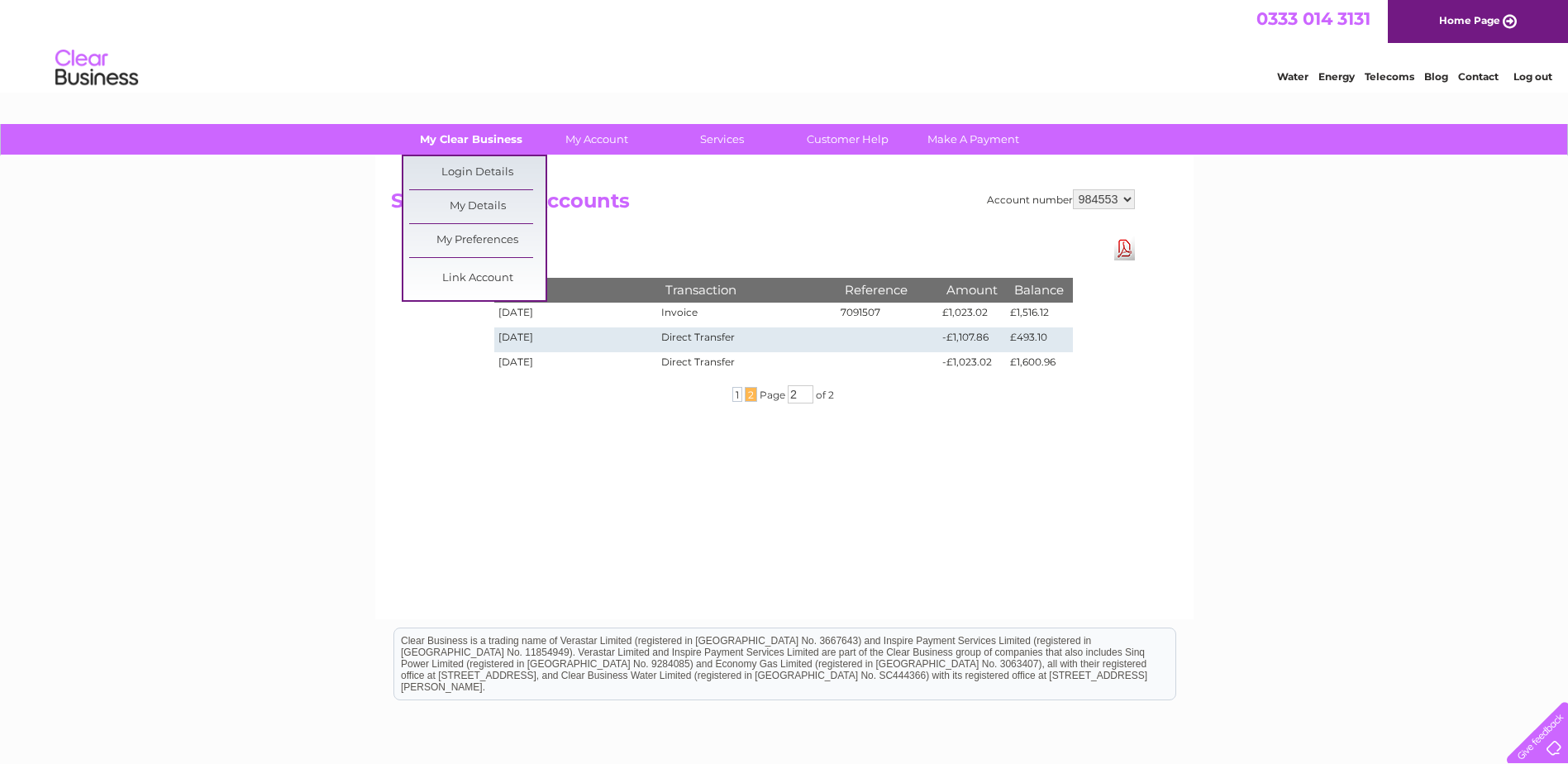
click at [482, 133] on link "My Clear Business" at bounding box center [471, 139] width 136 height 30
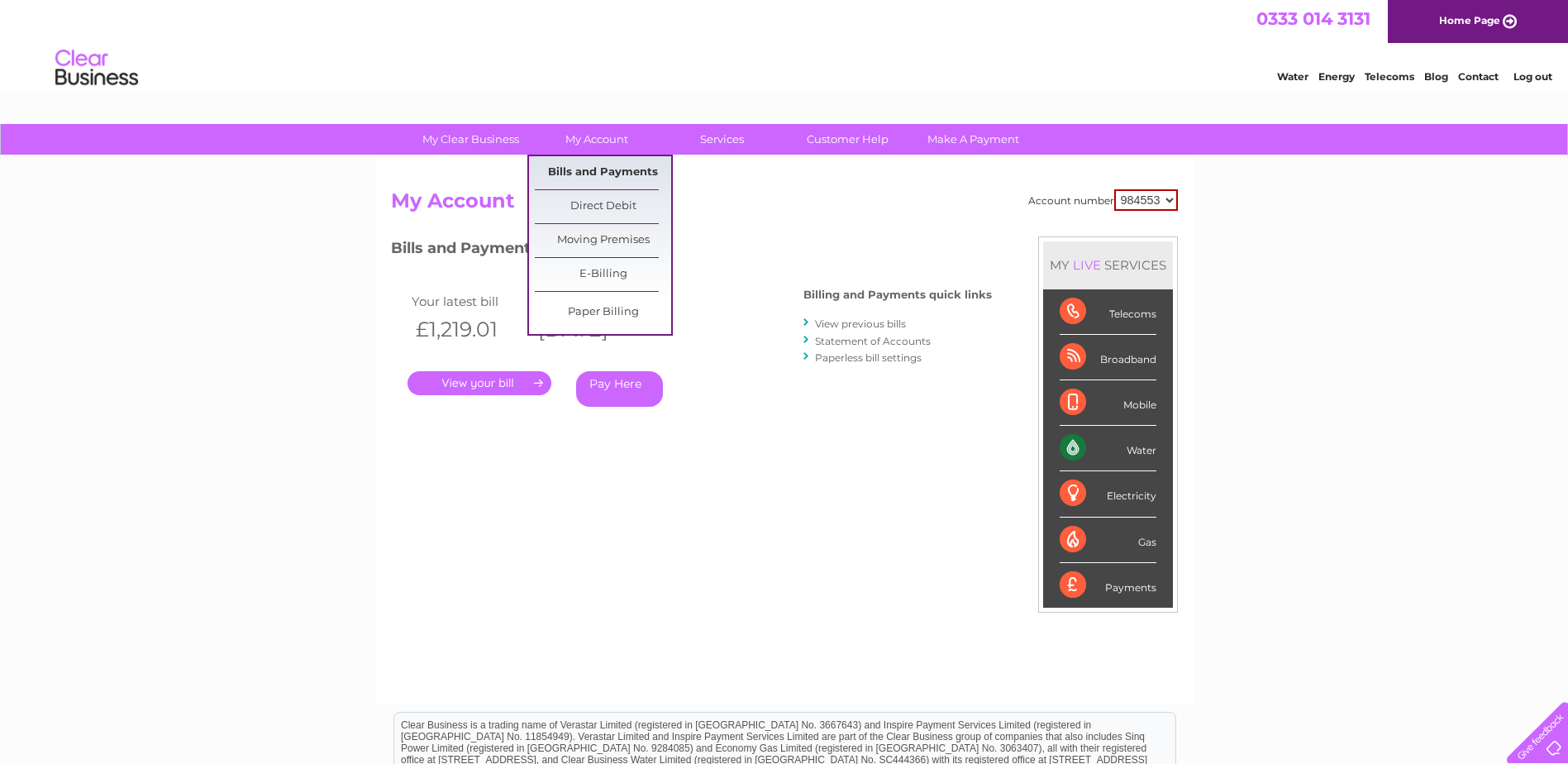
click at [594, 164] on link "Bills and Payments" at bounding box center [603, 173] width 136 height 33
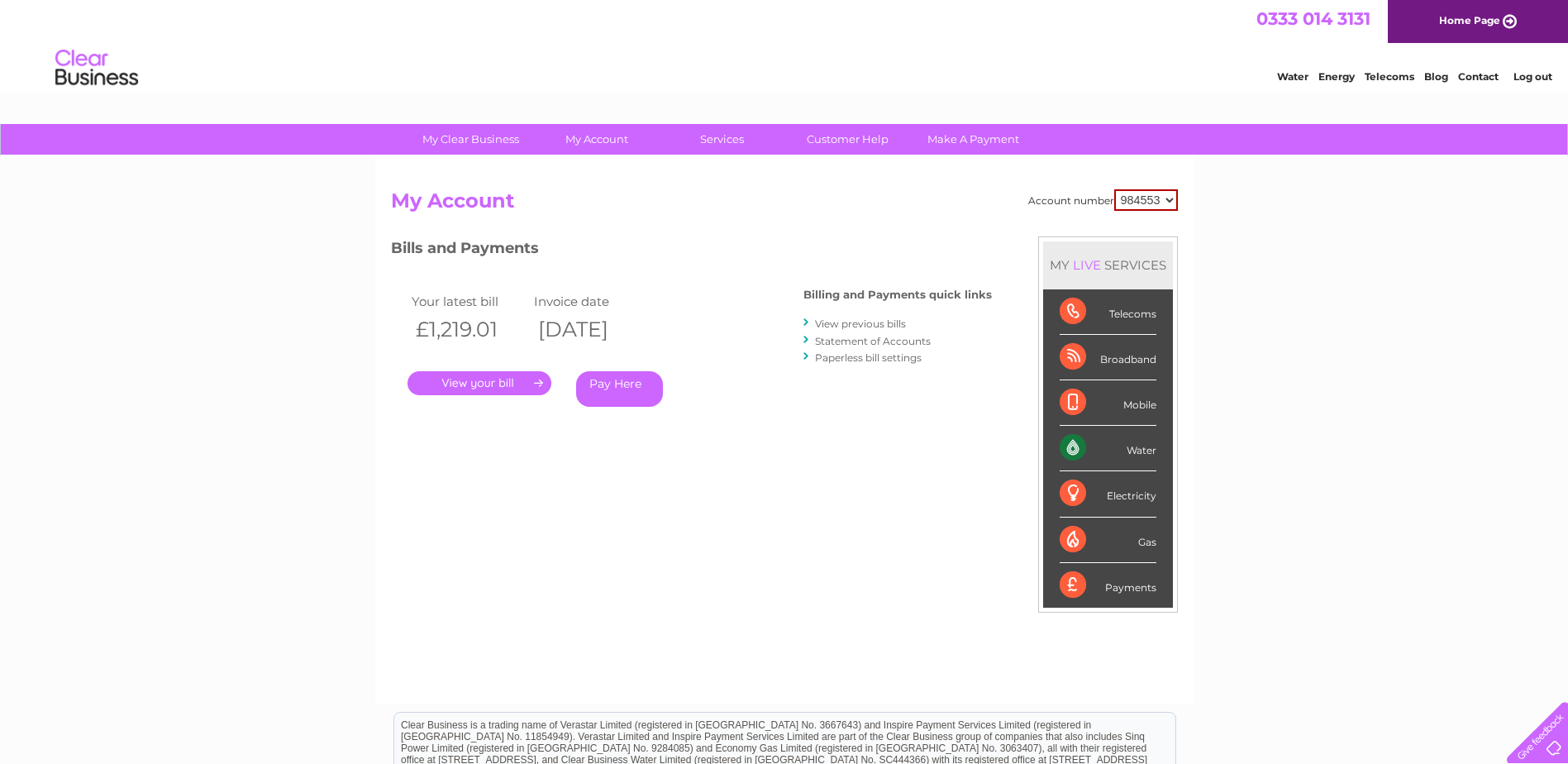
click at [839, 323] on link "View previous bills" at bounding box center [860, 323] width 91 height 12
click at [881, 319] on link "View previous bills" at bounding box center [860, 323] width 91 height 12
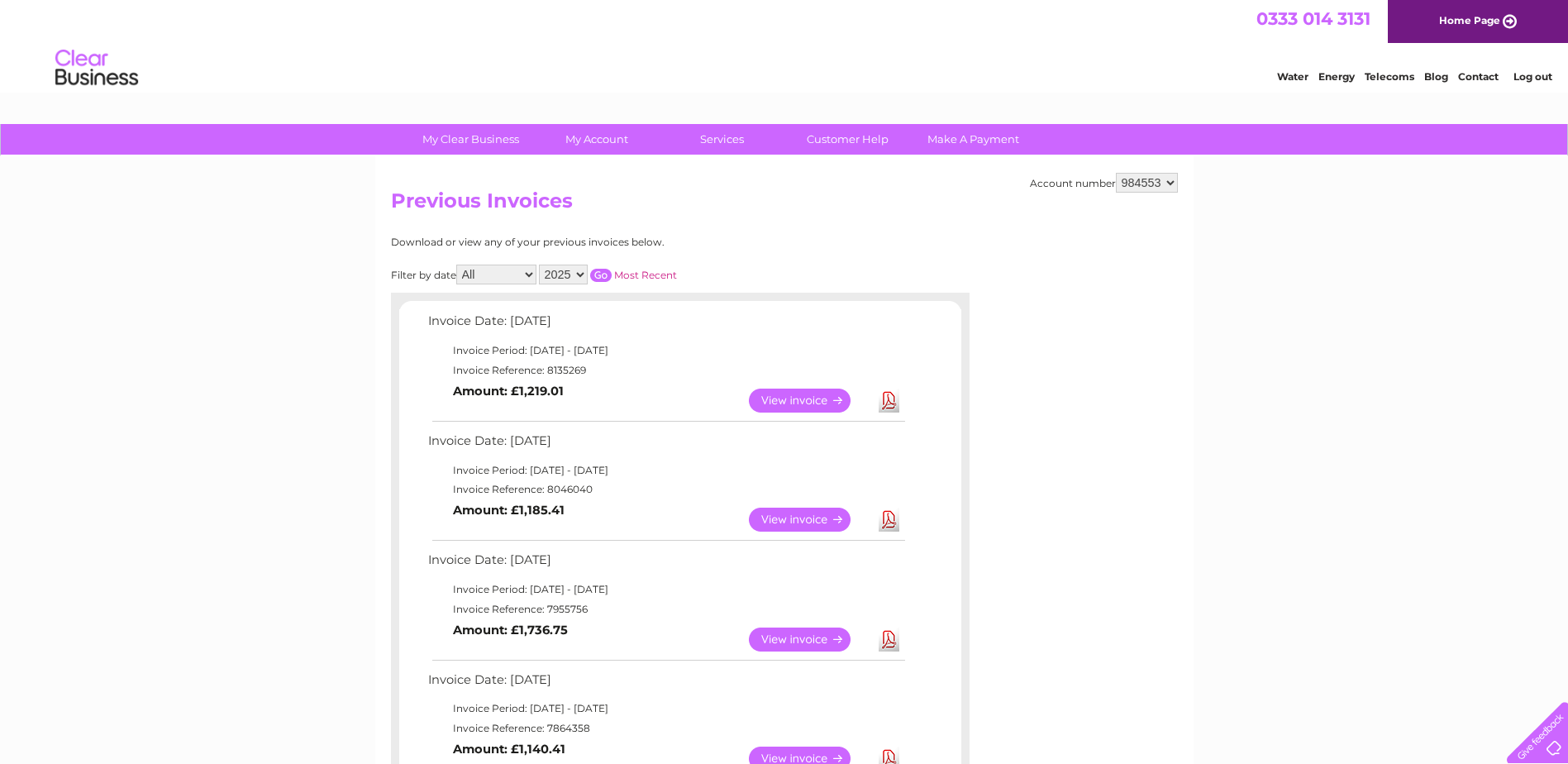
click at [581, 280] on select "2025 2024 2023 2022" at bounding box center [563, 275] width 49 height 20
click at [541, 264] on select "2025 2024 2023 2022" at bounding box center [563, 275] width 49 height 20
click at [608, 276] on input "button" at bounding box center [600, 276] width 21 height 13
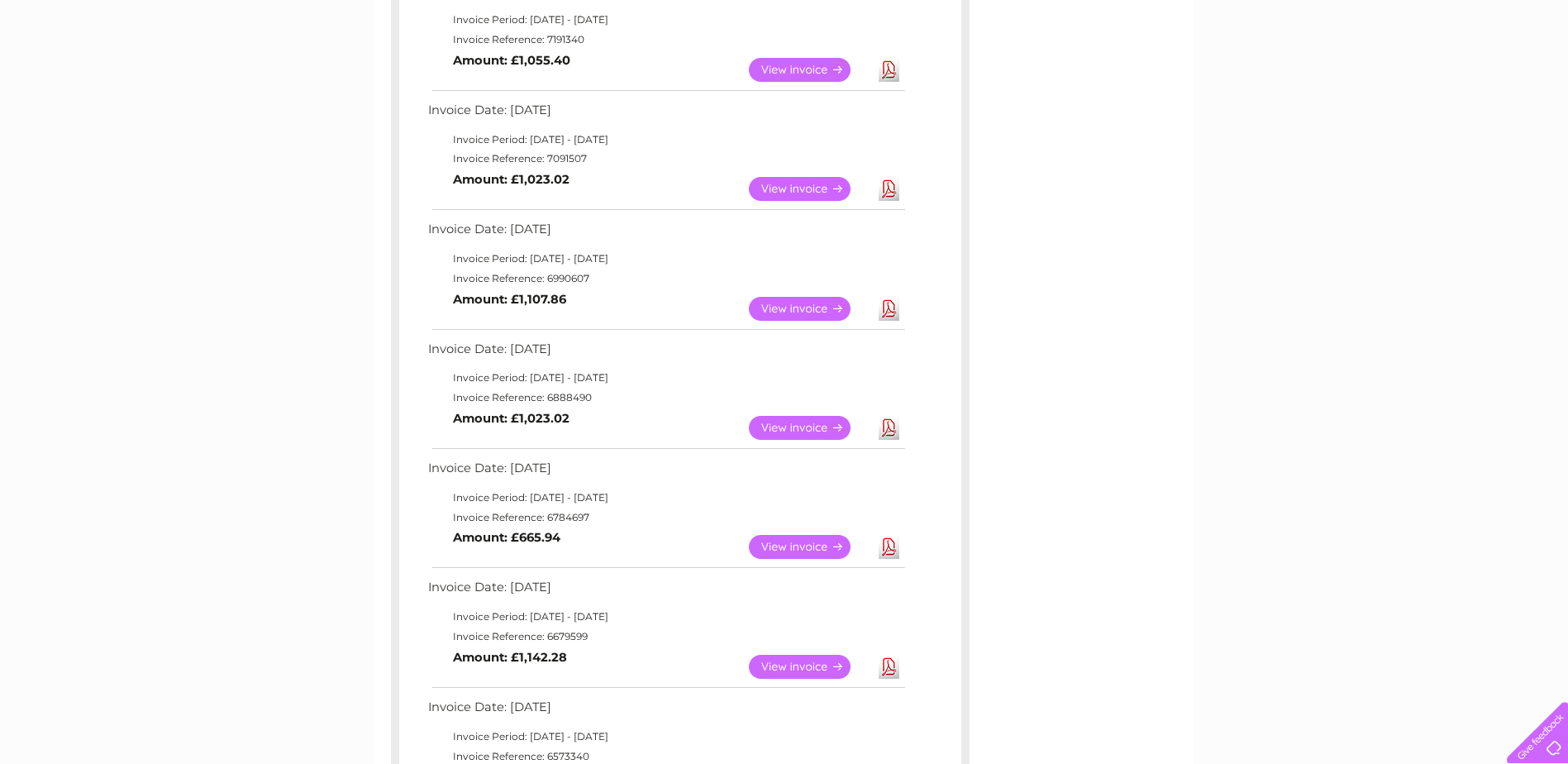
scroll to position [83, 0]
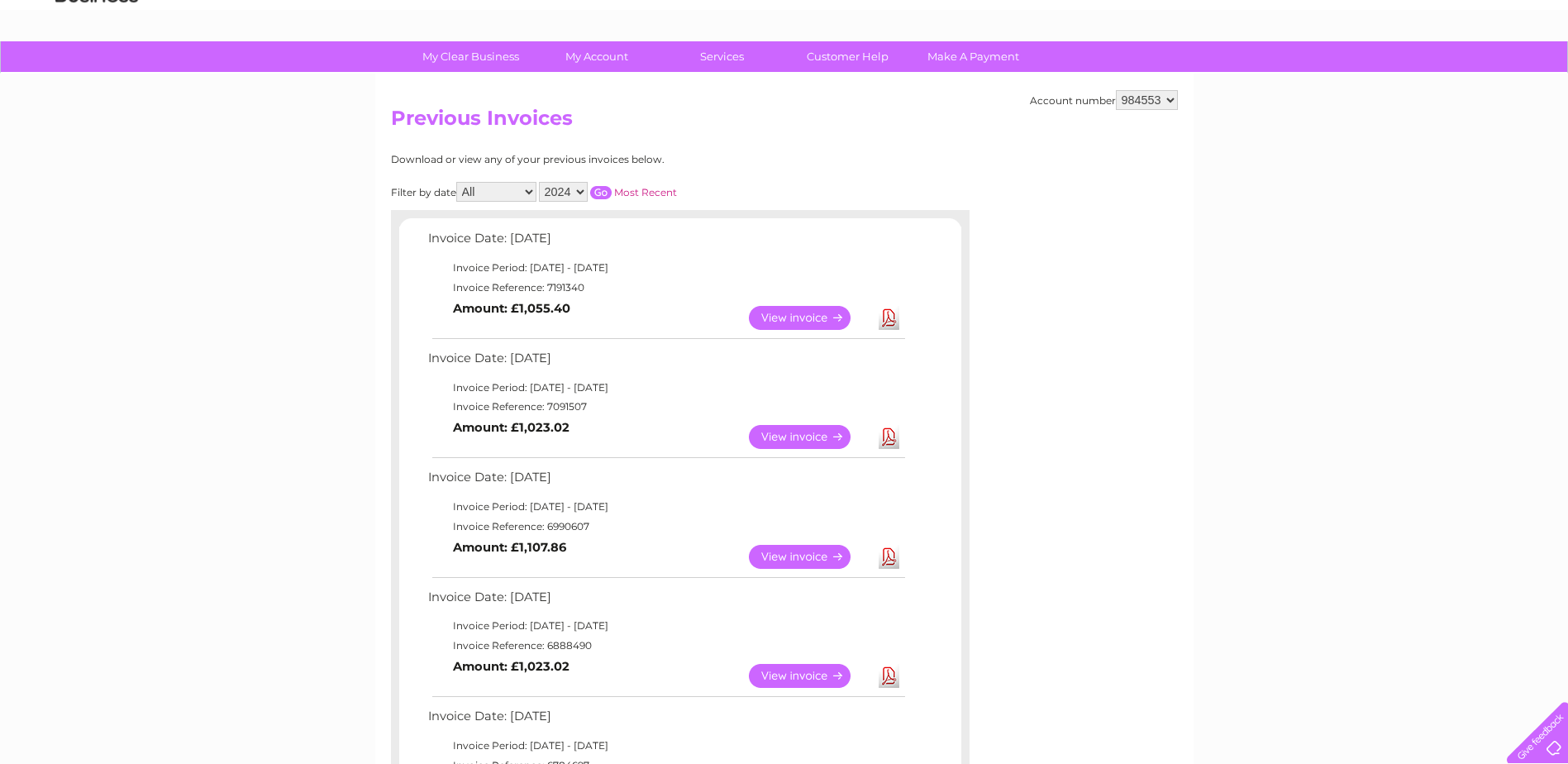
click at [582, 193] on select "2025 2024 2023 2022" at bounding box center [563, 192] width 49 height 20
click at [541, 182] on select "2025 2024 2023 2022" at bounding box center [563, 192] width 49 height 20
click at [608, 194] on input "button" at bounding box center [600, 193] width 21 height 13
click at [891, 319] on link "Download" at bounding box center [888, 318] width 20 height 24
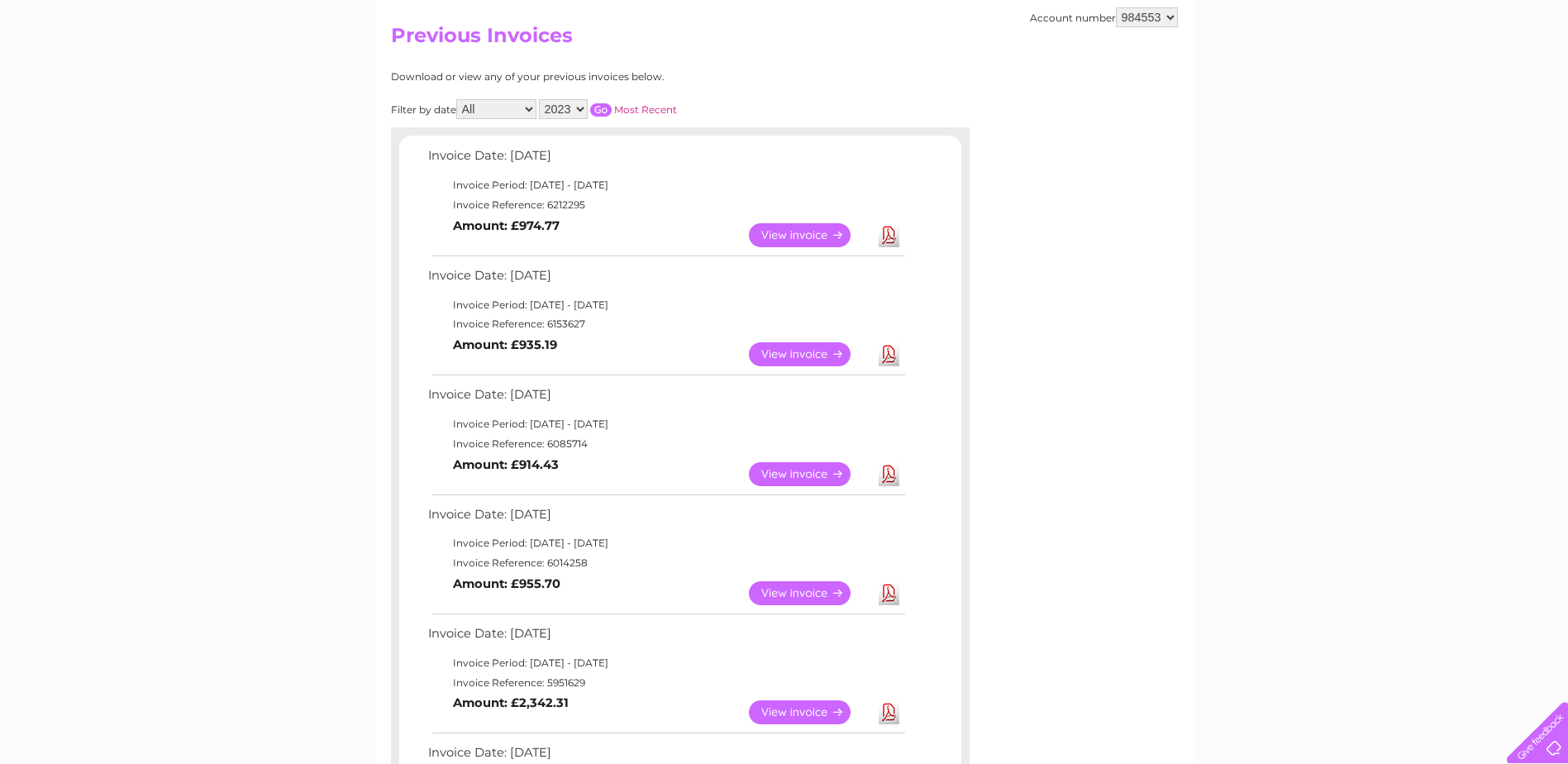
click at [888, 590] on link "Download" at bounding box center [888, 594] width 20 height 24
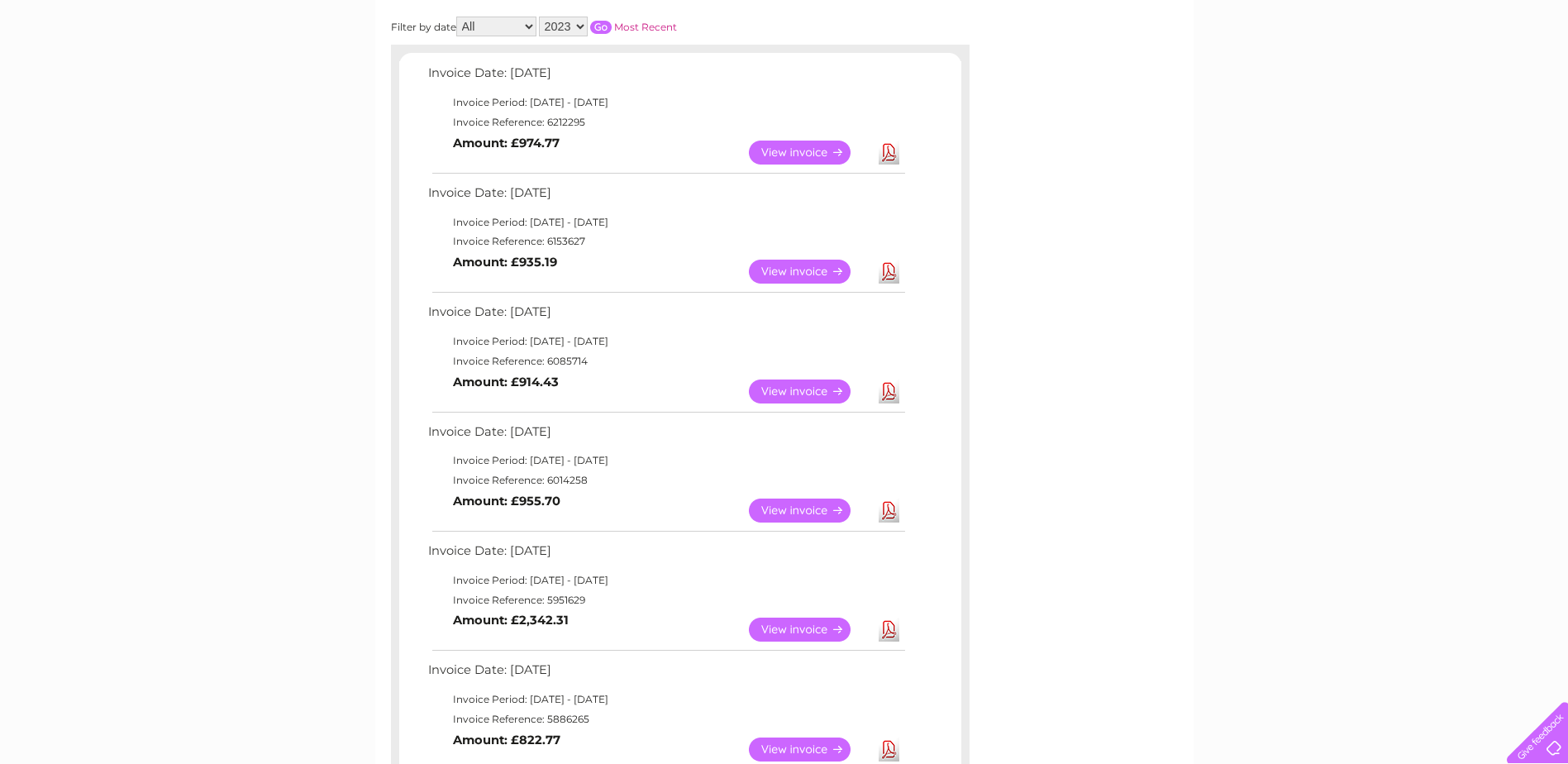
scroll to position [331, 0]
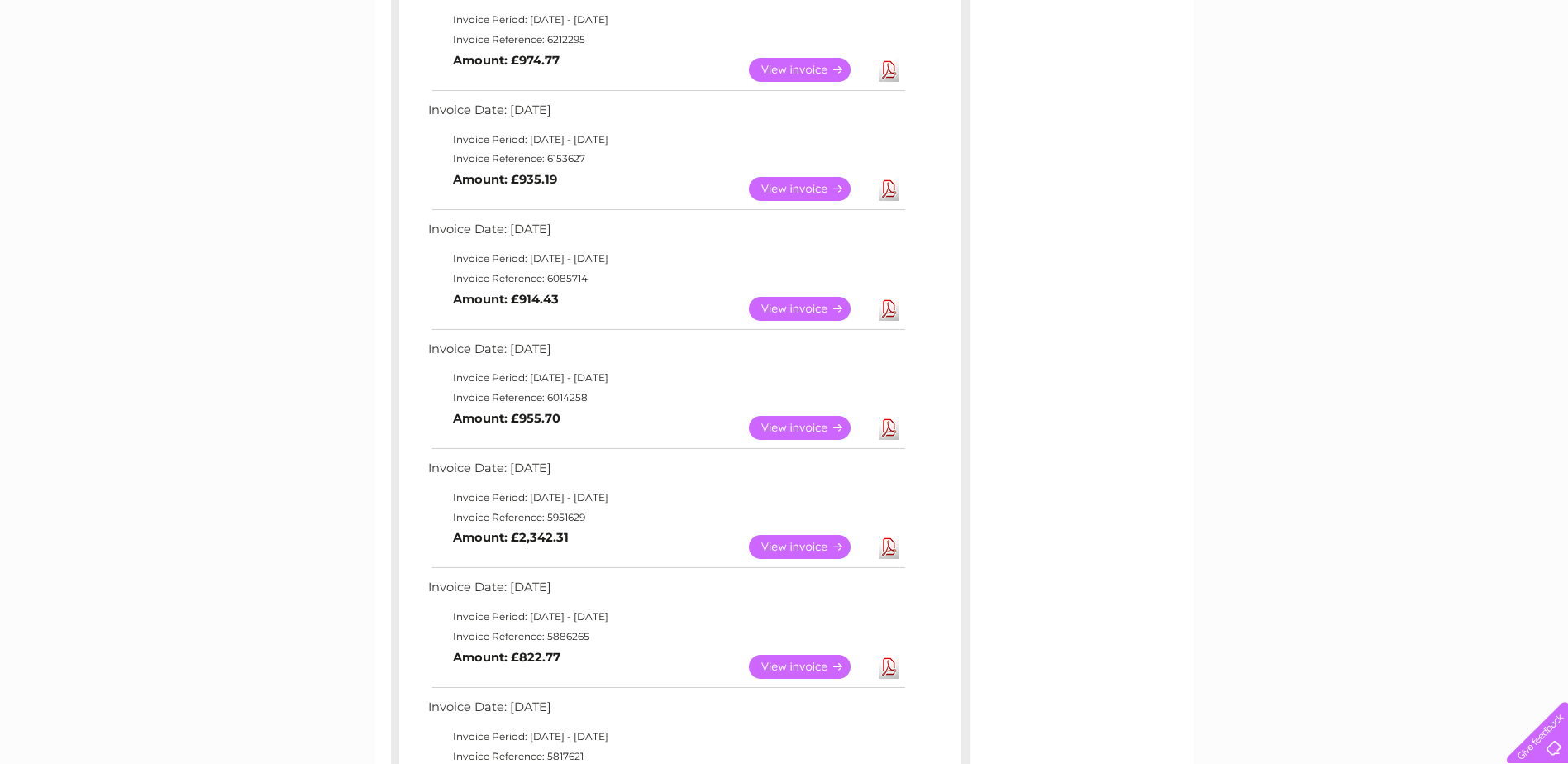
click at [887, 676] on link "Download" at bounding box center [888, 666] width 20 height 24
click at [893, 542] on link "Download" at bounding box center [888, 547] width 20 height 24
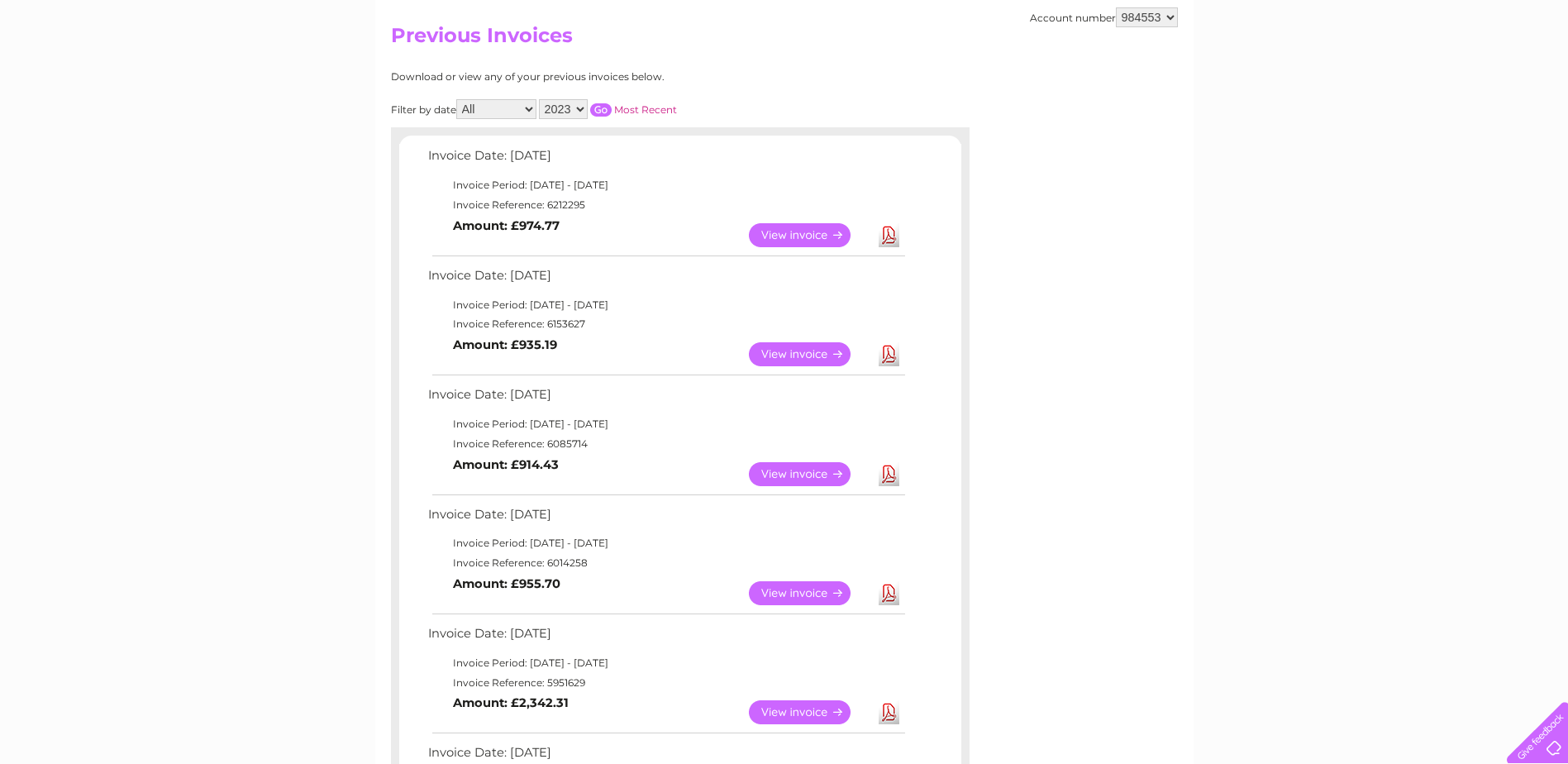
scroll to position [0, 0]
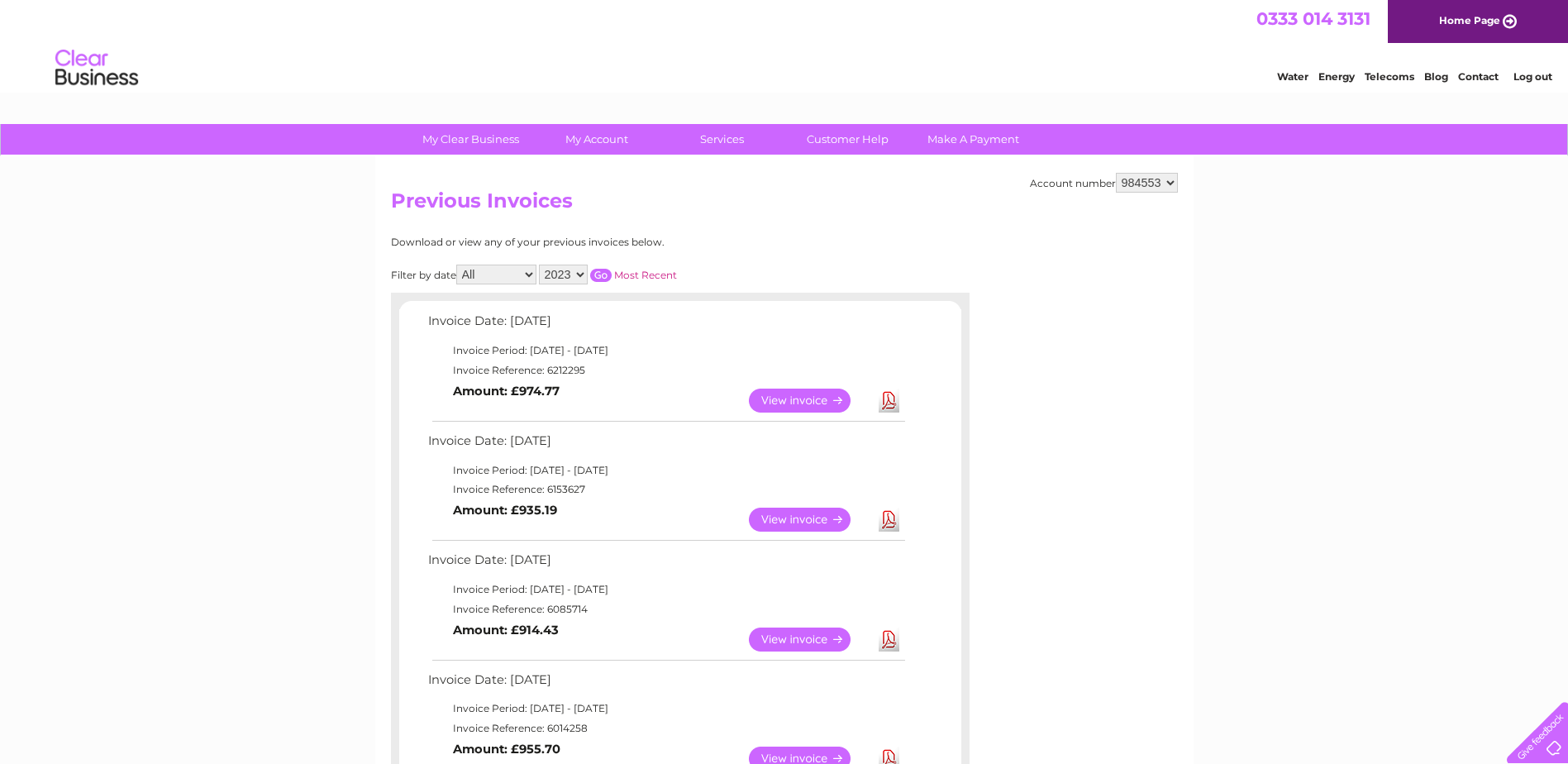
drag, startPoint x: 574, startPoint y: 276, endPoint x: 605, endPoint y: 295, distance: 36.4
click at [574, 275] on select "2025 2024 2023 2022" at bounding box center [563, 275] width 49 height 20
select select "2024"
click at [541, 264] on select "2025 2024 2023 2022" at bounding box center [563, 275] width 49 height 20
click at [602, 273] on input "button" at bounding box center [600, 276] width 21 height 13
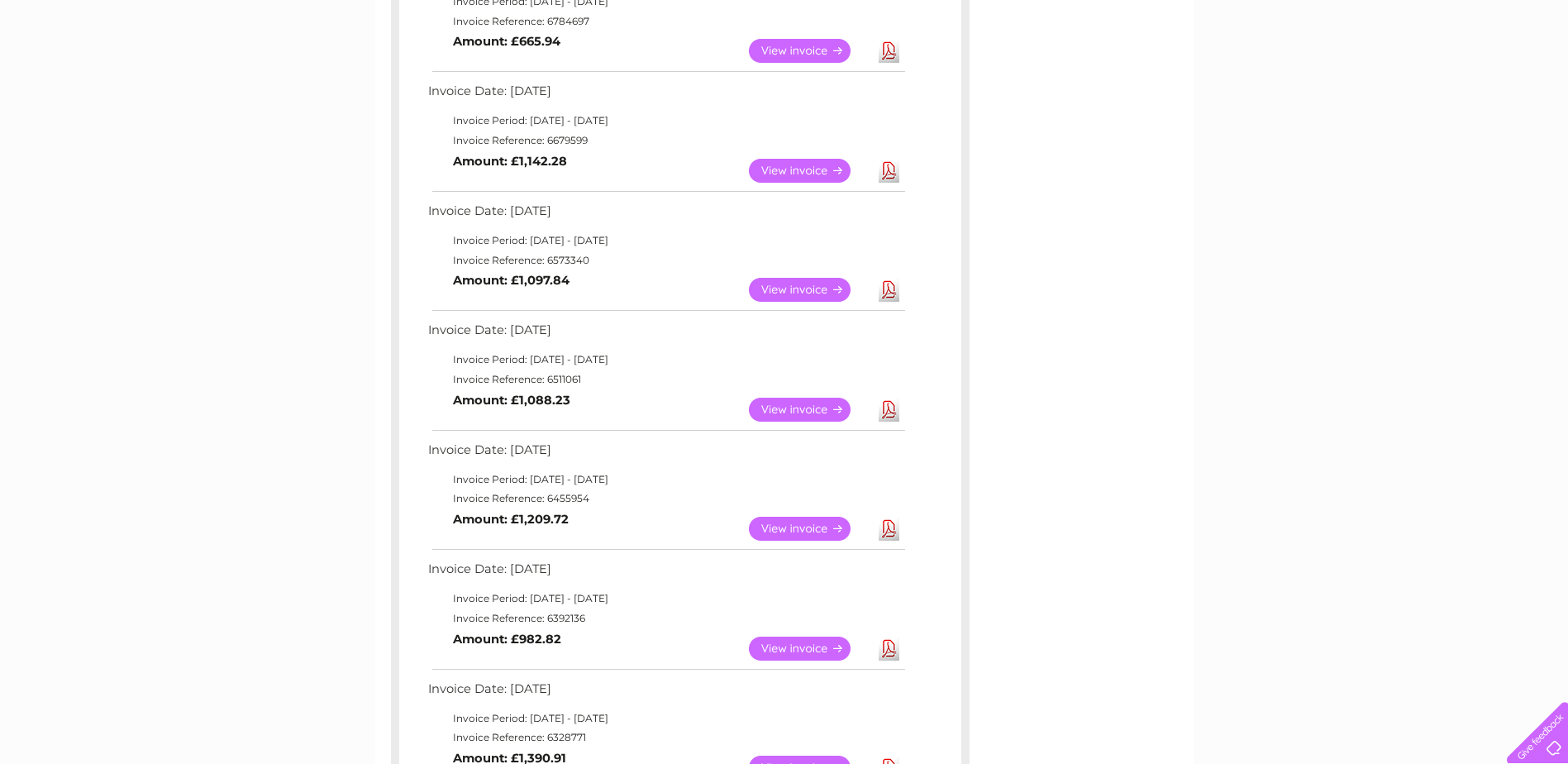
scroll to position [1240, 0]
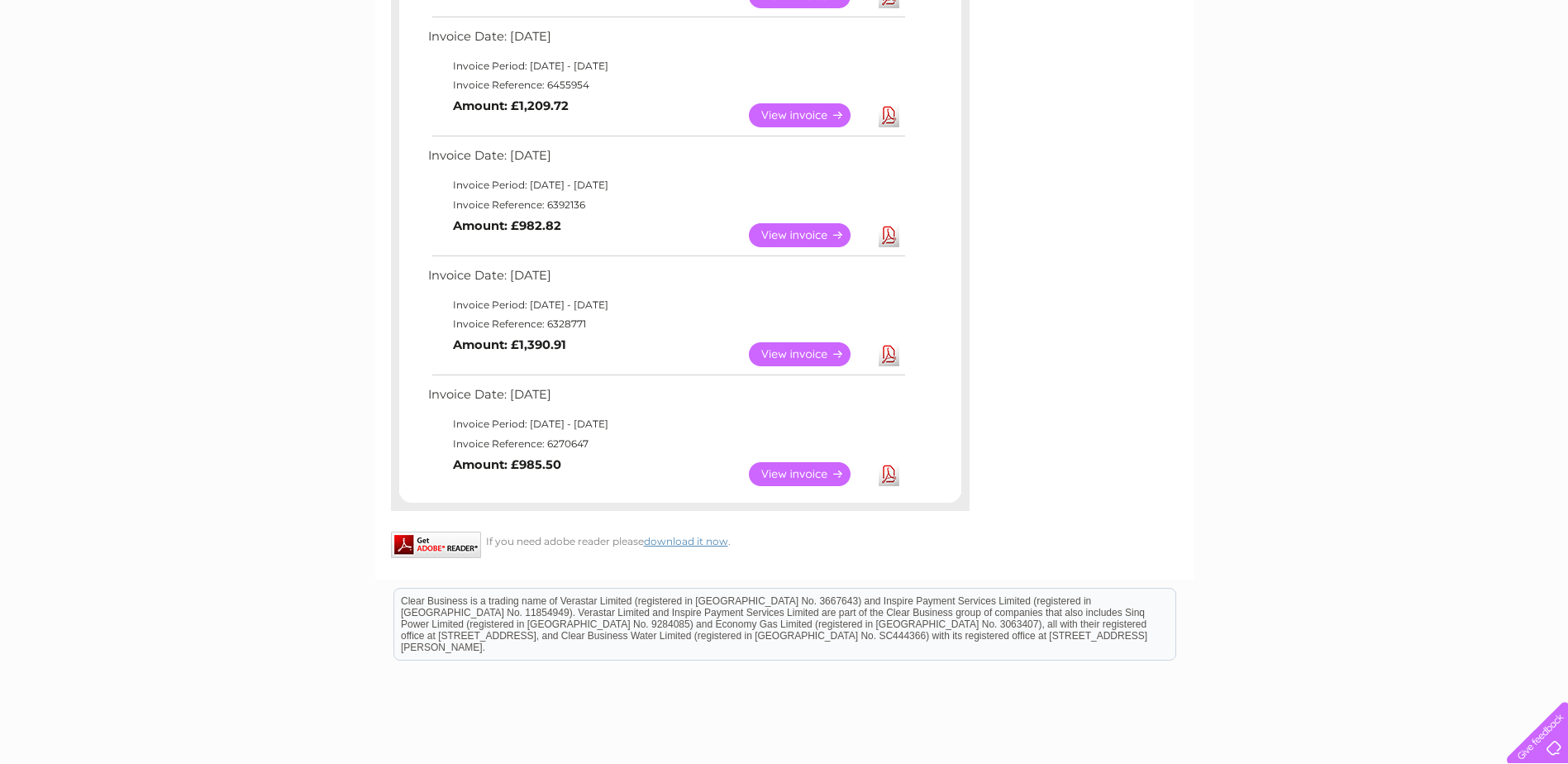
click at [800, 470] on link "View" at bounding box center [810, 474] width 122 height 24
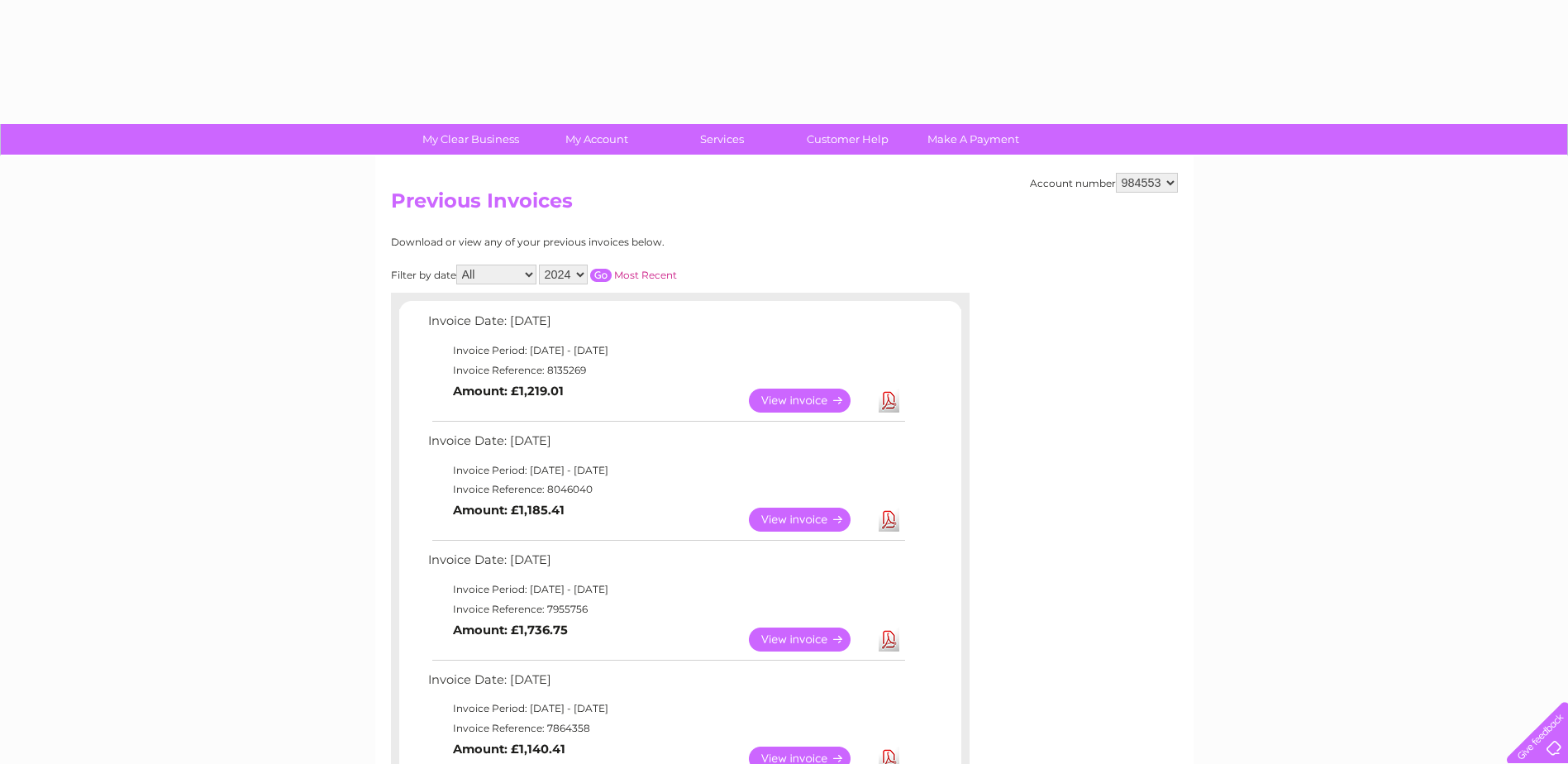
select select "2024"
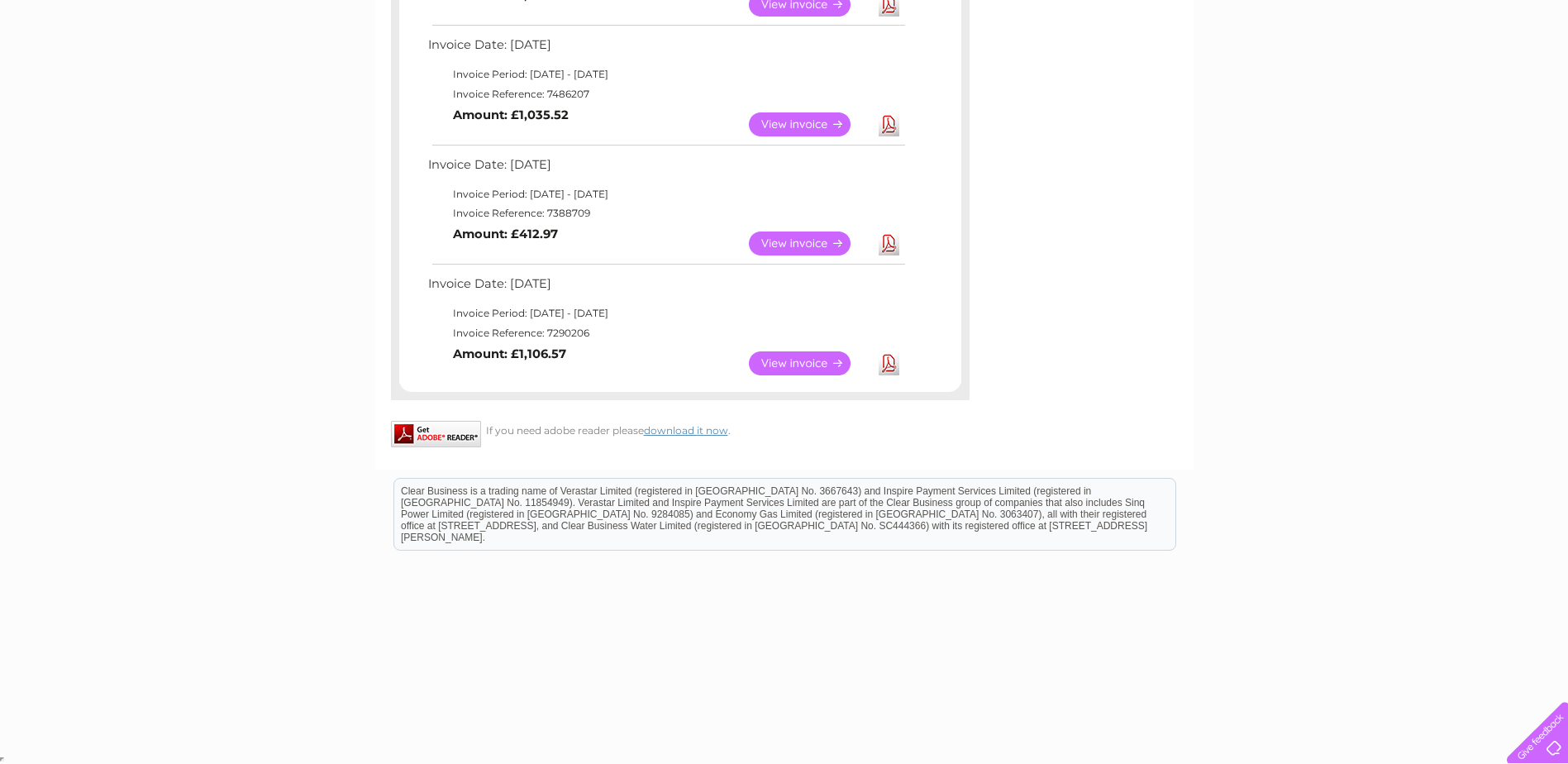
click at [889, 363] on link "Download" at bounding box center [888, 363] width 20 height 24
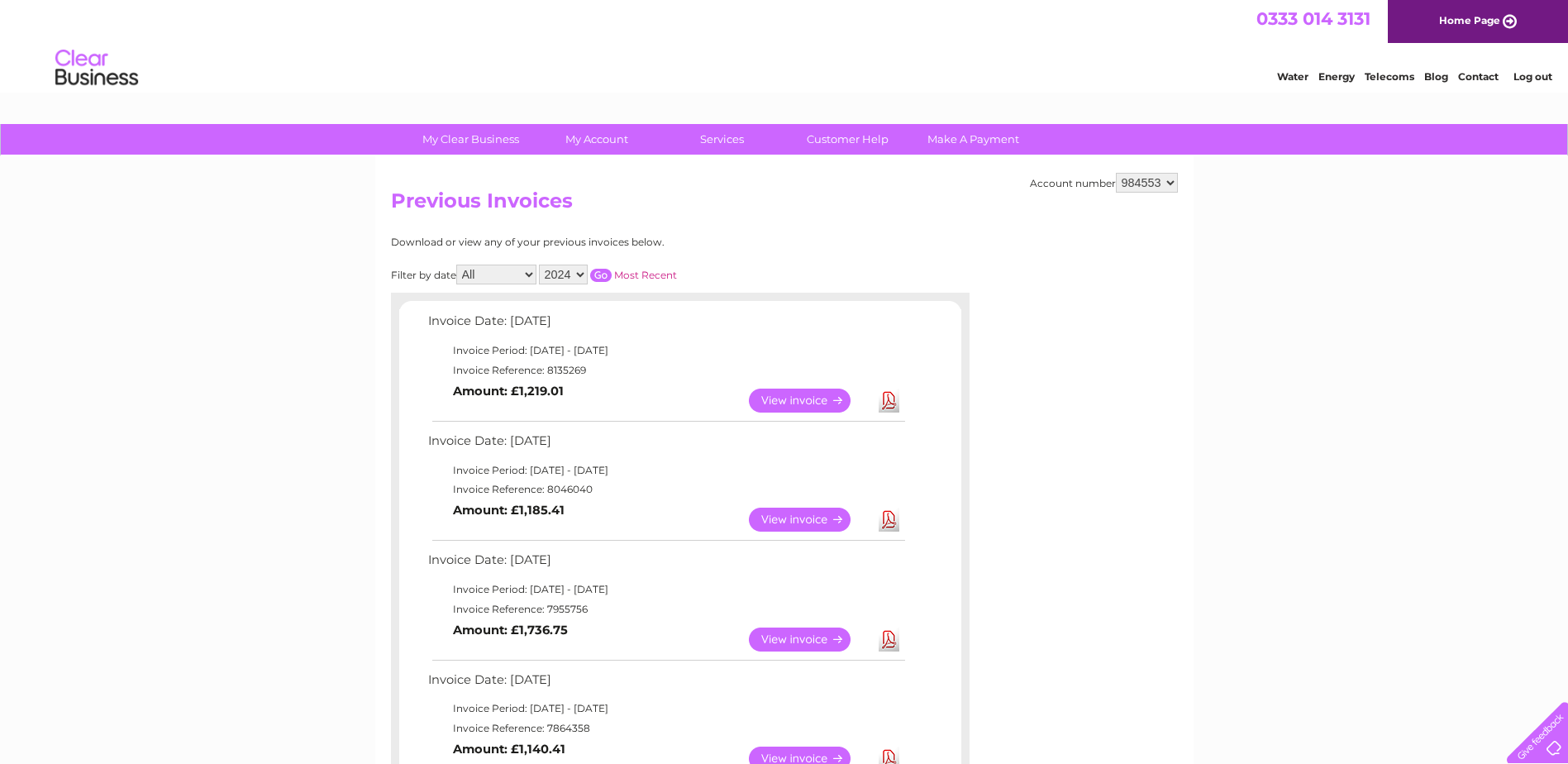
click at [608, 275] on input "button" at bounding box center [600, 276] width 21 height 13
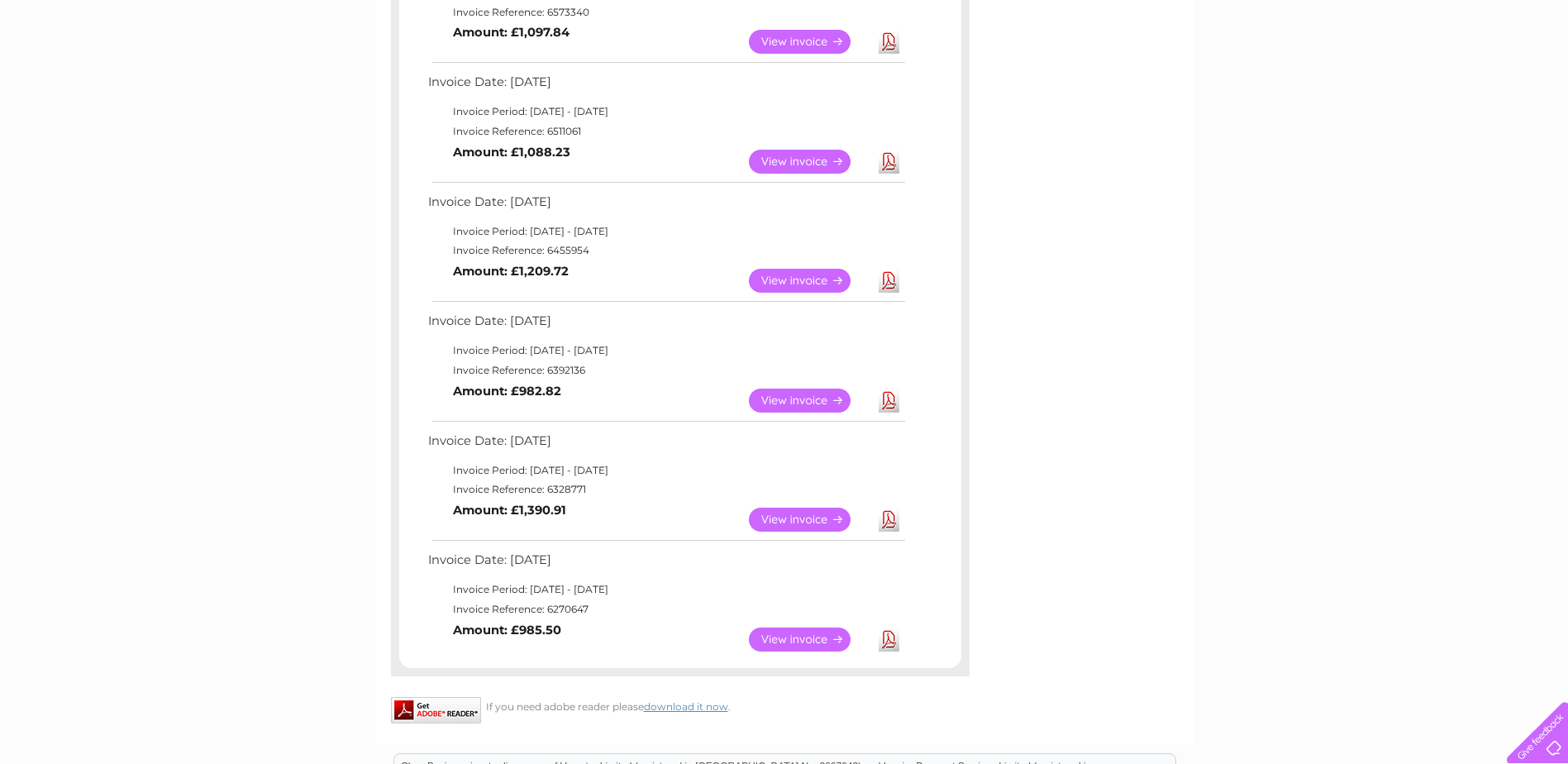
scroll to position [1240, 0]
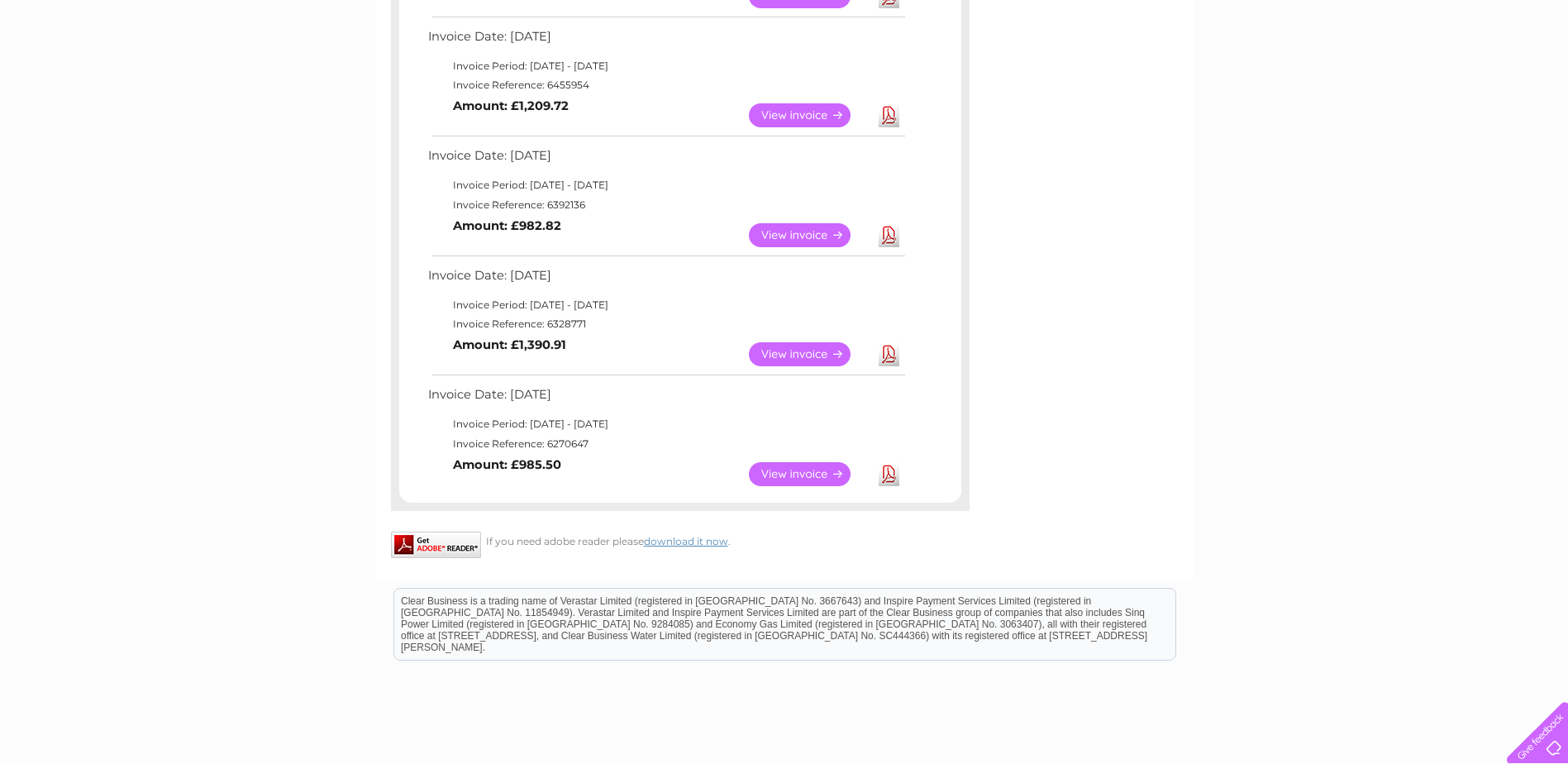
click at [878, 476] on link "Download" at bounding box center [888, 474] width 20 height 24
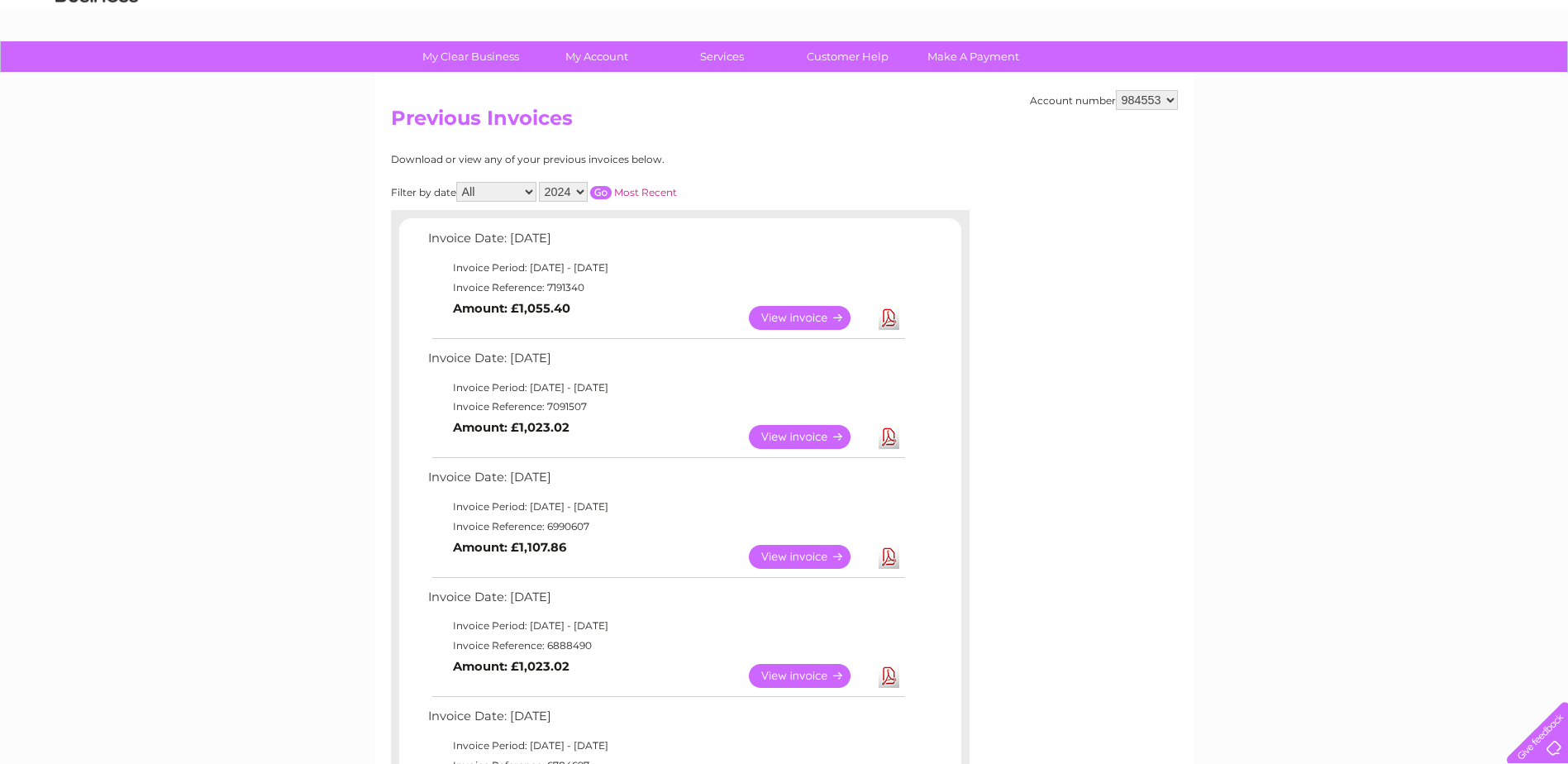
scroll to position [0, 0]
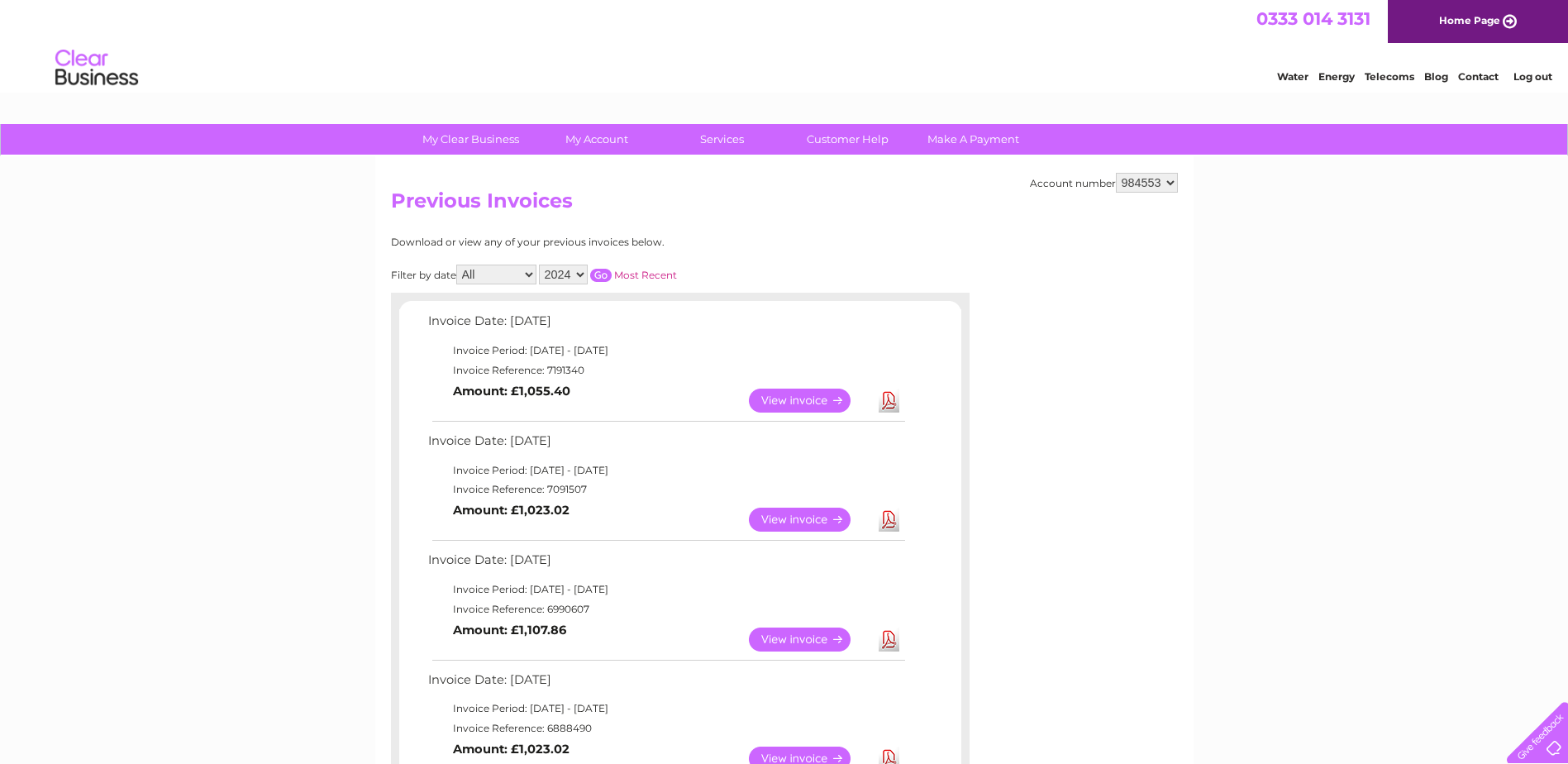
click at [1528, 77] on link "Log out" at bounding box center [1532, 76] width 39 height 12
